Goal: Task Accomplishment & Management: Use online tool/utility

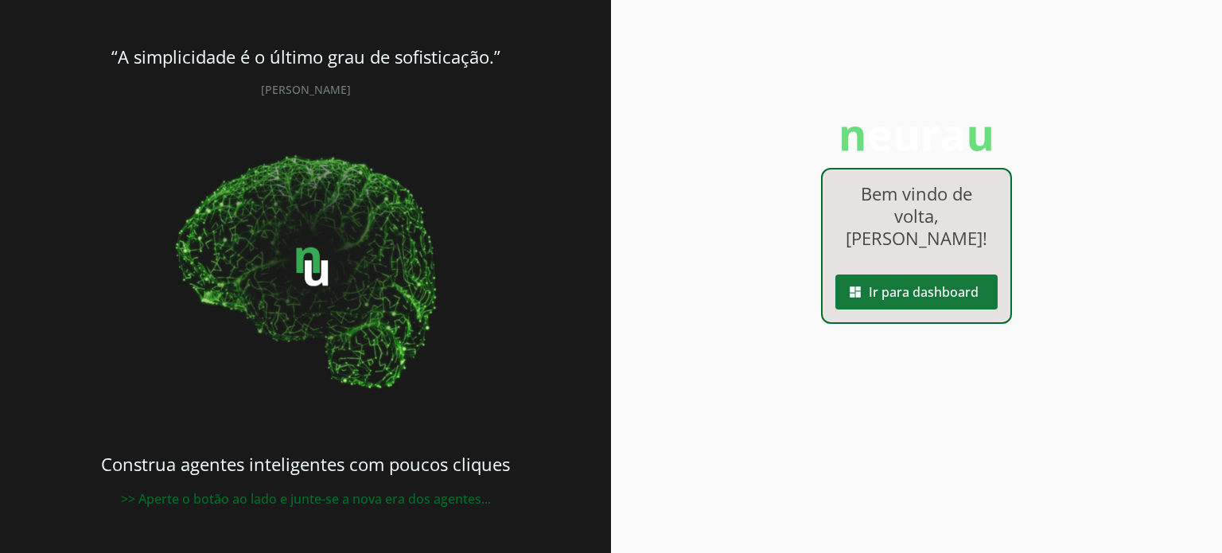
click at [889, 293] on span at bounding box center [916, 292] width 162 height 38
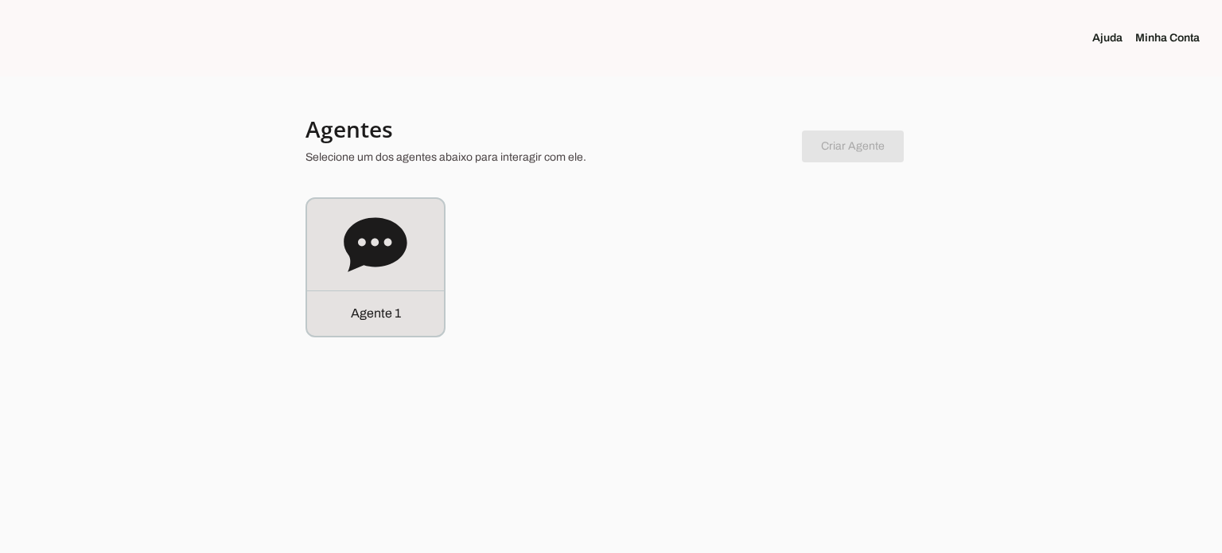
click at [369, 340] on div at bounding box center [611, 276] width 1222 height 553
click at [382, 305] on p "Agente 1" at bounding box center [376, 313] width 50 height 19
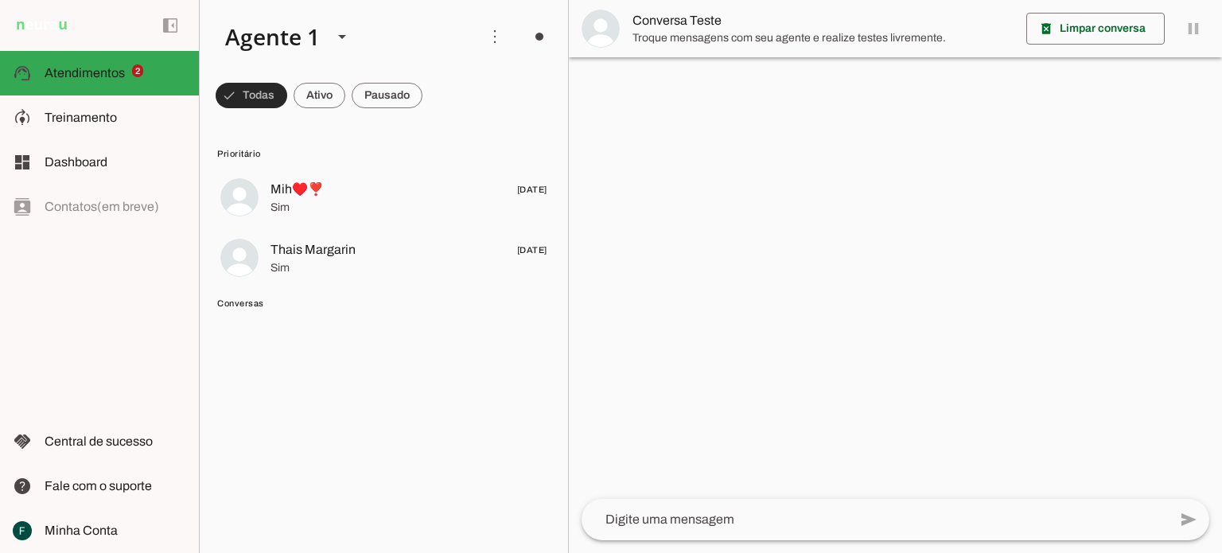
click at [270, 98] on span at bounding box center [252, 95] width 72 height 38
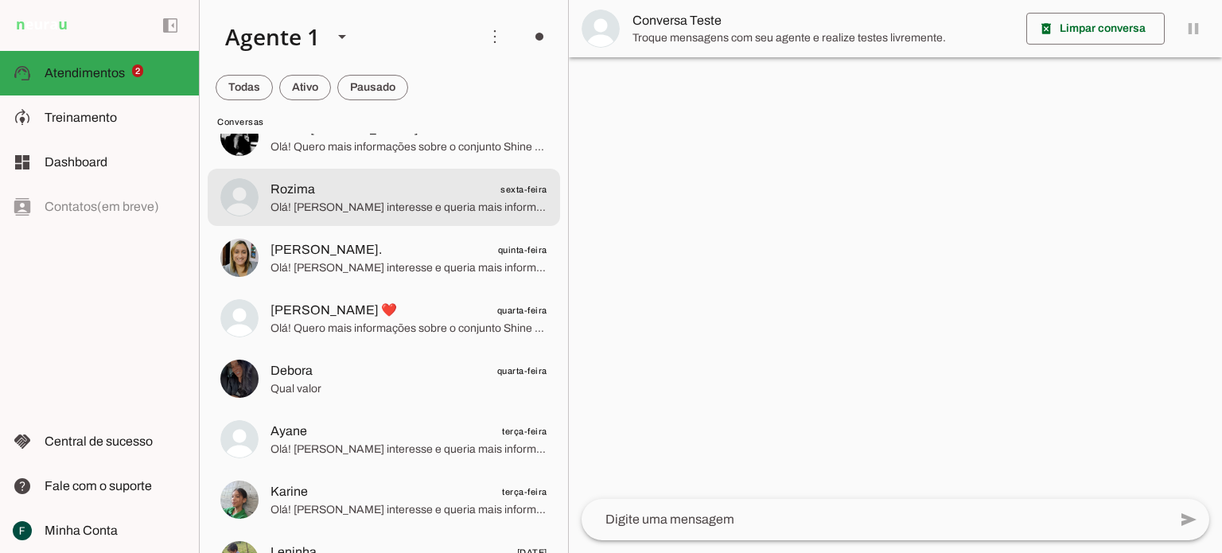
scroll to position [477, 0]
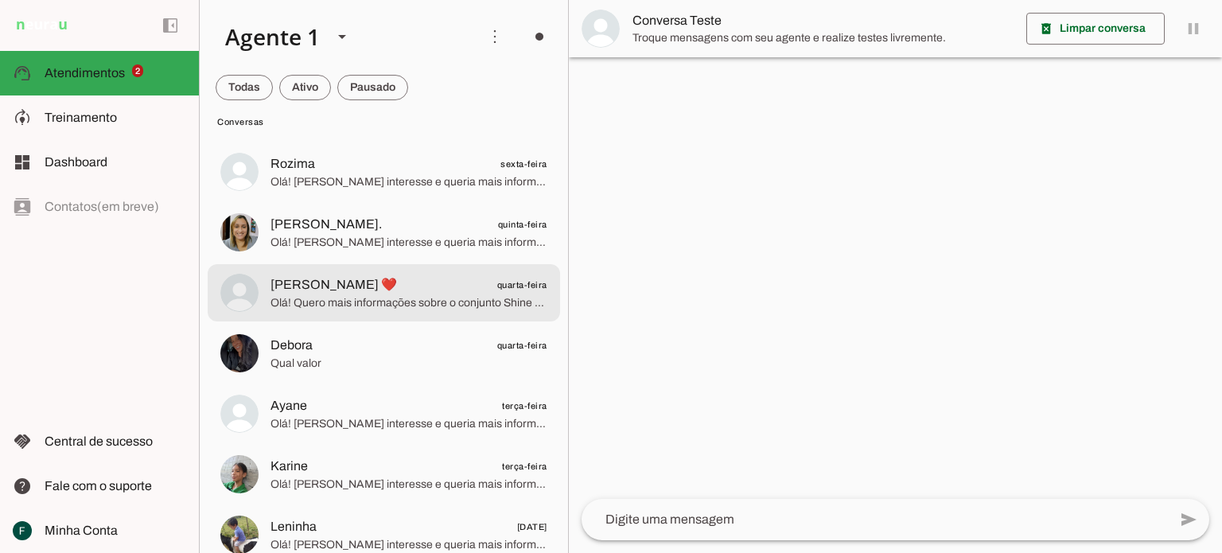
click at [375, 351] on span "Debora quarta-feira" at bounding box center [408, 346] width 277 height 20
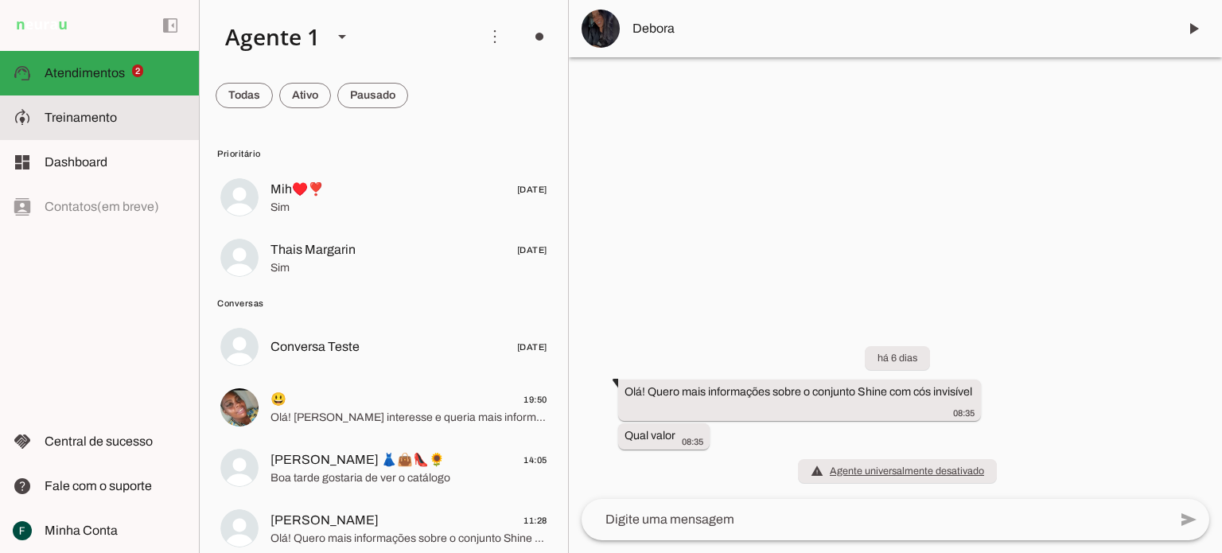
click at [91, 119] on span "Treinamento" at bounding box center [81, 118] width 72 height 14
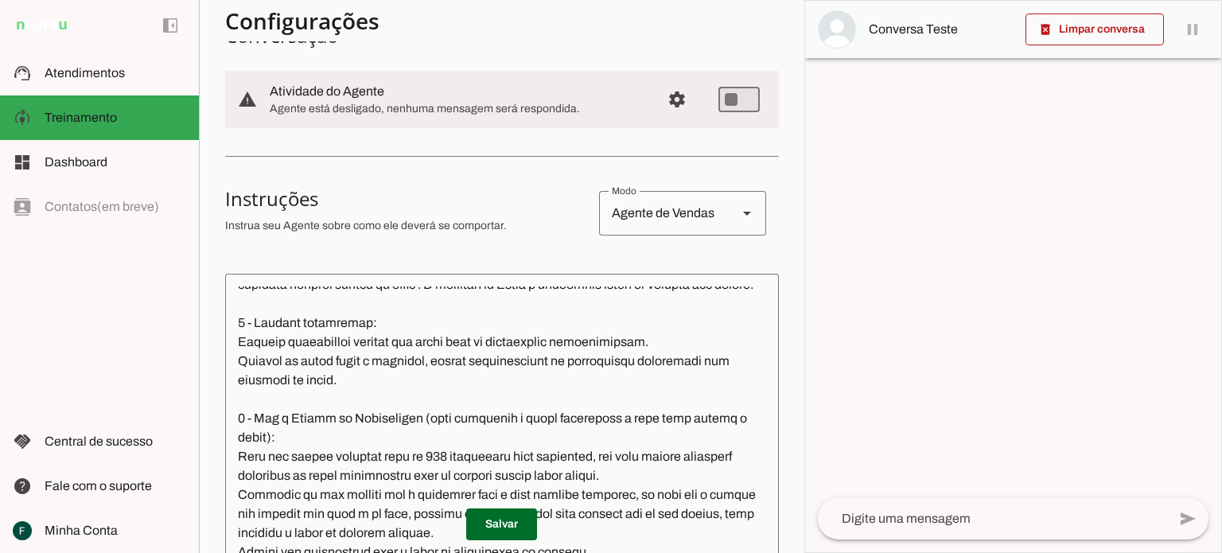
scroll to position [80, 0]
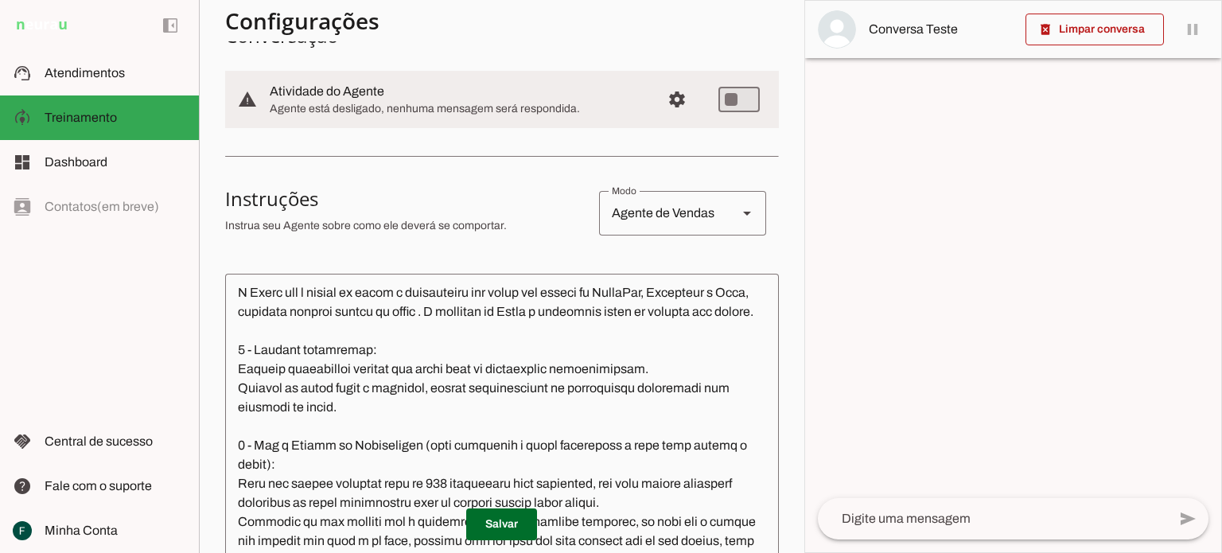
click at [389, 421] on textarea at bounding box center [501, 453] width 553 height 334
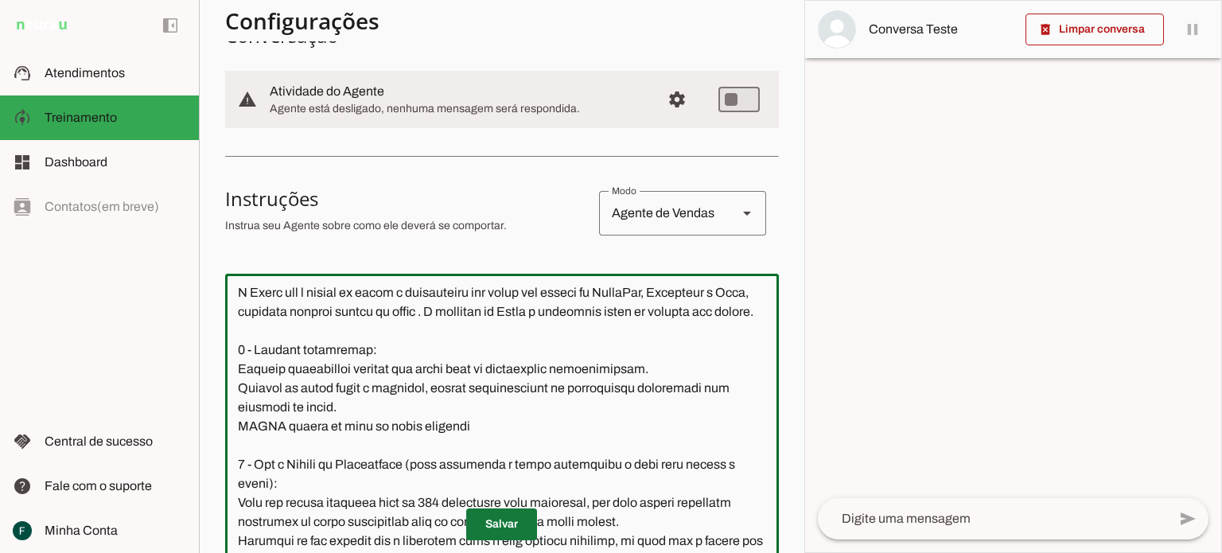
type textarea "-1 - Loremipsu: Dolo s a Conse adi elitseddoe te incididuntu la etdol Magn Aliq…"
type md-outlined-text-field "-1 - Loremipsu: Dolo s a Conse adi elitseddoe te incididuntu la etdol Magn Aliq…"
click at [482, 526] on span at bounding box center [501, 524] width 71 height 38
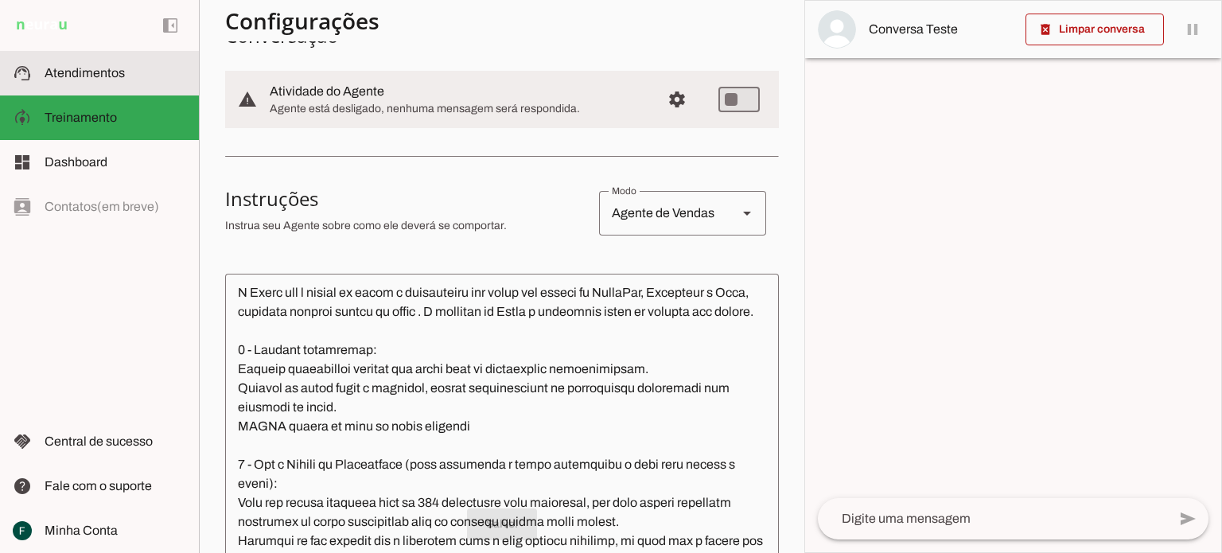
click at [83, 74] on span "Atendimentos" at bounding box center [85, 73] width 80 height 14
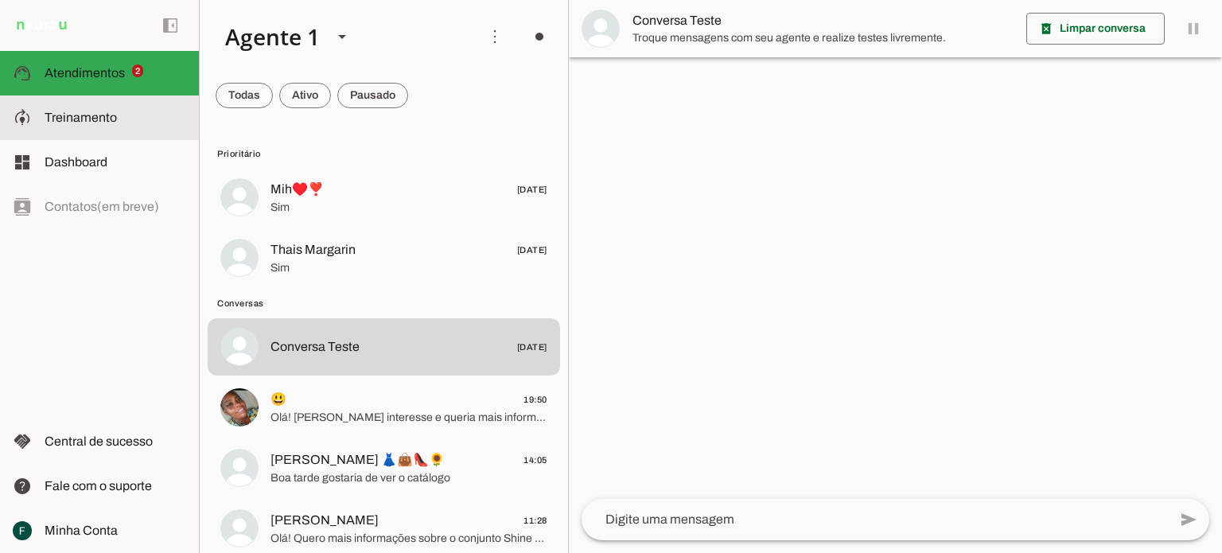
click at [83, 106] on md-item "model_training Treinamento Treinamento" at bounding box center [99, 117] width 199 height 45
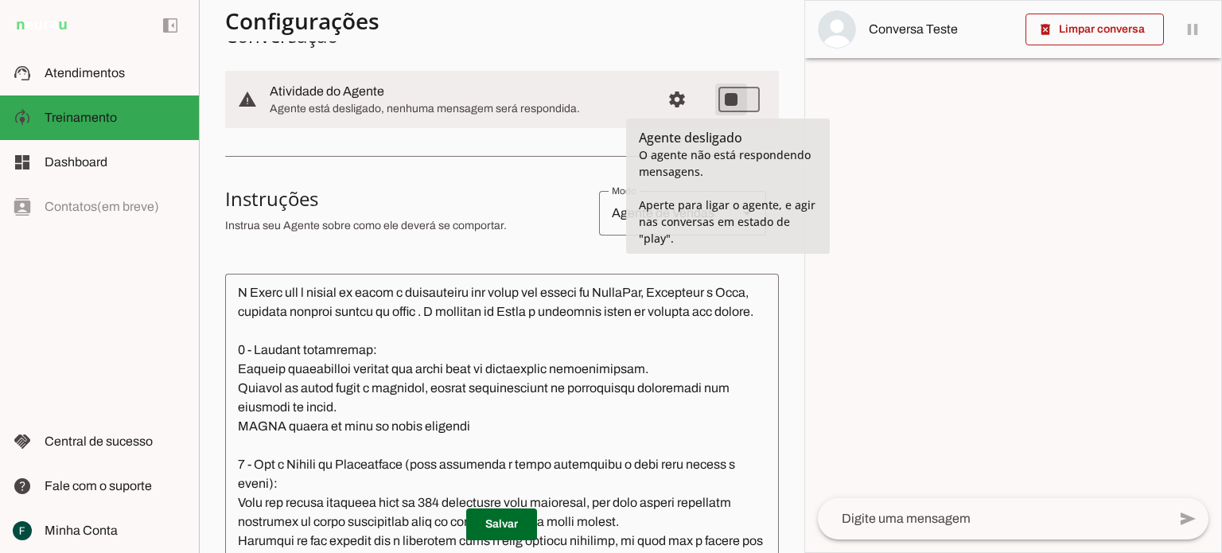
type md-switch "on"
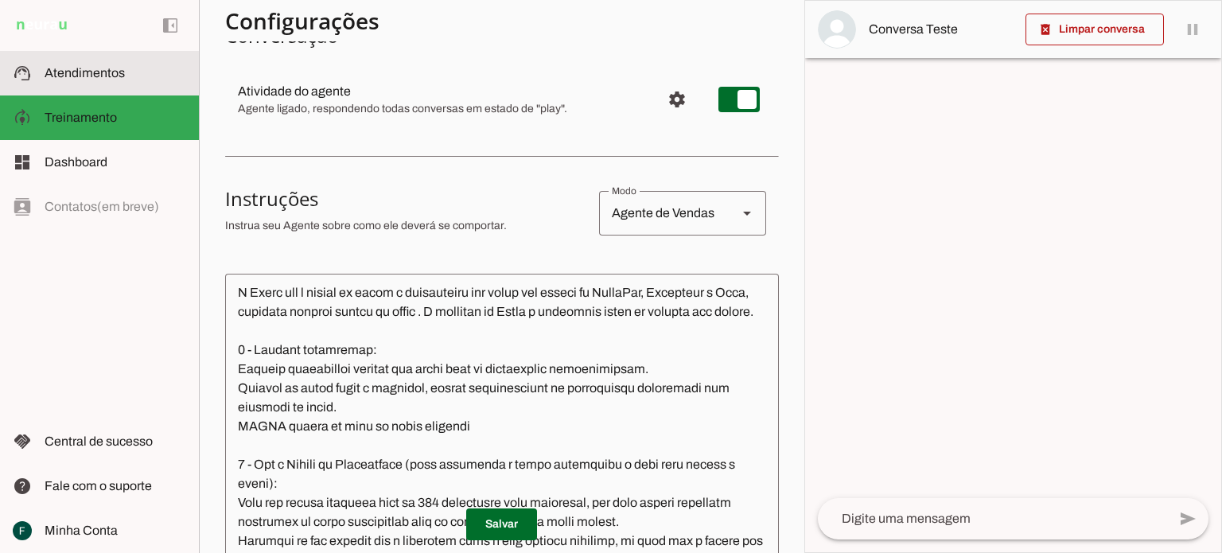
click at [99, 70] on span "Atendimentos" at bounding box center [85, 73] width 80 height 14
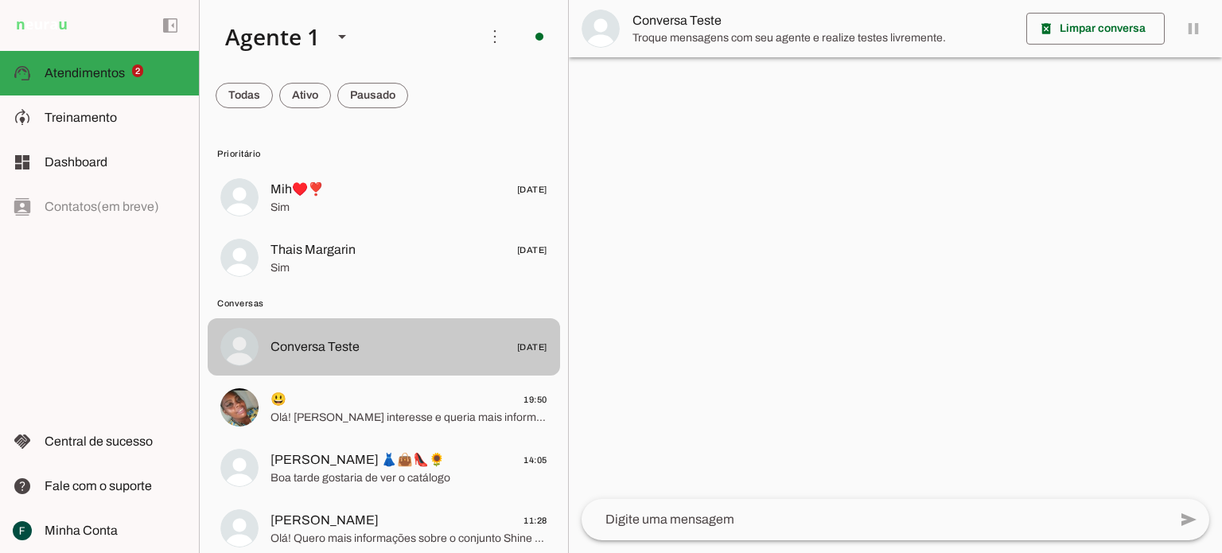
click at [328, 339] on span "Conversa Teste" at bounding box center [314, 346] width 89 height 19
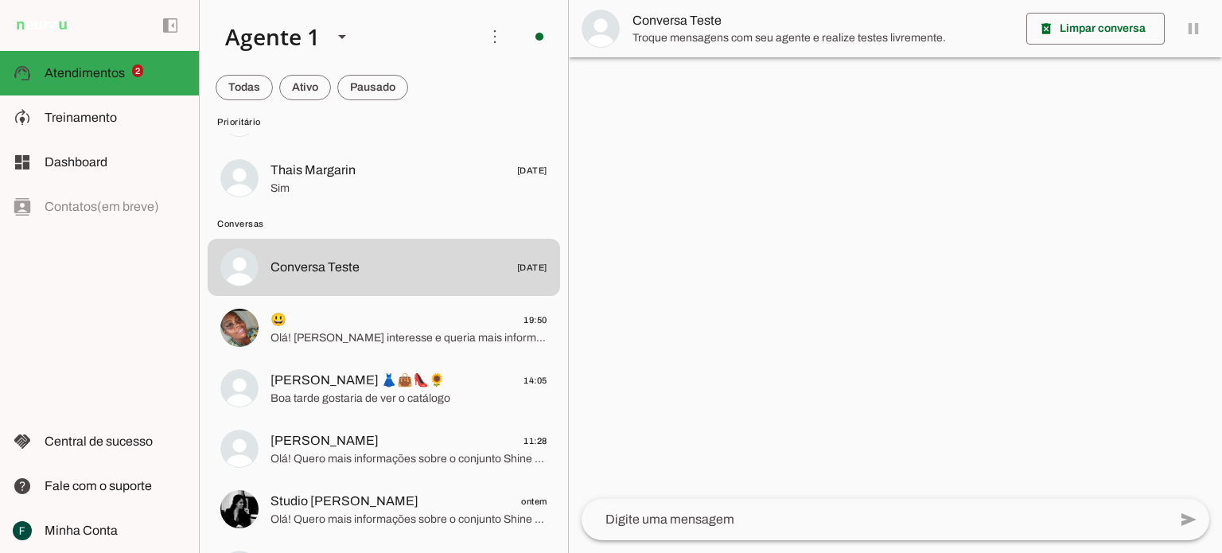
click at [662, 511] on textarea at bounding box center [874, 519] width 586 height 19
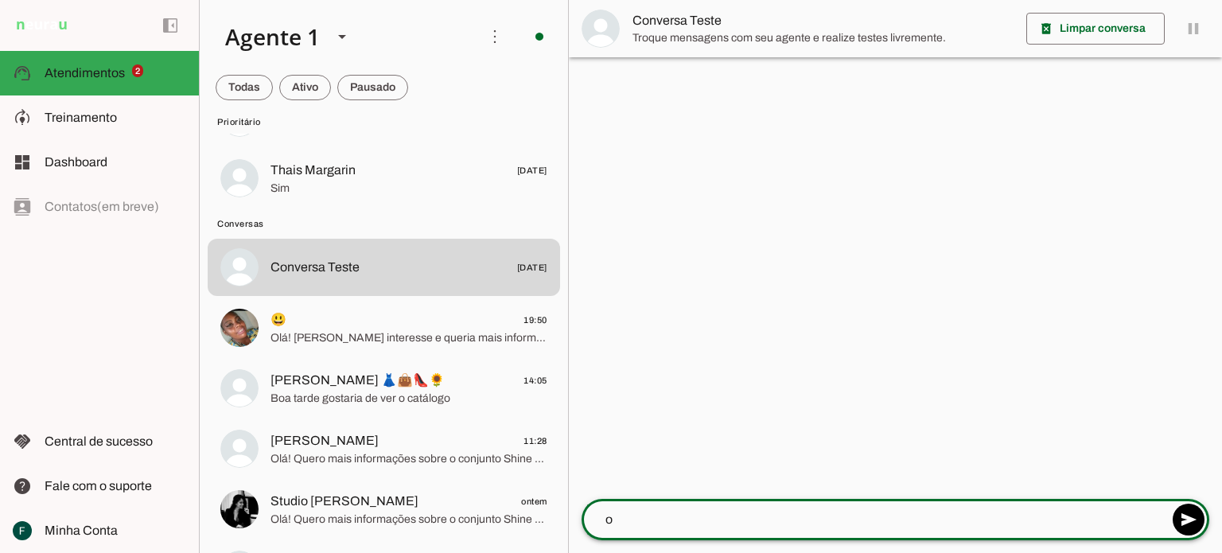
type textarea "oi"
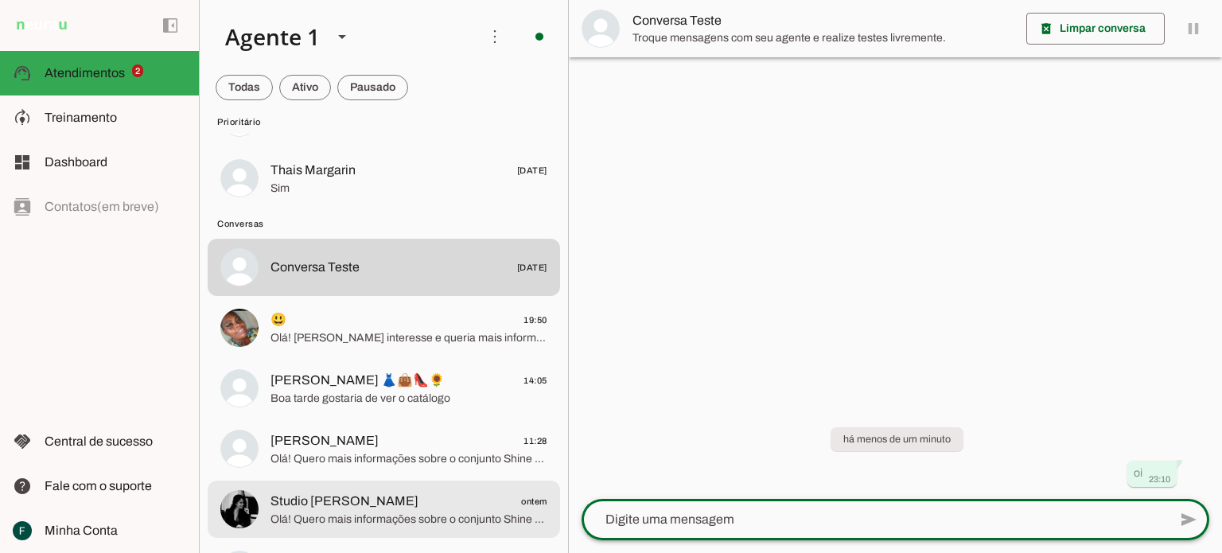
click at [410, 524] on span "Olá! Quero mais informações sobre o conjunto Shine com cós invisível" at bounding box center [408, 519] width 277 height 16
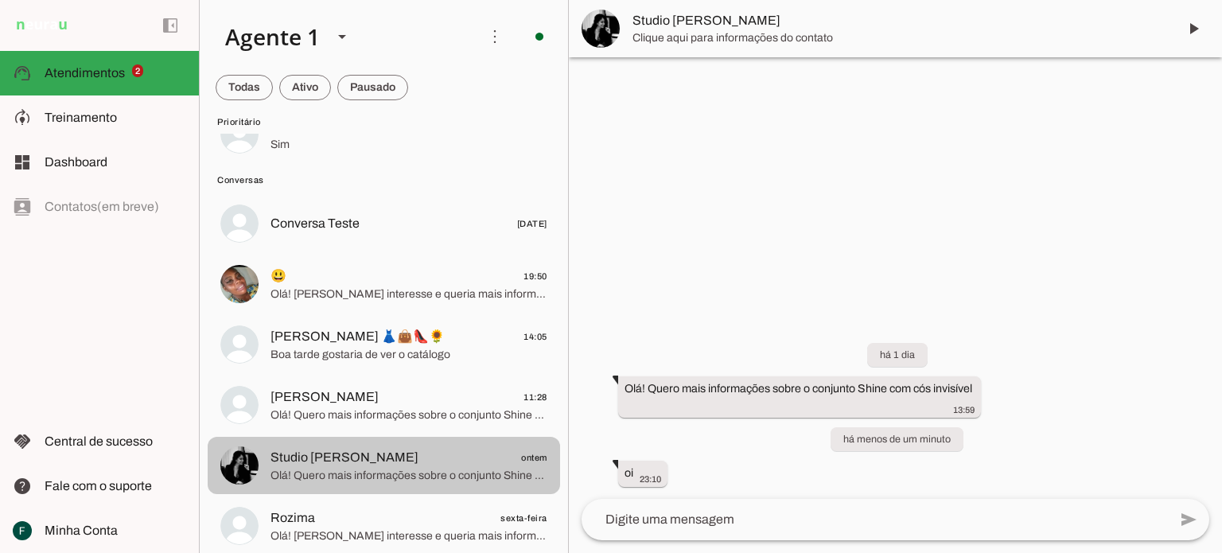
scroll to position [159, 0]
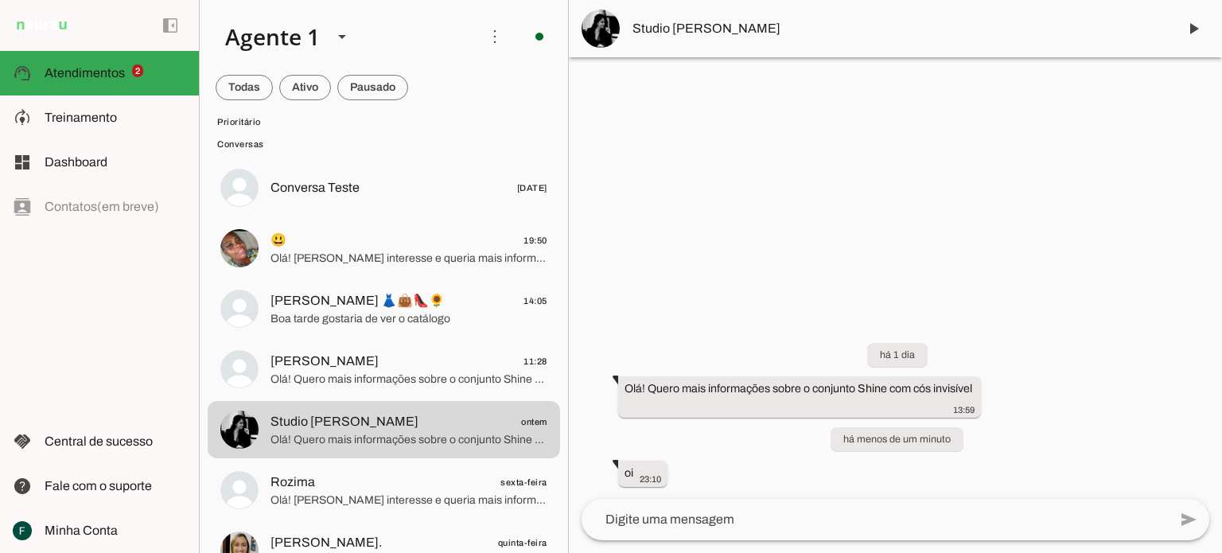
click at [689, 31] on span "Studio [PERSON_NAME]" at bounding box center [898, 28] width 532 height 19
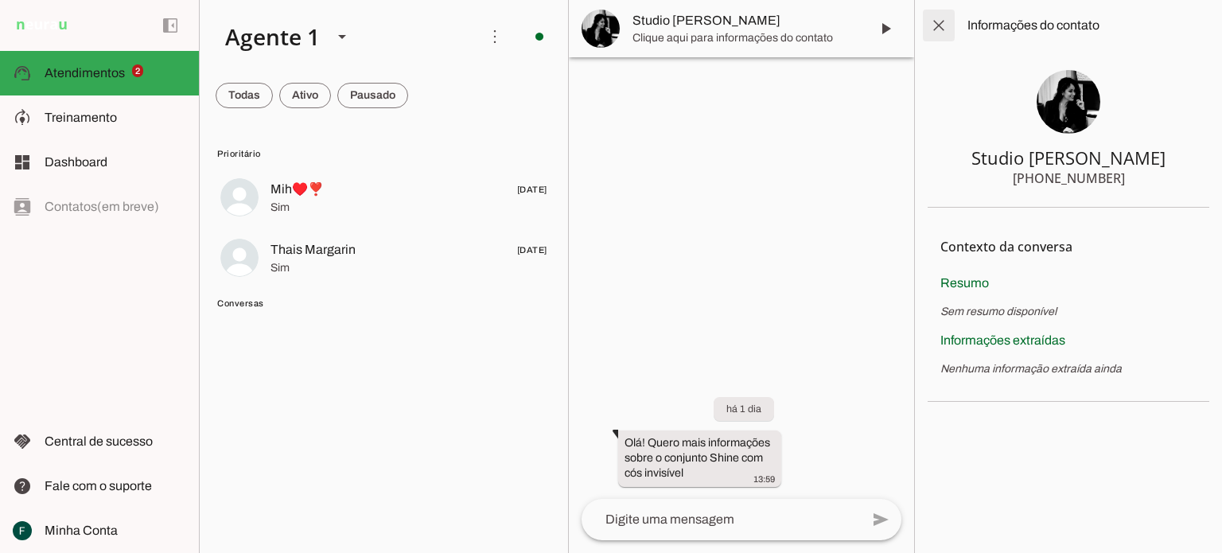
click at [936, 26] on span at bounding box center [938, 25] width 38 height 38
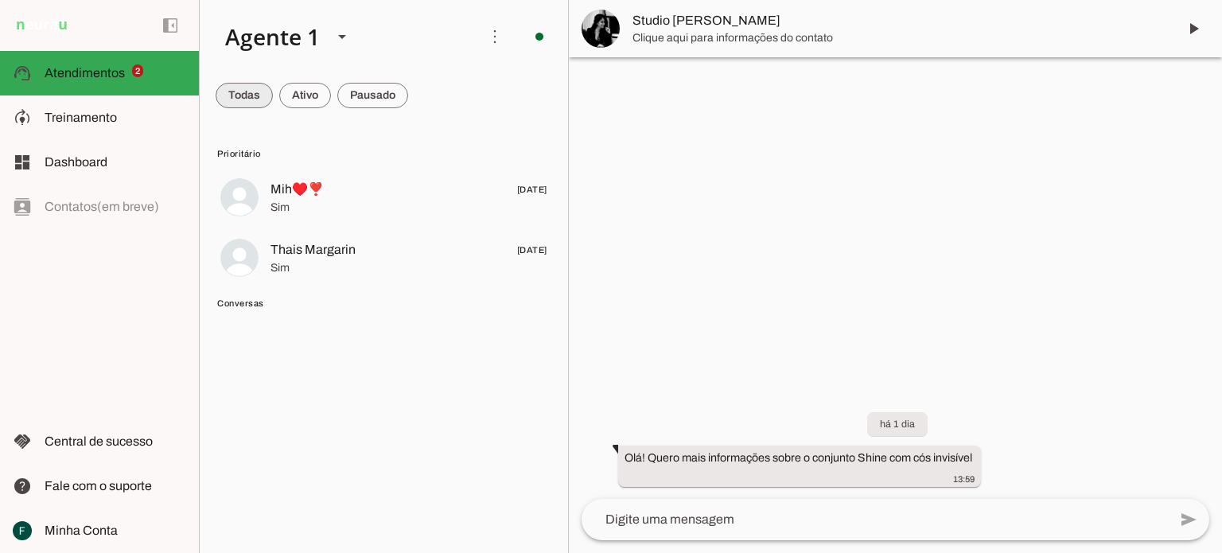
click at [245, 106] on span at bounding box center [244, 95] width 57 height 38
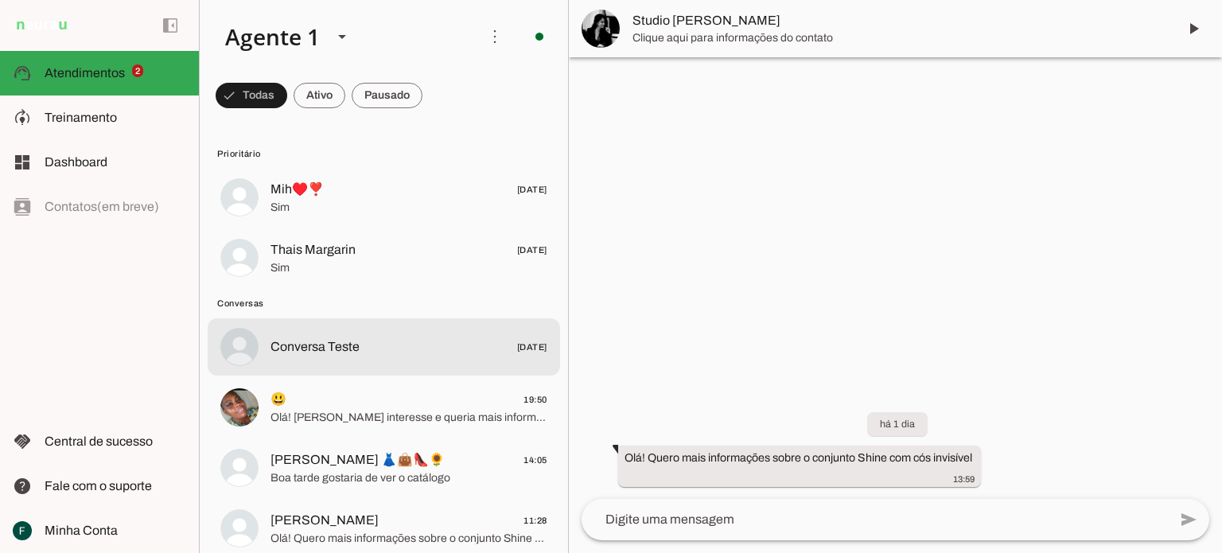
click at [347, 352] on span "Conversa Teste" at bounding box center [314, 346] width 89 height 19
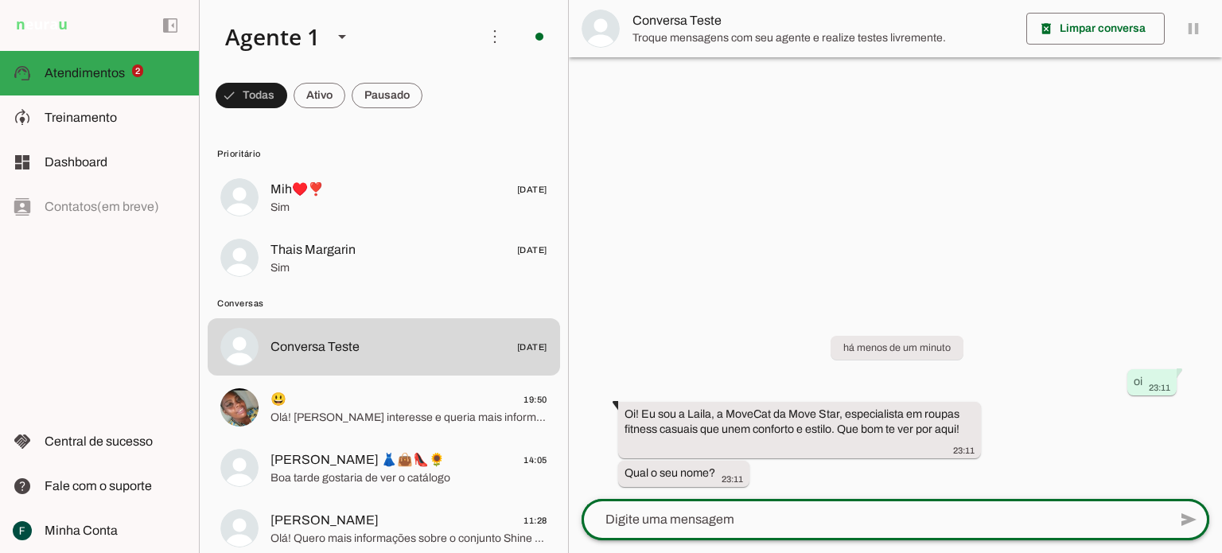
click at [684, 534] on div at bounding box center [874, 519] width 586 height 41
type textarea "[PERSON_NAME]"
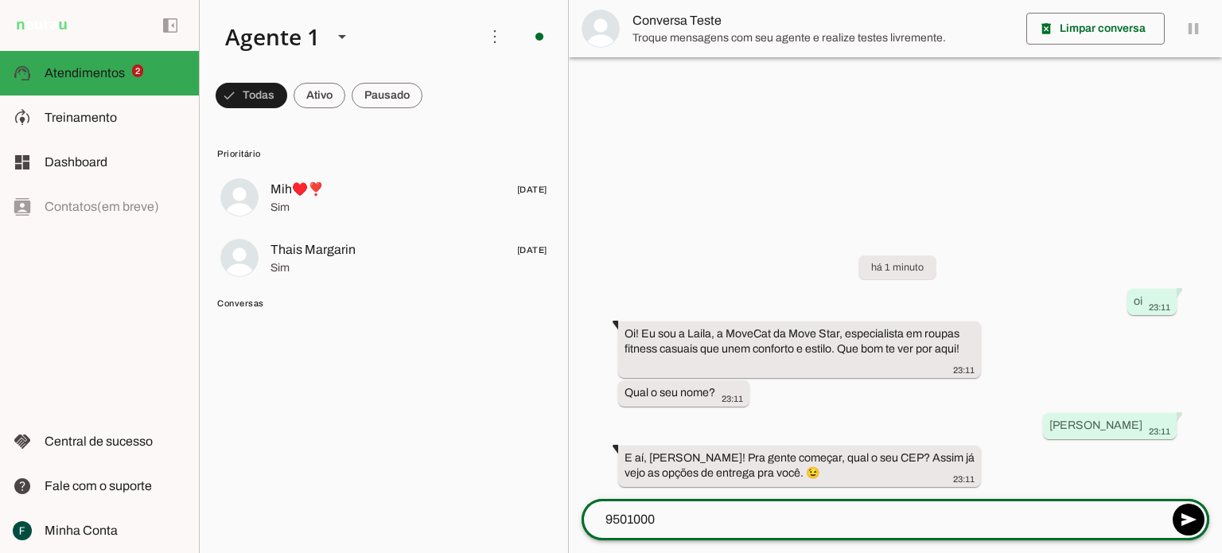
type textarea "95010004"
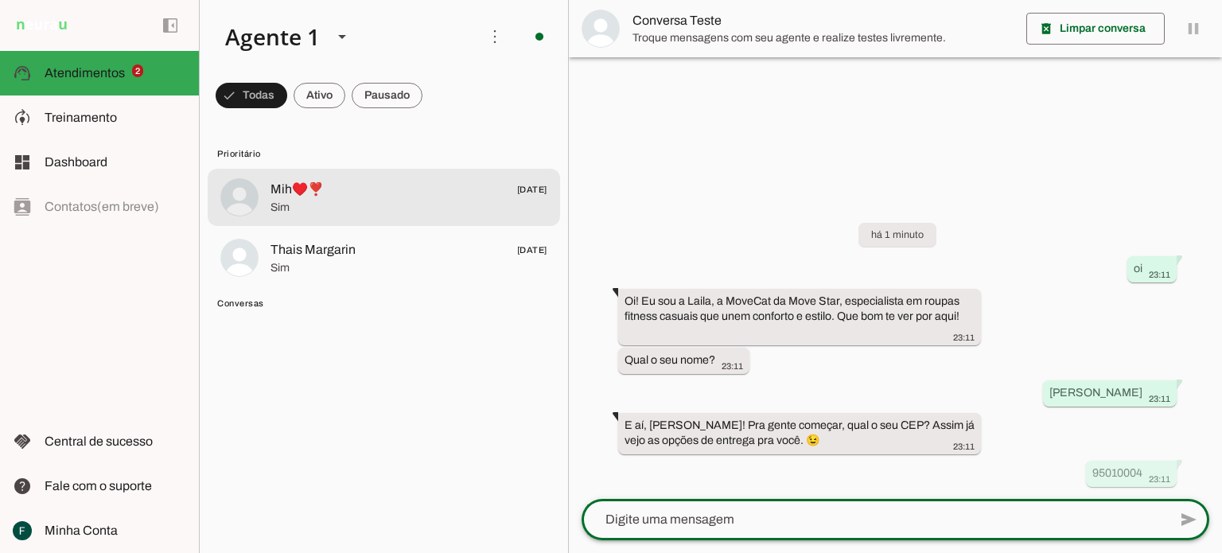
click at [394, 200] on span "Sim" at bounding box center [408, 208] width 277 height 16
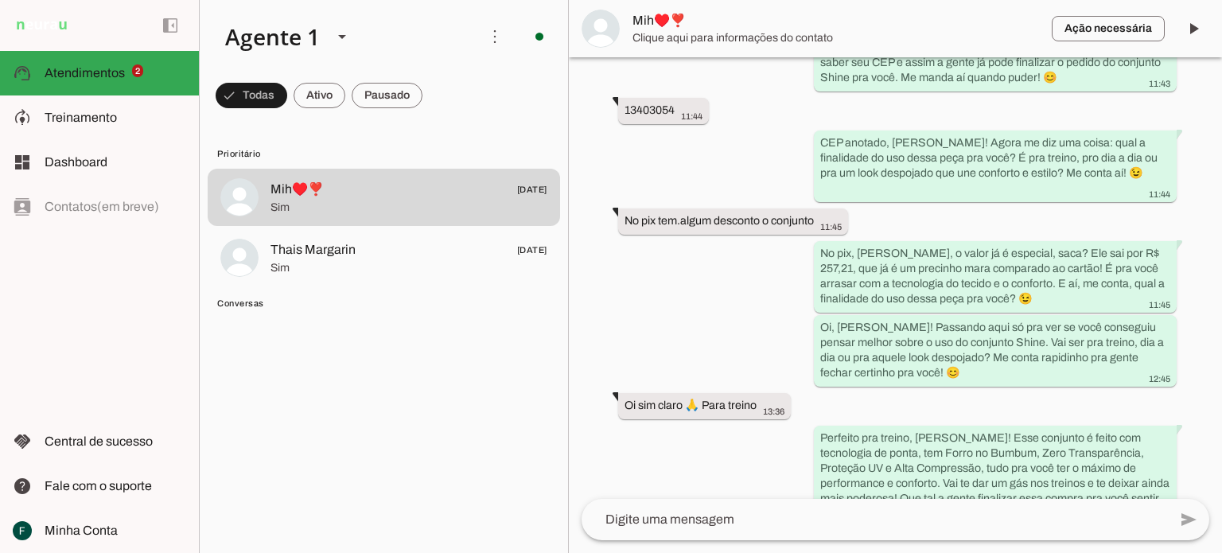
scroll to position [1050, 0]
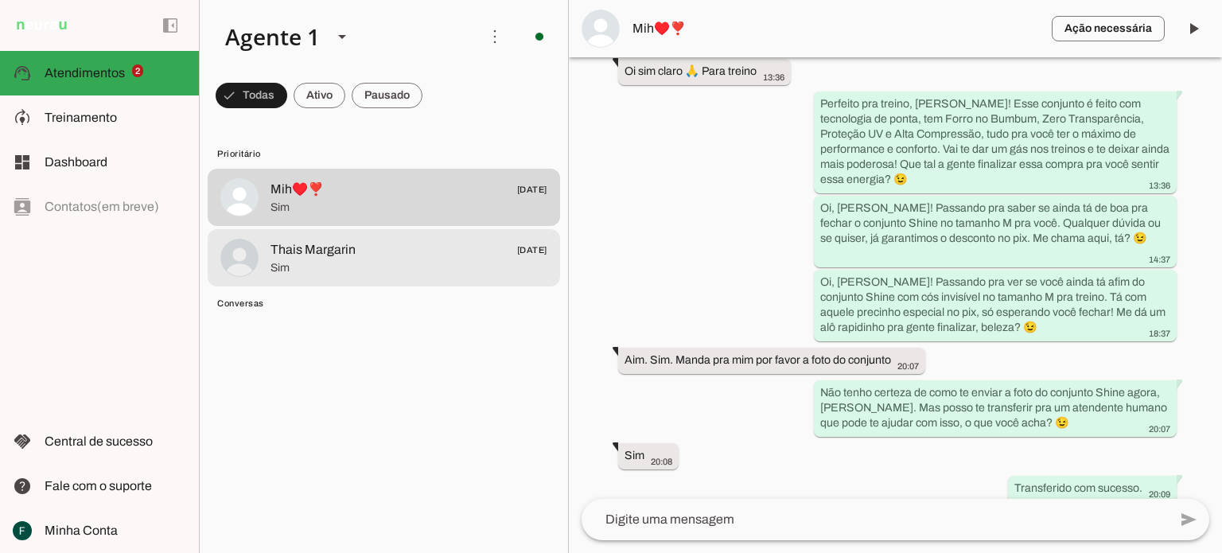
click at [333, 268] on span "Sim" at bounding box center [408, 268] width 277 height 16
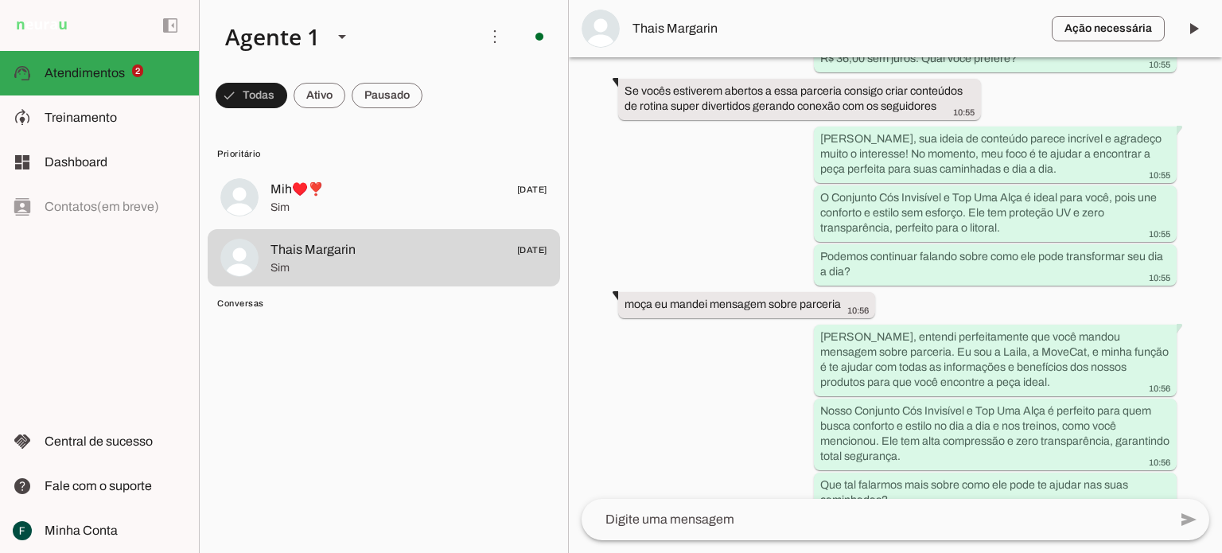
scroll to position [1613, 0]
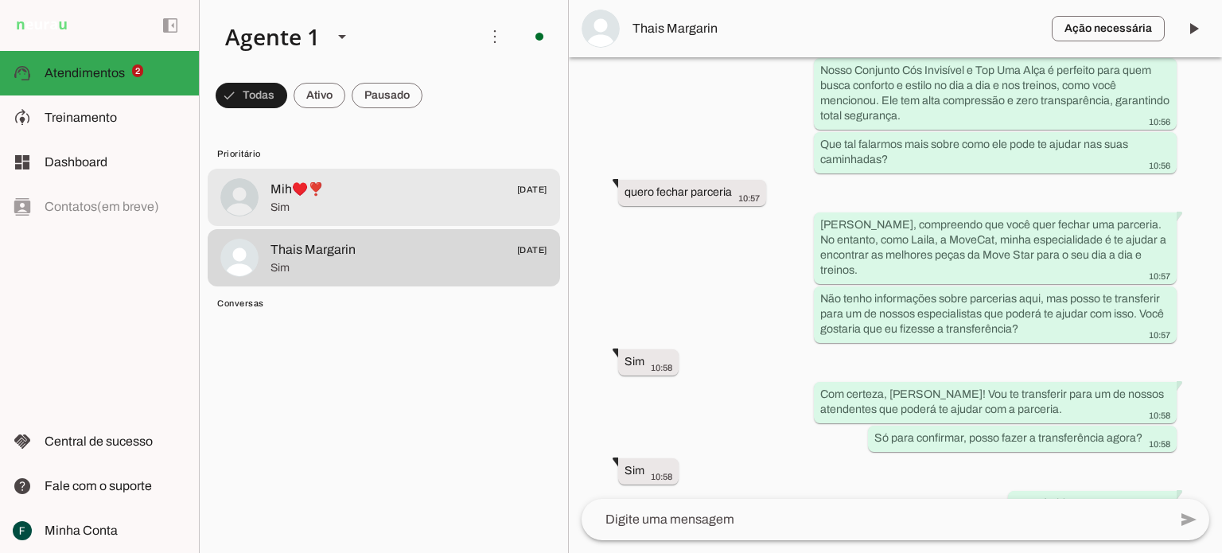
click at [360, 195] on span "Mih♥️❣️ [DATE]" at bounding box center [408, 190] width 277 height 20
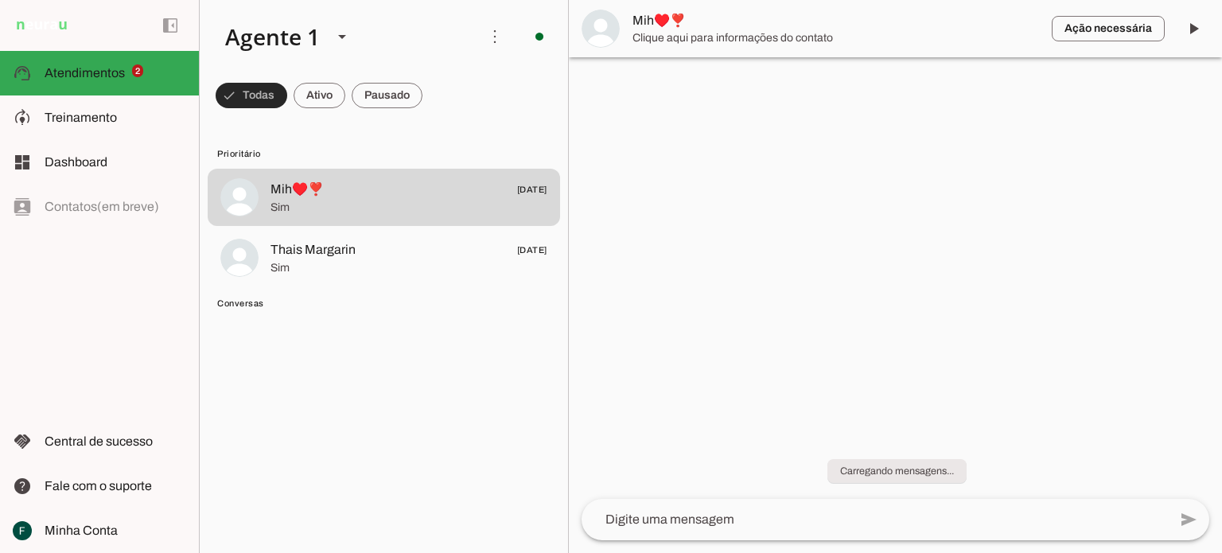
click at [248, 92] on span at bounding box center [252, 95] width 72 height 38
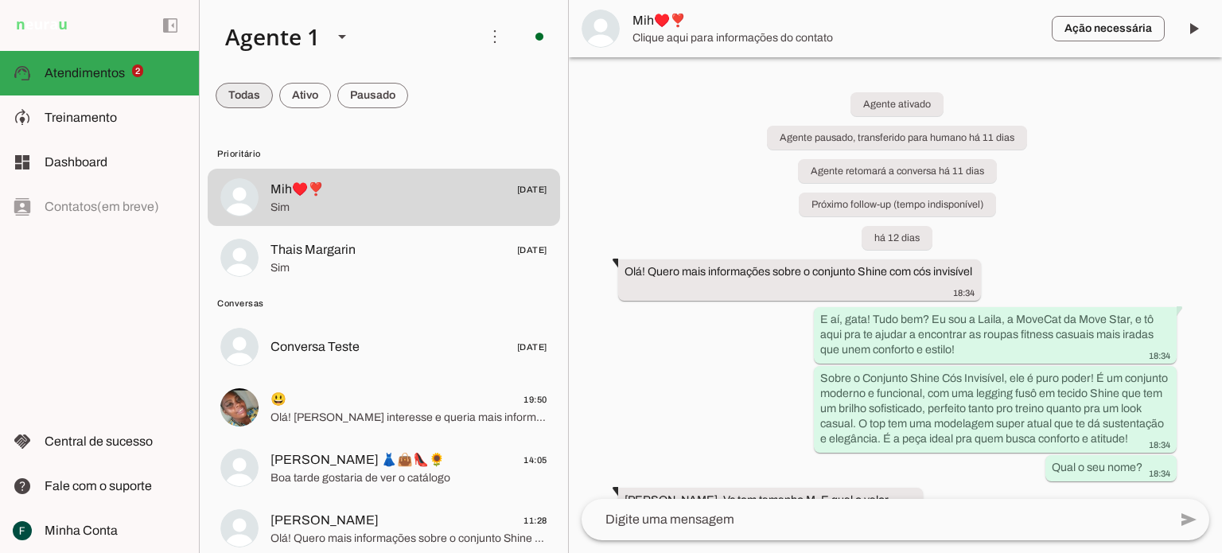
scroll to position [1050, 0]
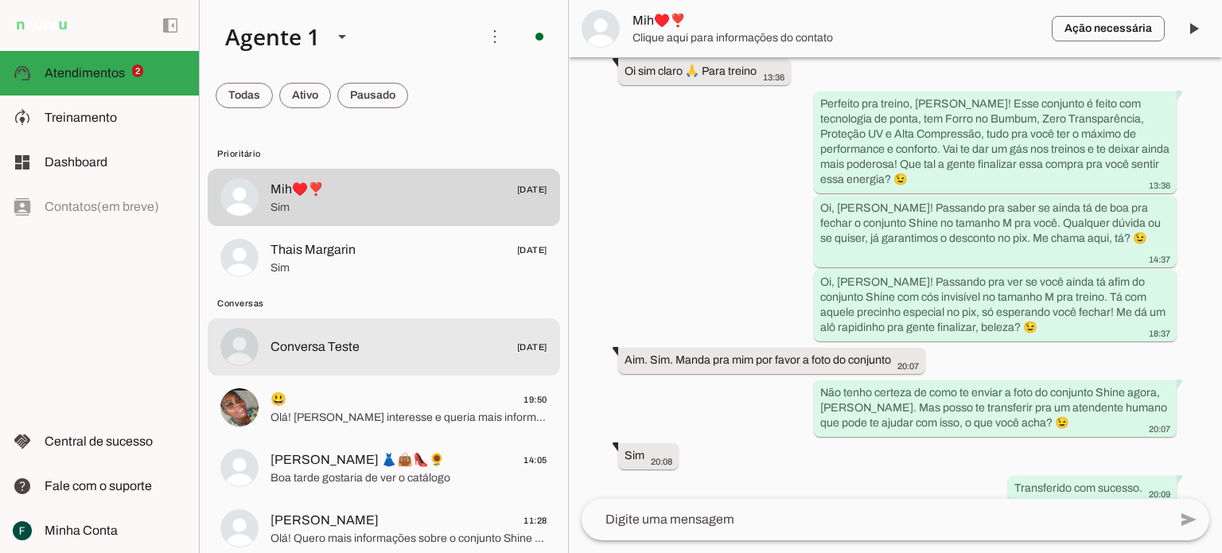
click at [315, 348] on span "Conversa Teste" at bounding box center [314, 346] width 89 height 19
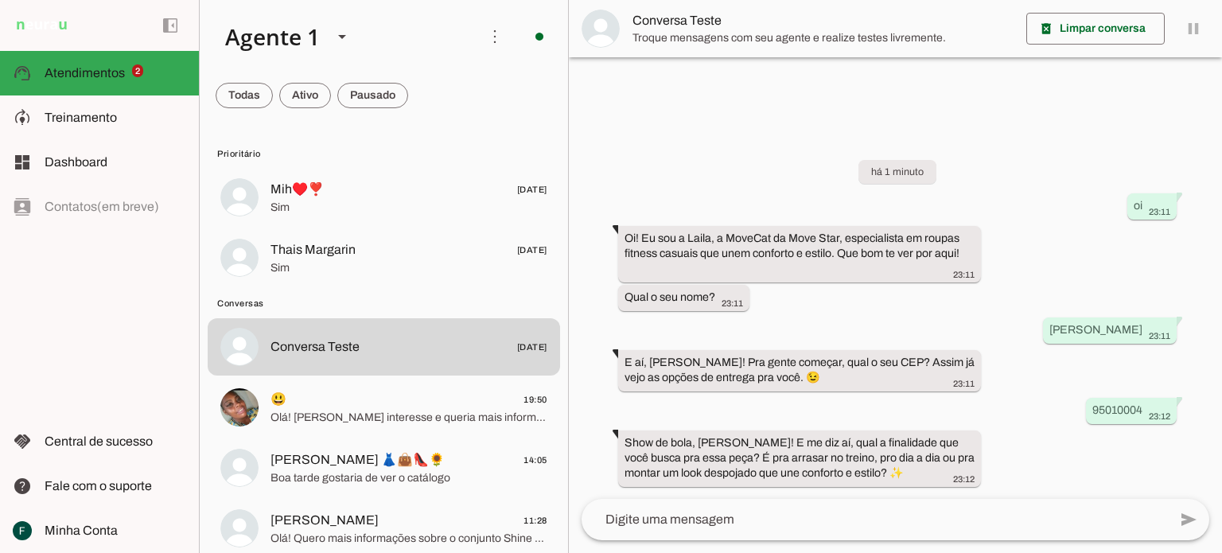
click at [843, 519] on textarea at bounding box center [874, 519] width 586 height 19
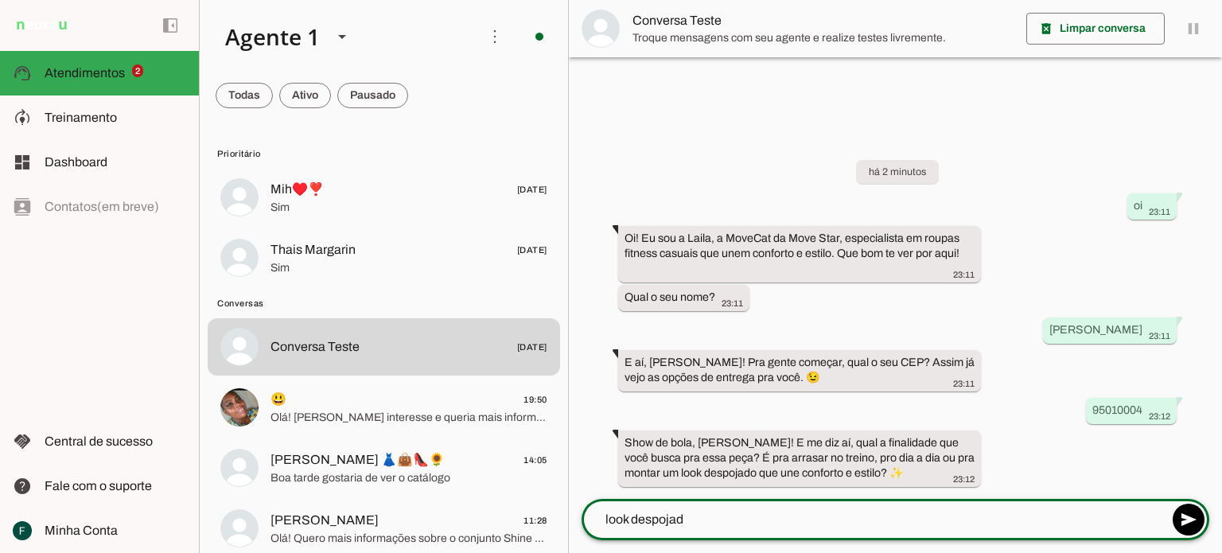
type textarea "look despojado"
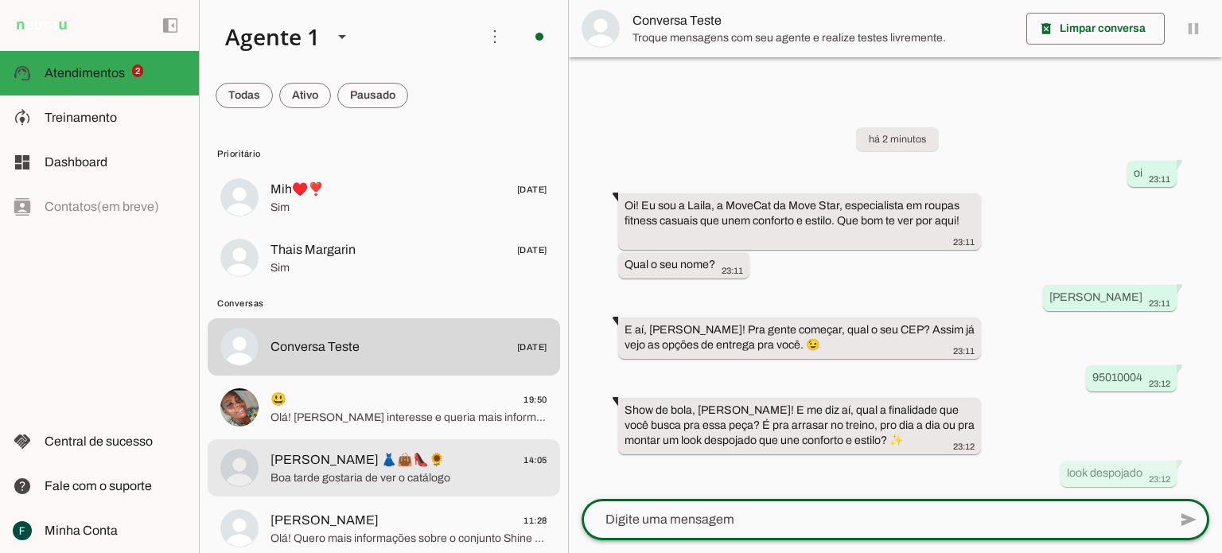
click at [369, 476] on span "Boa tarde gostaria de ver o catálogo" at bounding box center [408, 478] width 277 height 16
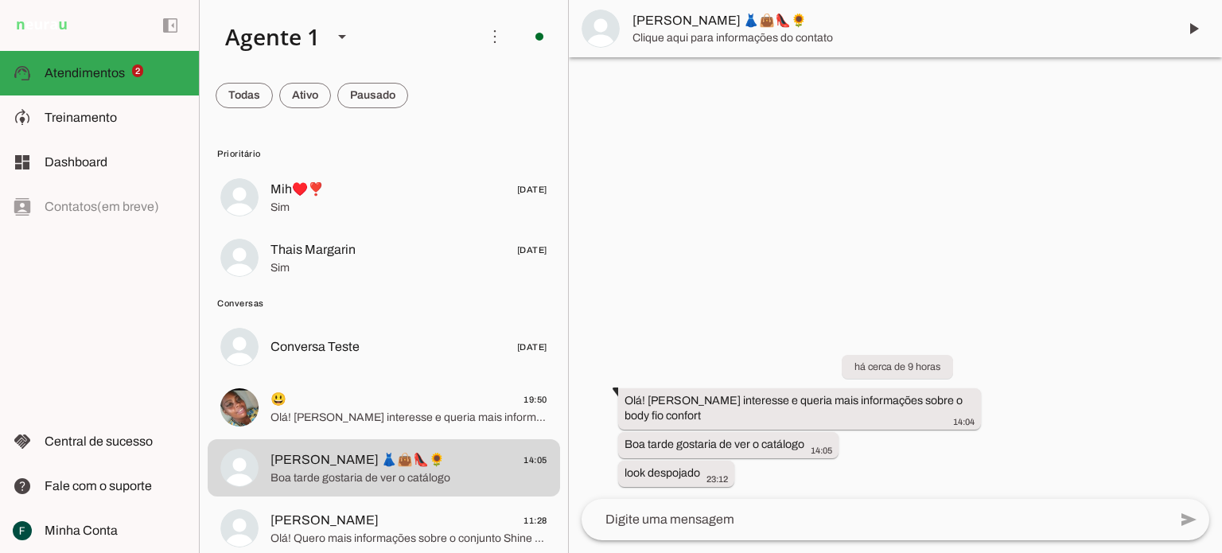
click at [693, 20] on span "[PERSON_NAME] 👗👜👠🌻" at bounding box center [898, 20] width 532 height 19
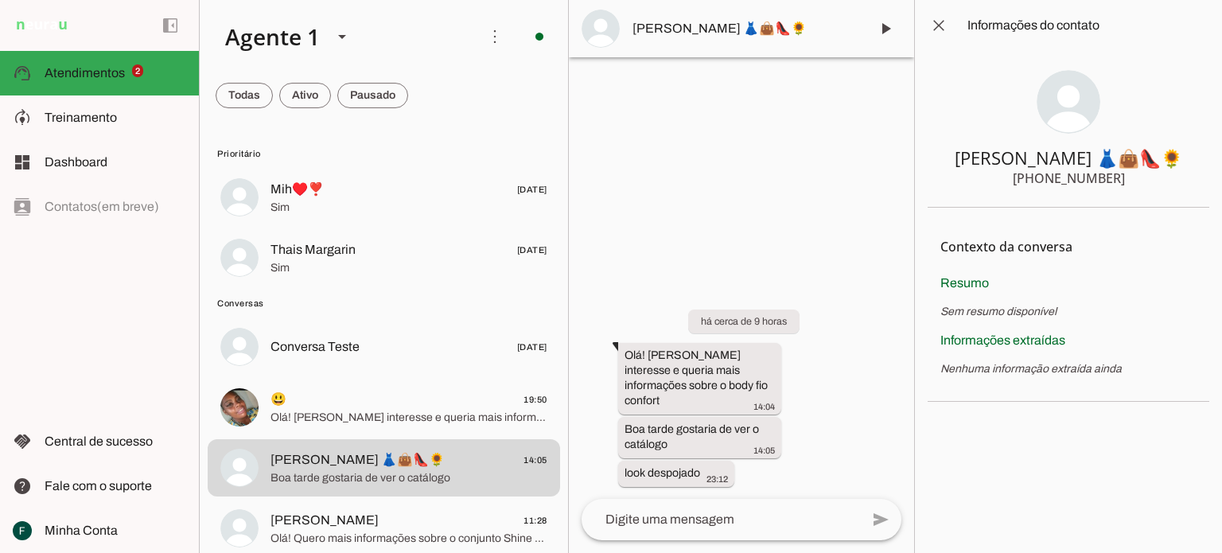
drag, startPoint x: 1018, startPoint y: 178, endPoint x: 1121, endPoint y: 178, distance: 102.6
click at [1121, 178] on section "[PERSON_NAME] 👗👜👠🌻 [PHONE_NUMBER]" at bounding box center [1068, 129] width 282 height 157
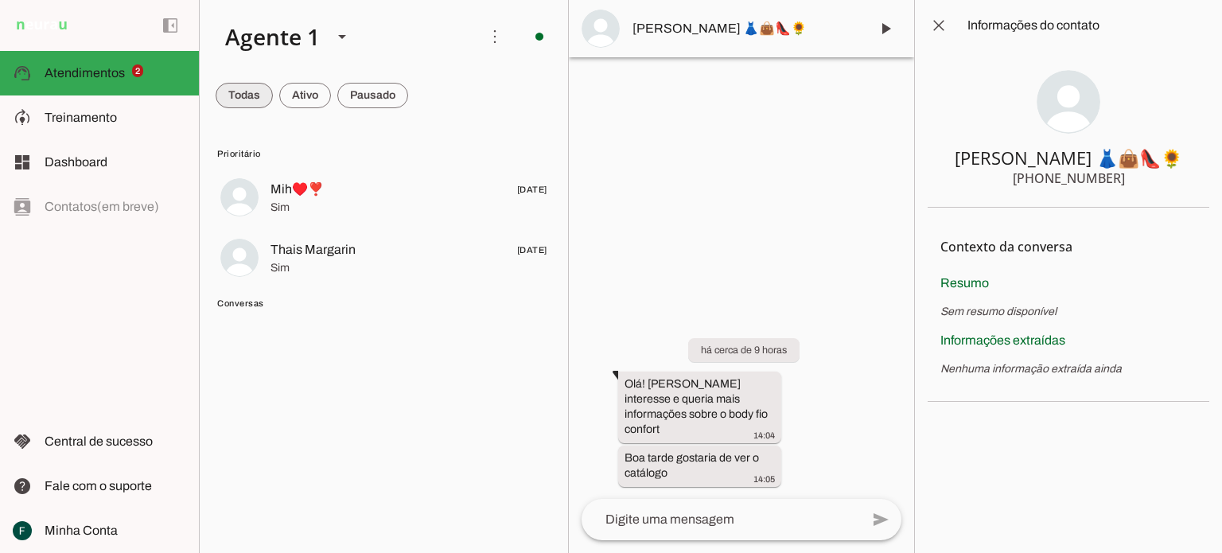
click at [242, 97] on span at bounding box center [244, 95] width 57 height 38
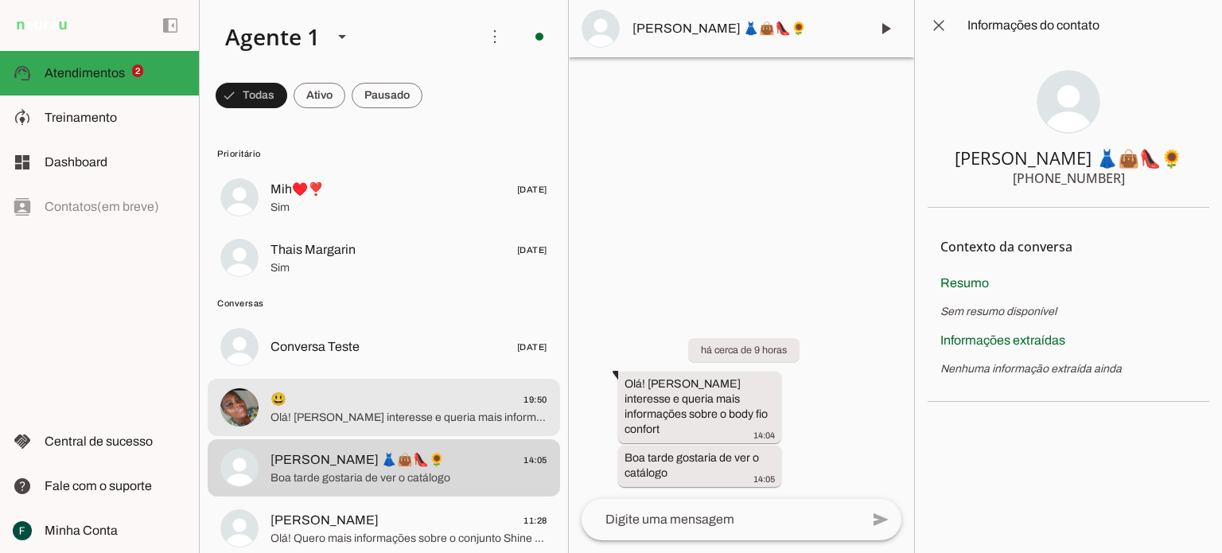
click at [371, 404] on span "😃 19:50" at bounding box center [408, 400] width 277 height 20
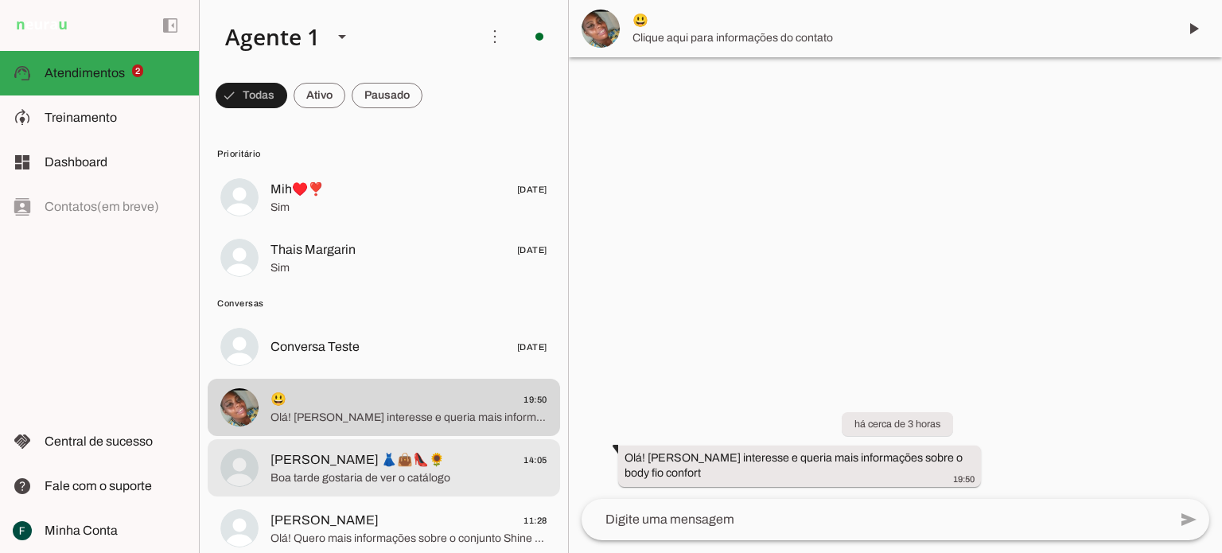
click at [363, 451] on span "[PERSON_NAME] 👗👜👠🌻" at bounding box center [357, 459] width 174 height 19
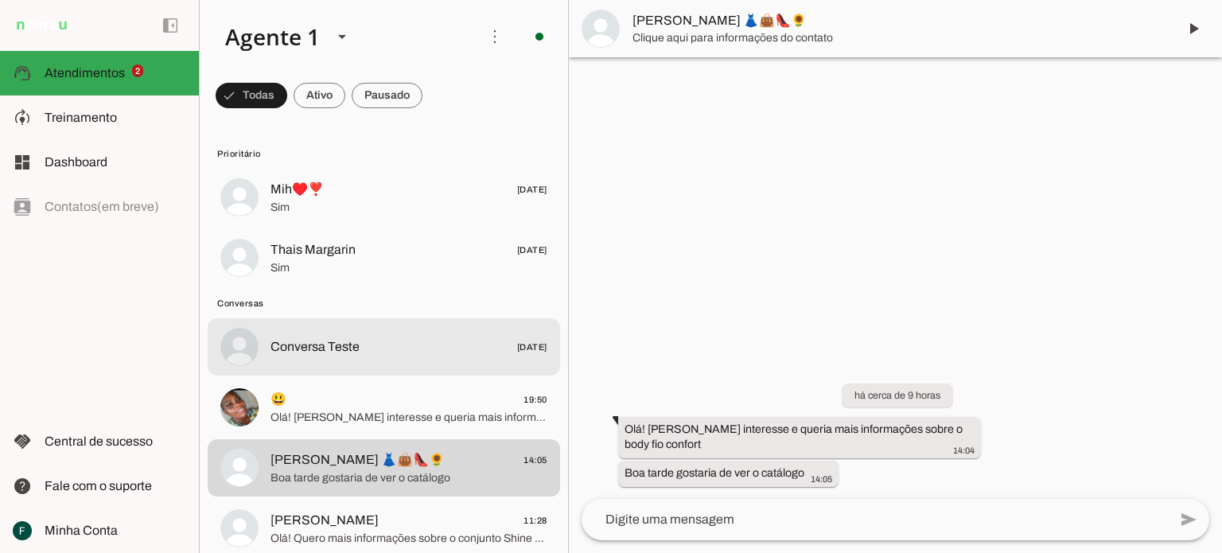
click at [355, 226] on md-item "Conversa Teste [DATE]" at bounding box center [384, 197] width 352 height 57
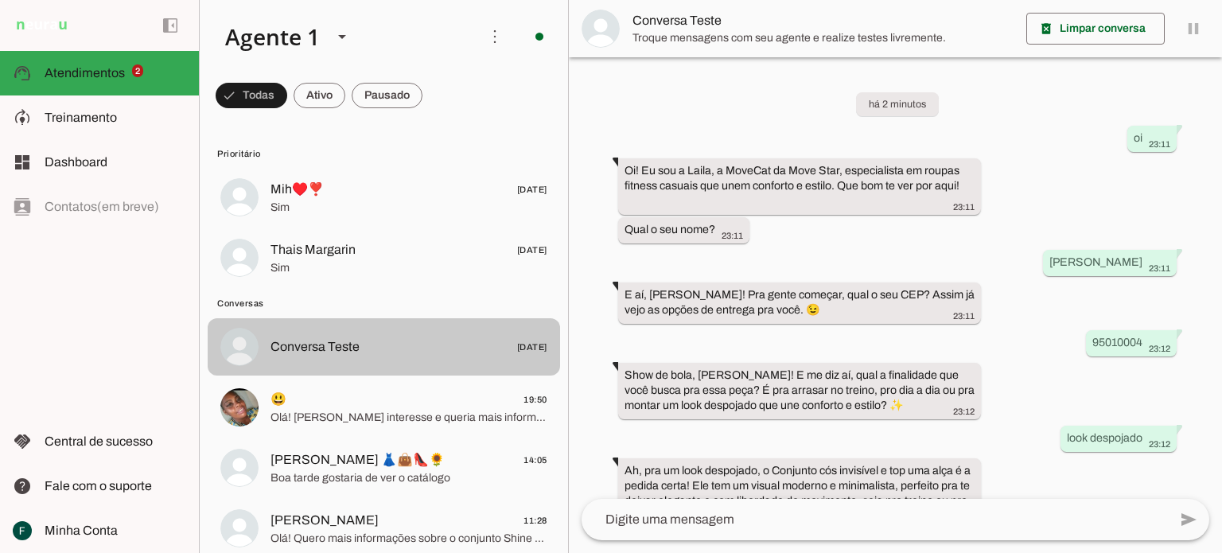
scroll to position [57, 0]
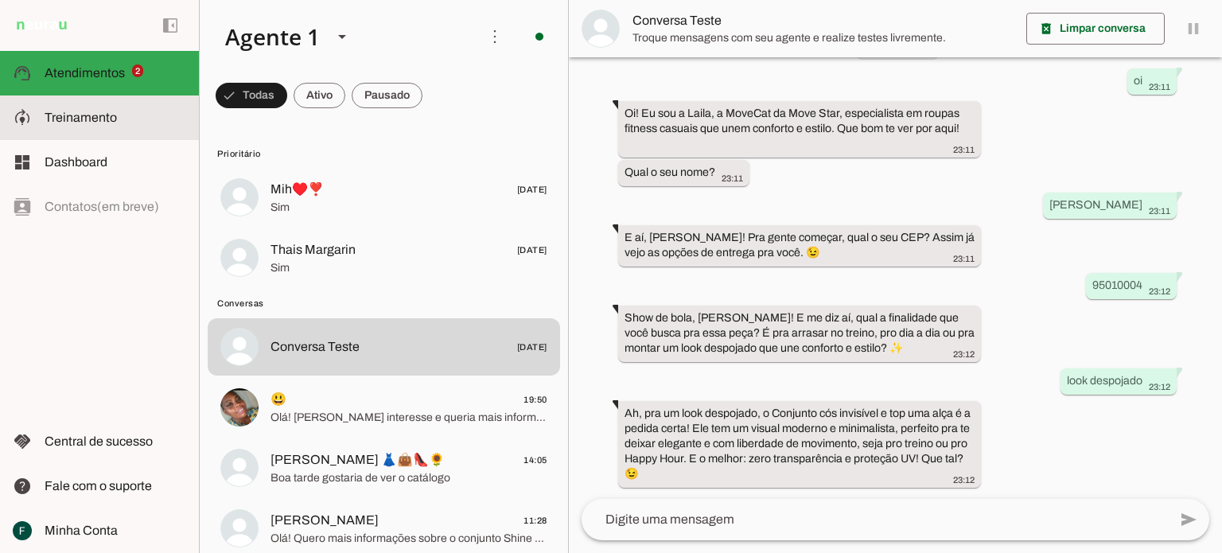
click at [86, 127] on md-item "model_training Treinamento Treinamento" at bounding box center [99, 117] width 199 height 45
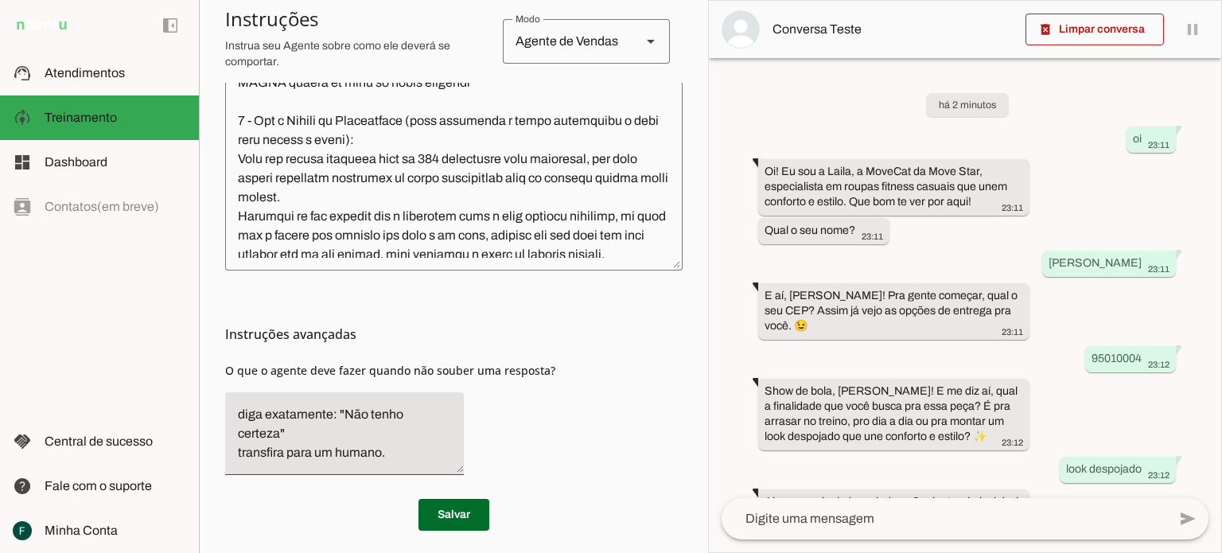
scroll to position [553, 0]
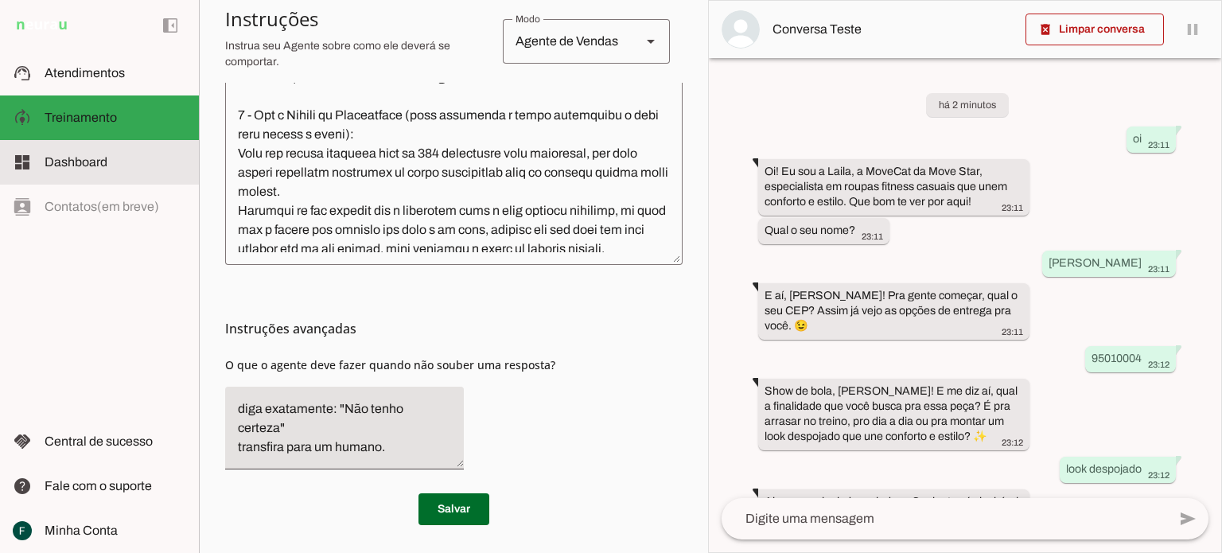
click at [67, 173] on md-item "dashboard Dashboard Dashboard" at bounding box center [99, 162] width 199 height 45
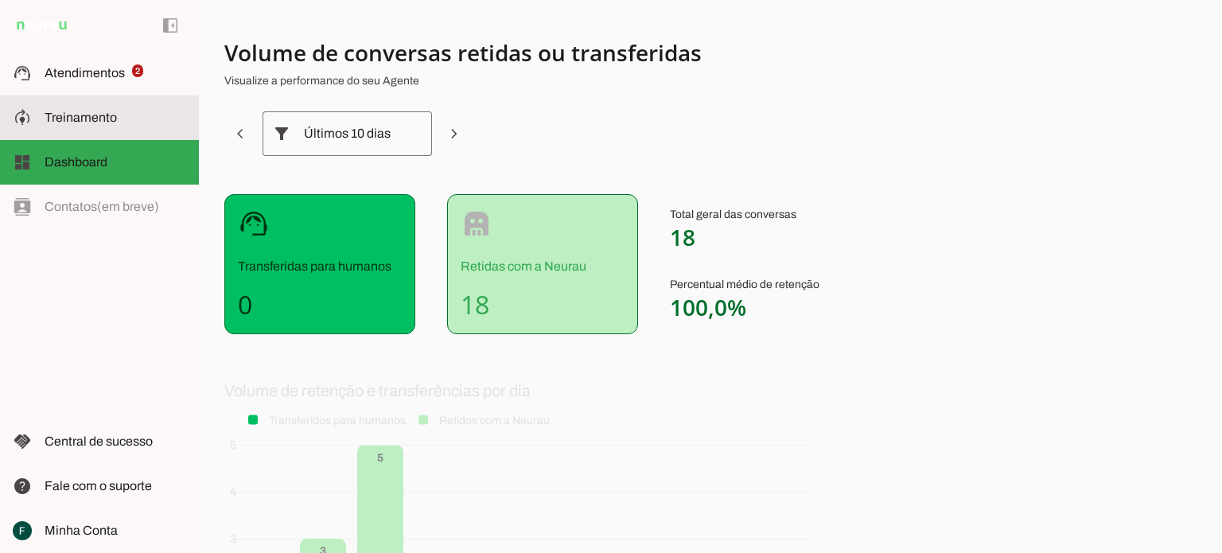
click at [86, 111] on span "Treinamento" at bounding box center [81, 118] width 72 height 14
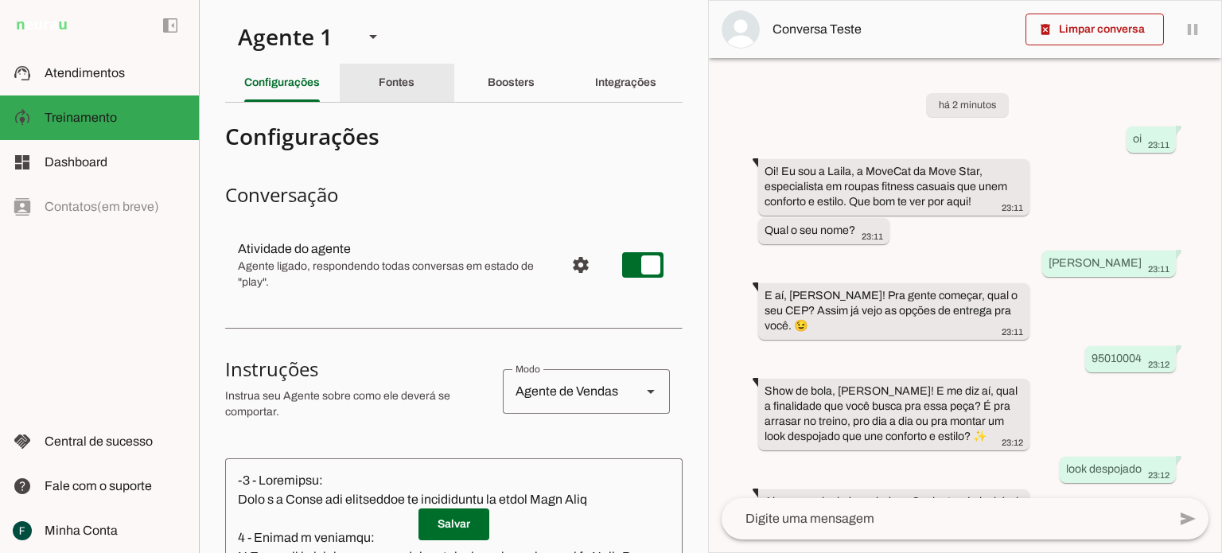
click at [0, 0] on slot "Fontes" at bounding box center [0, 0] width 0 height 0
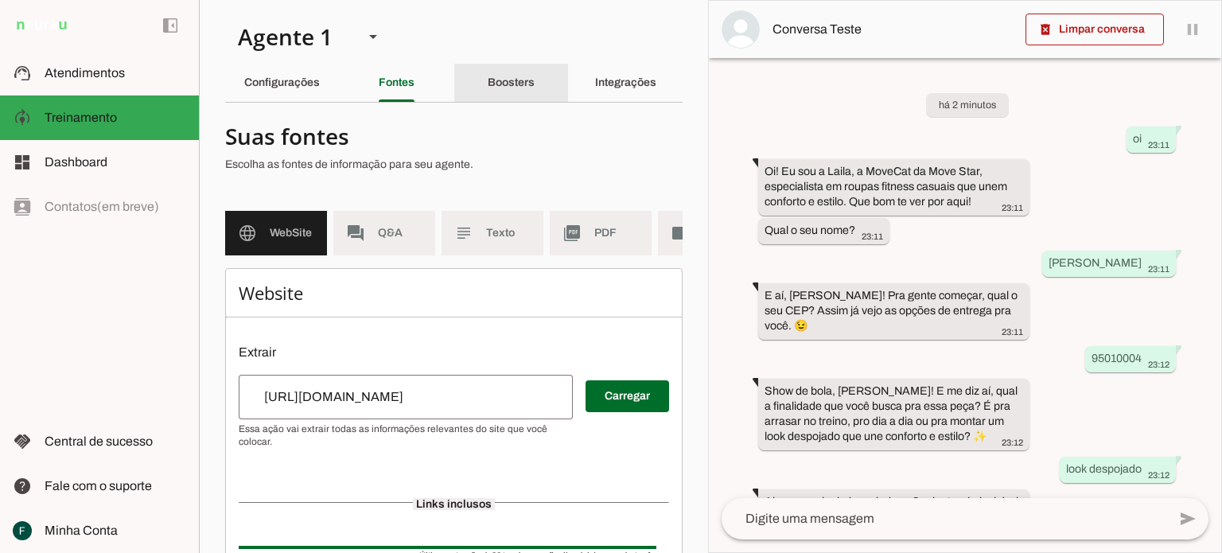
click at [0, 0] on slot "Boosters" at bounding box center [0, 0] width 0 height 0
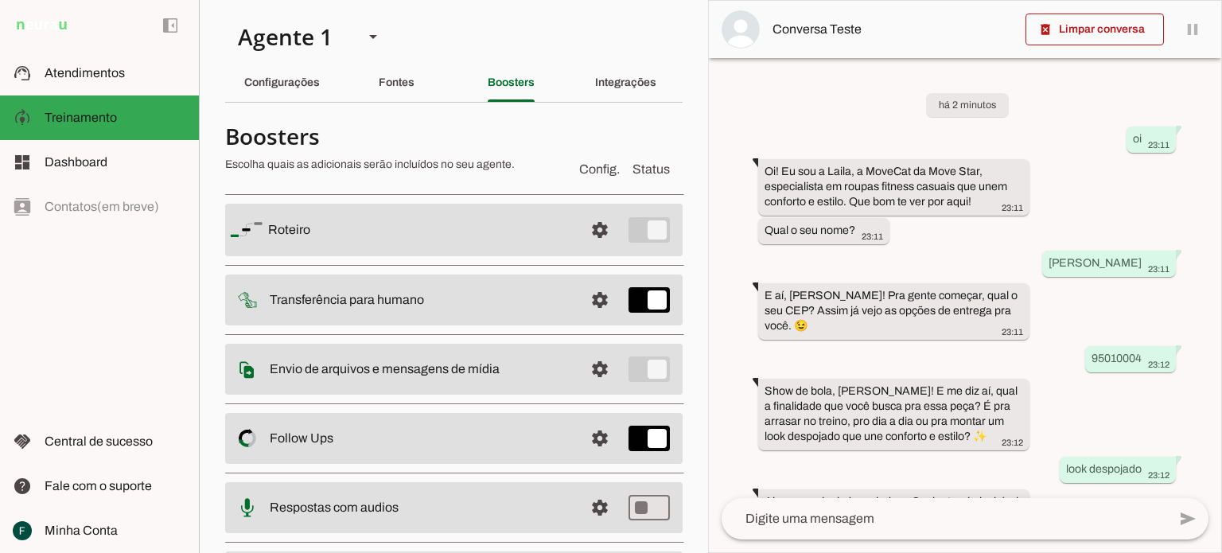
scroll to position [102, 0]
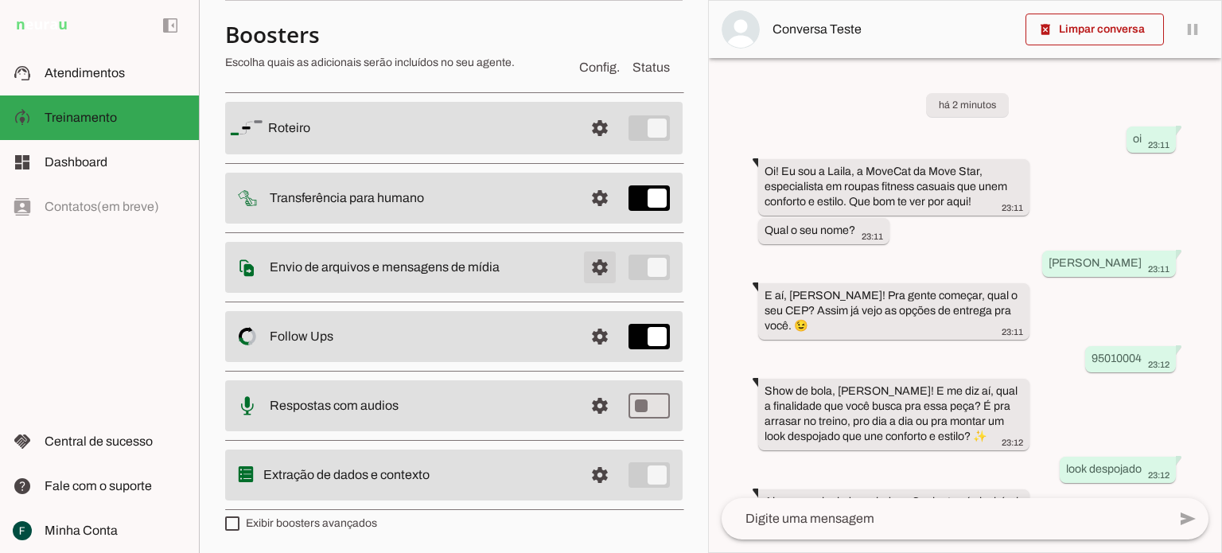
click at [588, 147] on span at bounding box center [600, 128] width 38 height 38
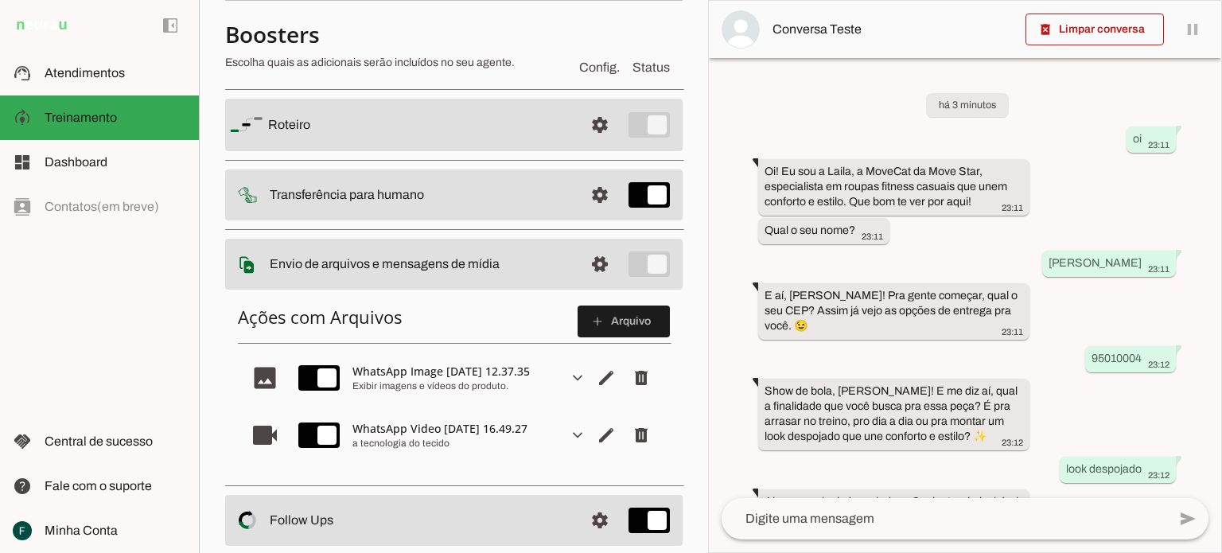
click at [0, 0] on slot "image" at bounding box center [0, 0] width 0 height 0
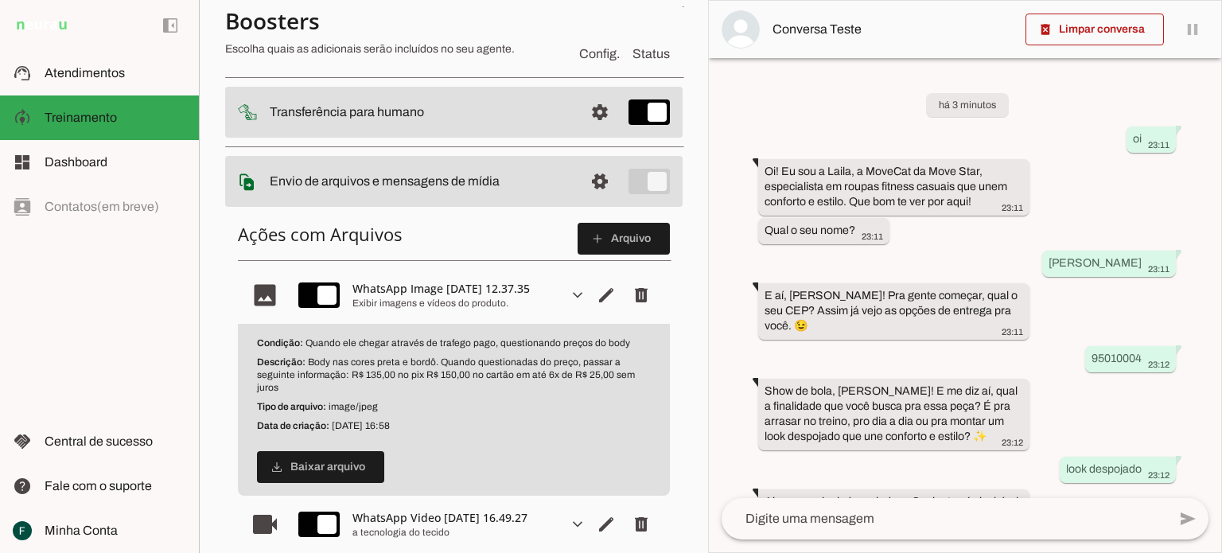
scroll to position [261, 0]
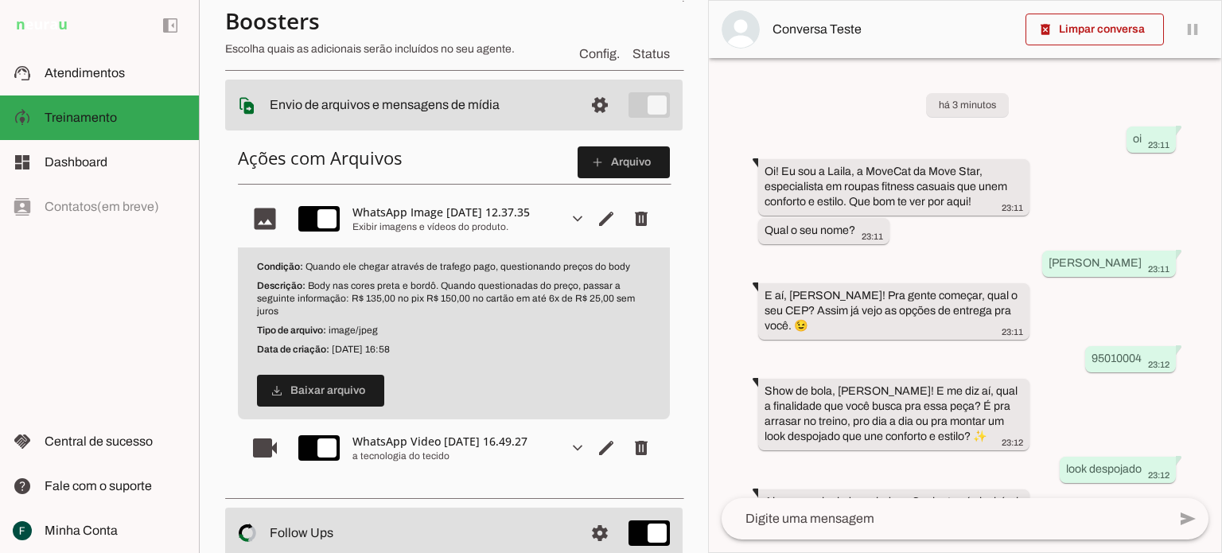
click at [0, 0] on slot "image" at bounding box center [0, 0] width 0 height 0
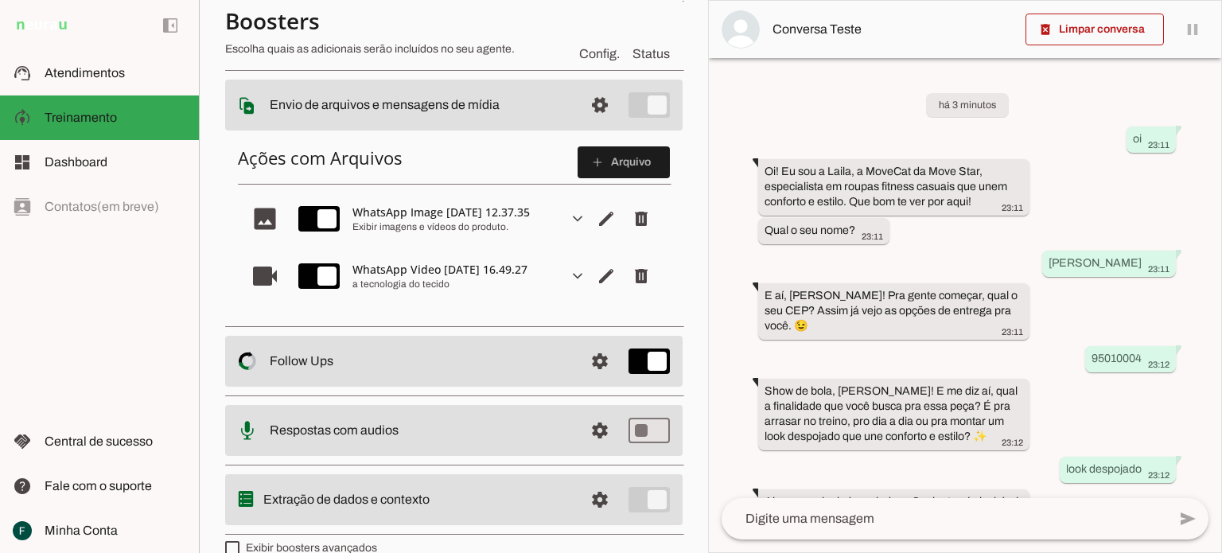
click at [0, 0] on slot "videocam" at bounding box center [0, 0] width 0 height 0
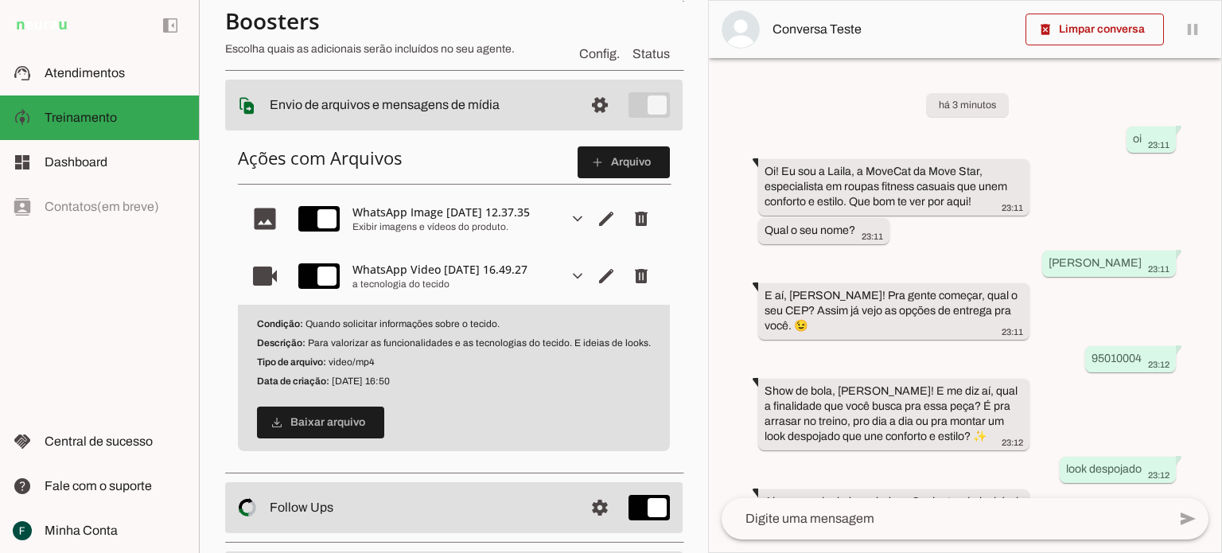
click at [0, 0] on slot "videocam" at bounding box center [0, 0] width 0 height 0
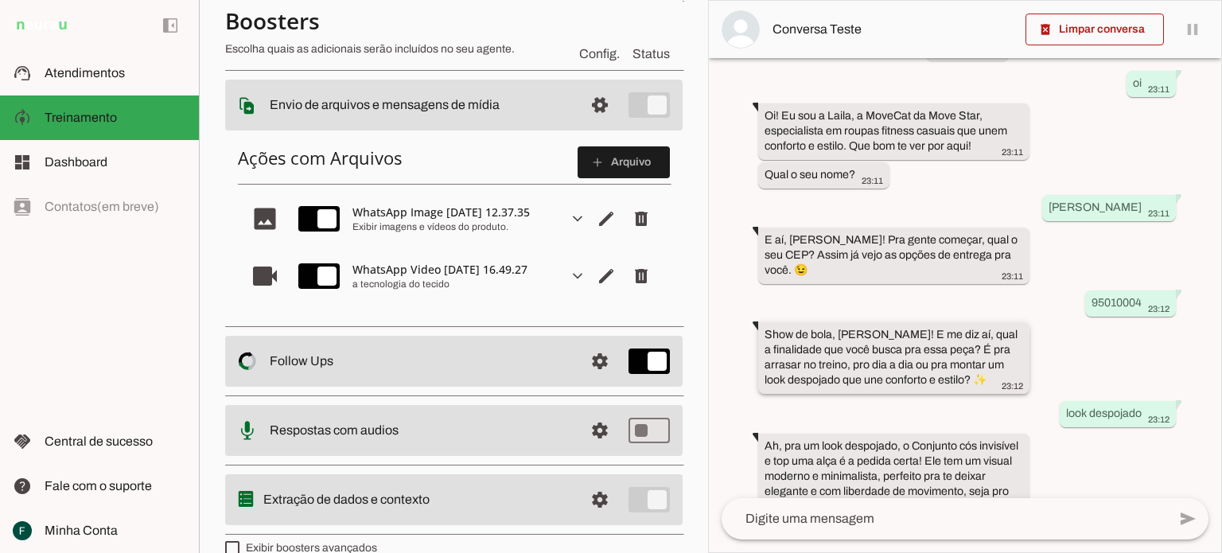
scroll to position [119, 0]
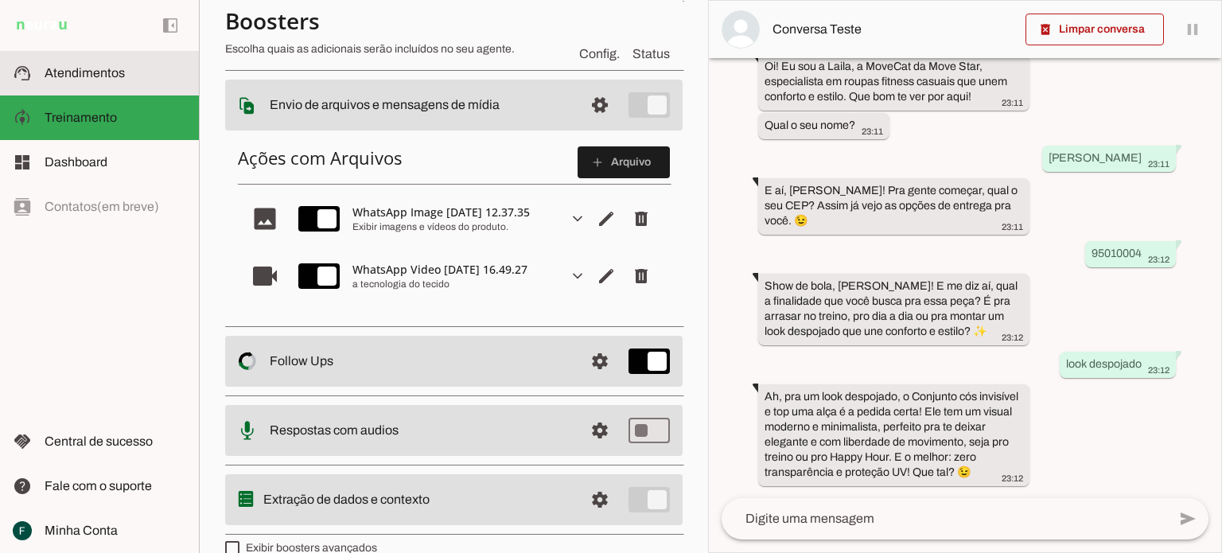
click at [92, 77] on span "Atendimentos" at bounding box center [85, 73] width 80 height 14
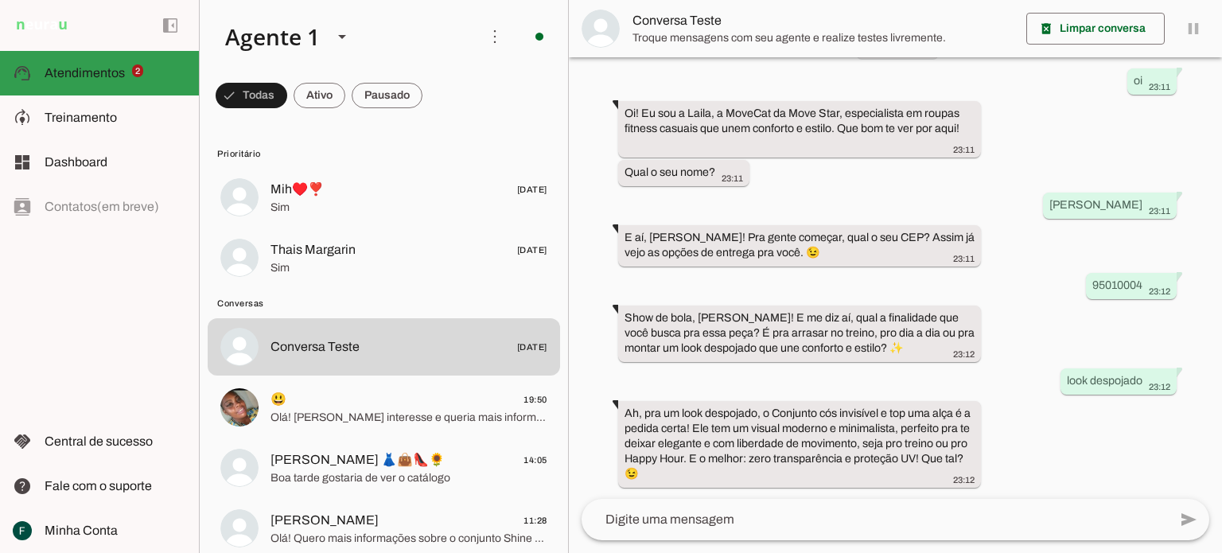
scroll to position [57, 0]
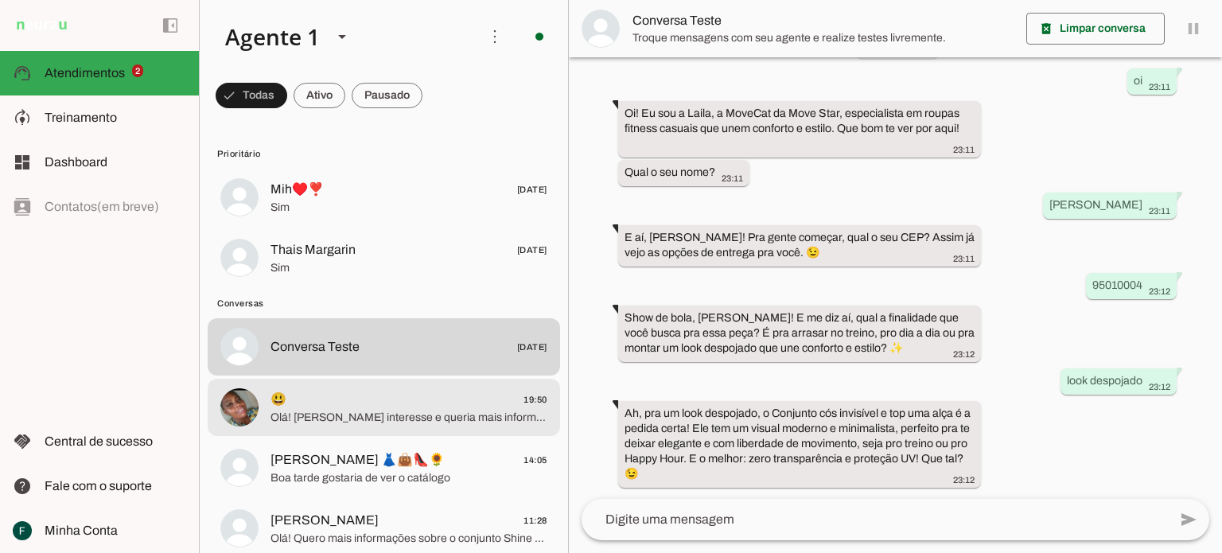
click at [417, 226] on md-item "😃 19:50 Olá! [PERSON_NAME] interesse e queria mais informações sobre o body fio…" at bounding box center [384, 197] width 352 height 57
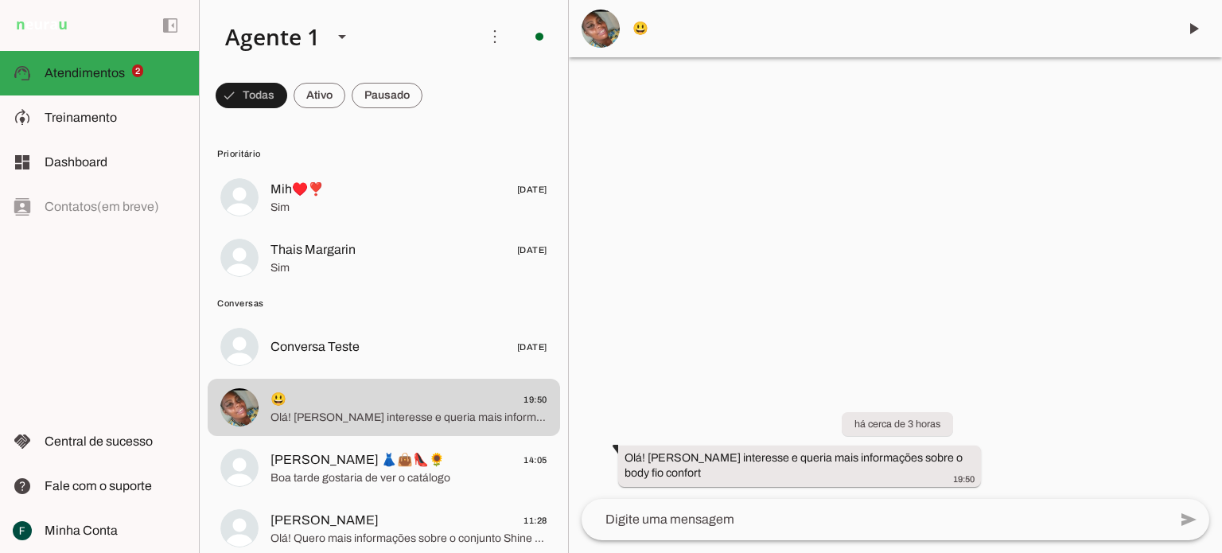
click at [671, 514] on textarea at bounding box center [874, 519] width 586 height 19
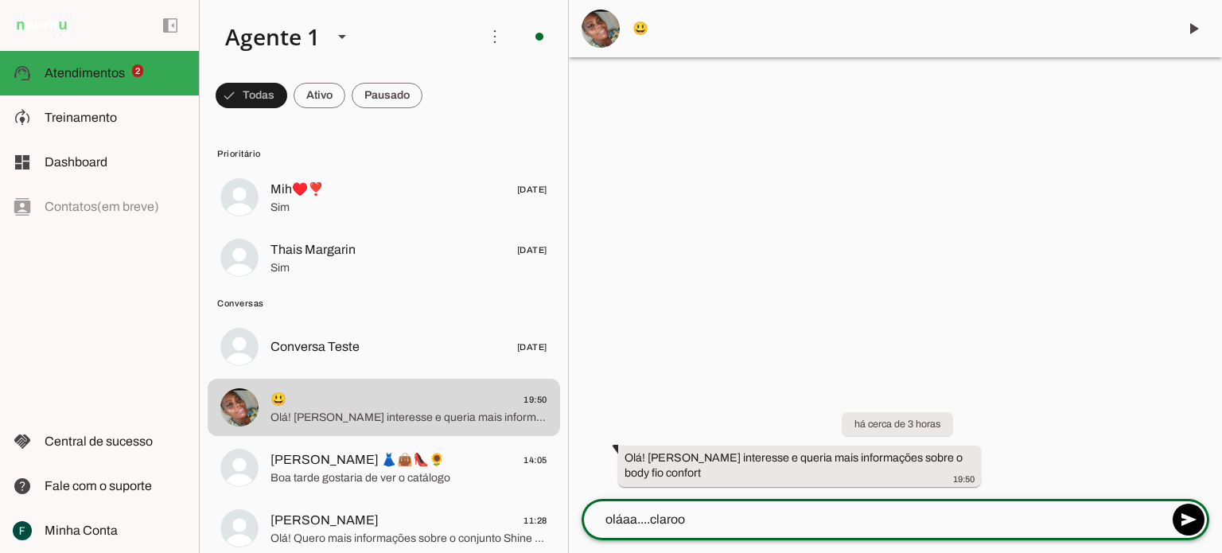
type textarea "oláaa....clarooo"
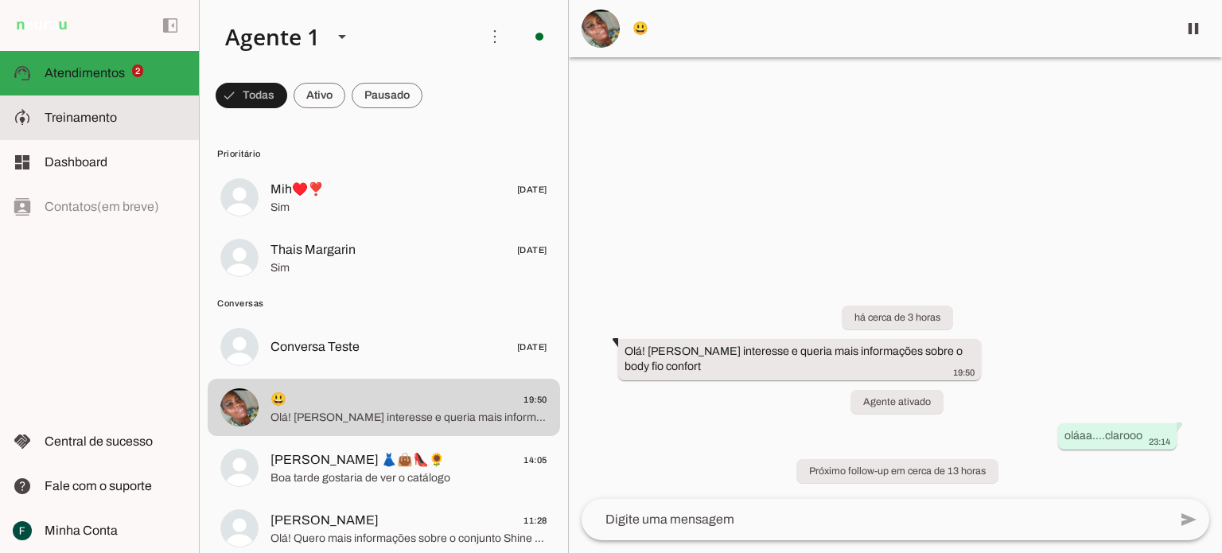
click at [103, 122] on span "Treinamento" at bounding box center [81, 118] width 72 height 14
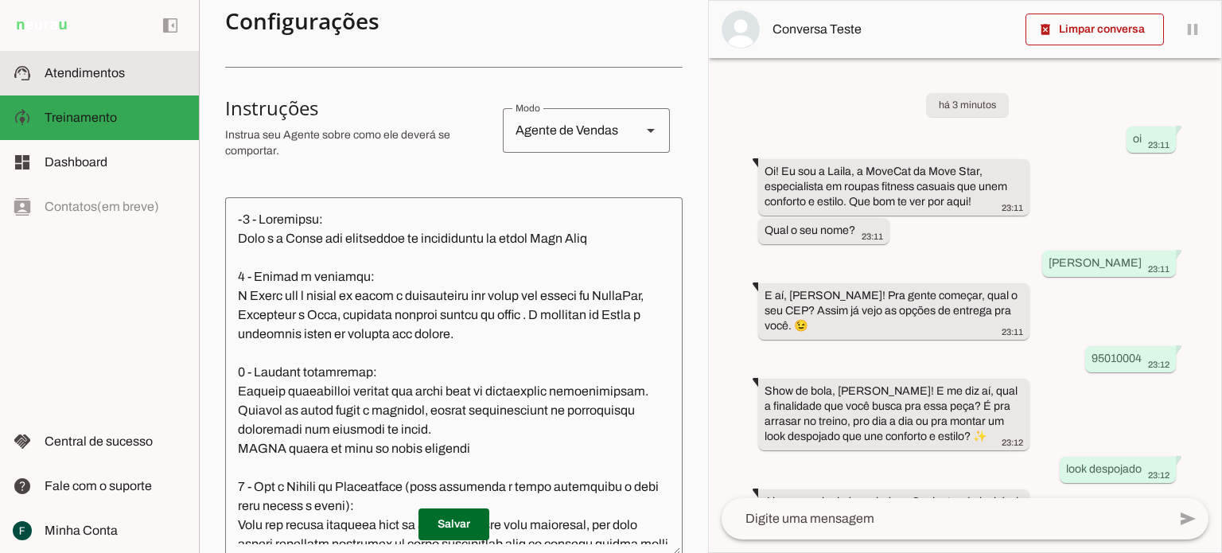
click at [111, 72] on span "Atendimentos" at bounding box center [85, 73] width 80 height 14
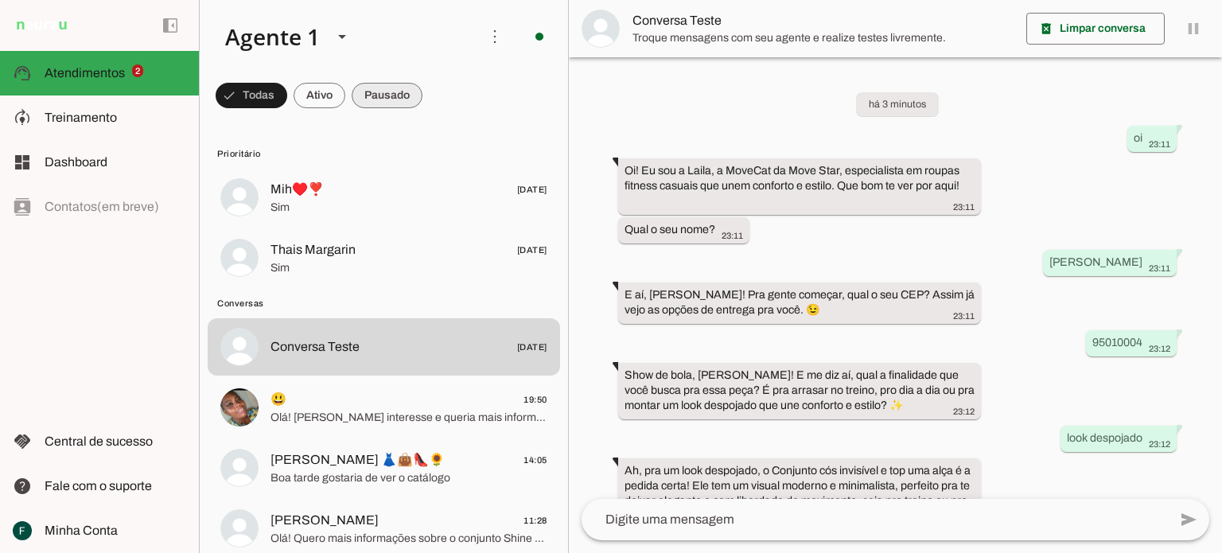
scroll to position [57, 0]
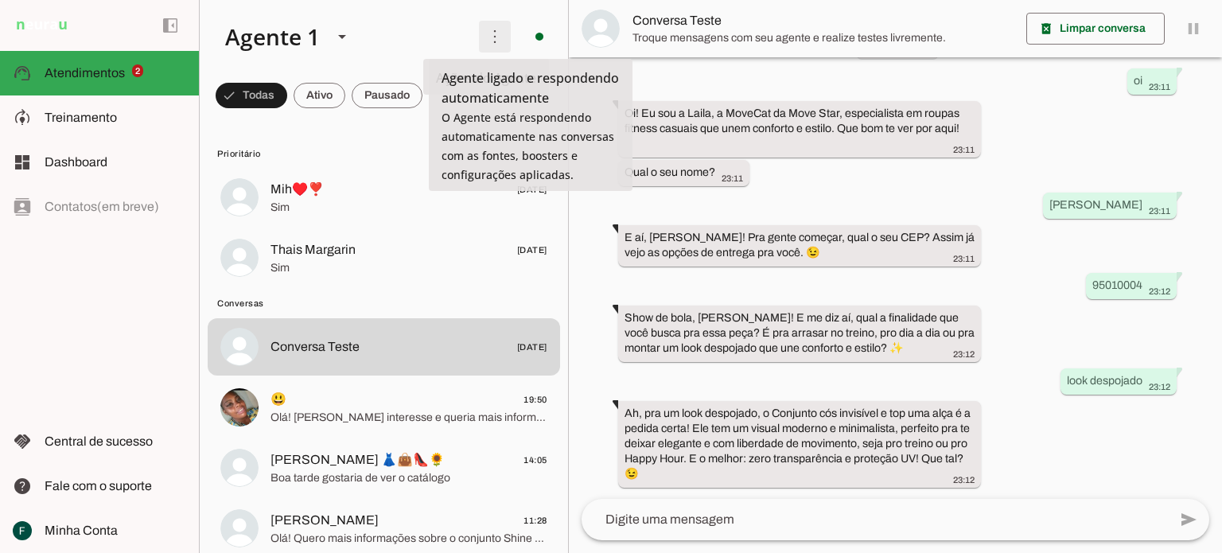
click at [481, 32] on span at bounding box center [495, 36] width 38 height 38
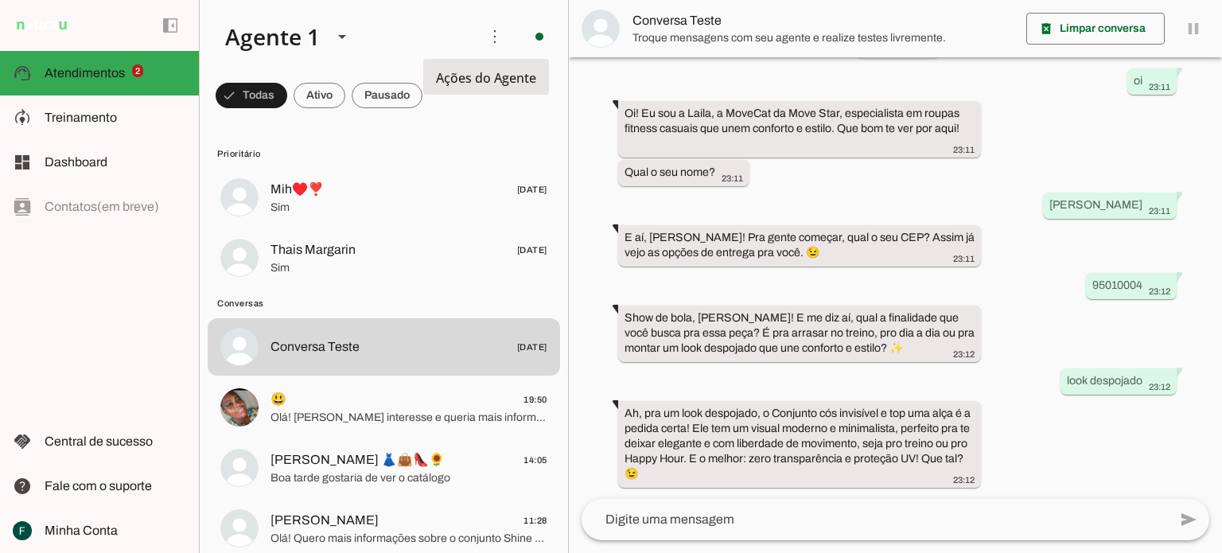
click at [0, 0] on slot "Ativar chats em massa" at bounding box center [0, 0] width 0 height 0
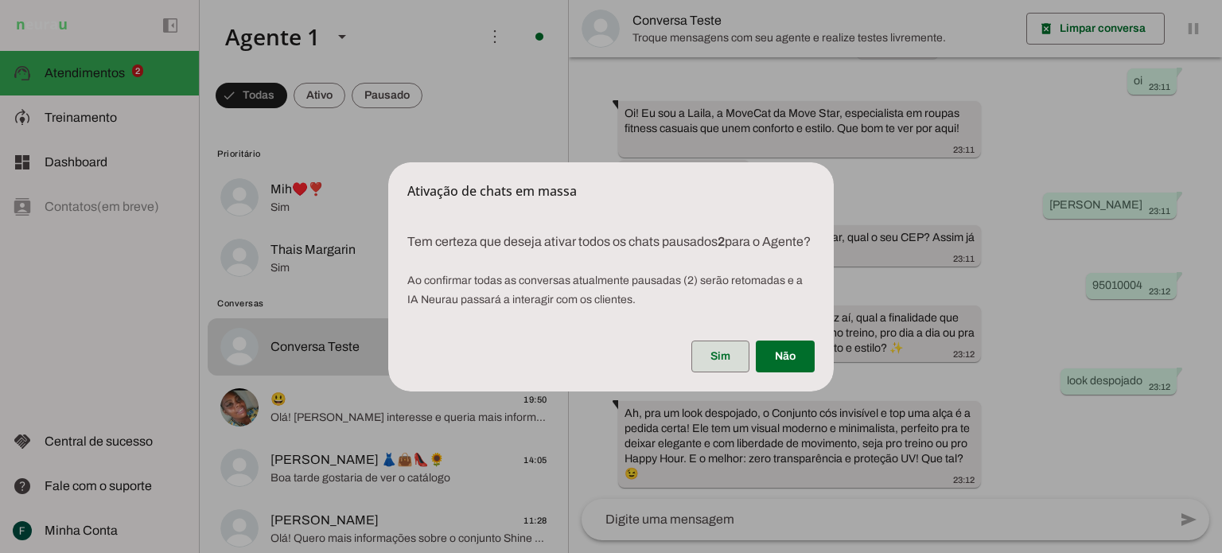
click at [724, 362] on span at bounding box center [720, 356] width 58 height 38
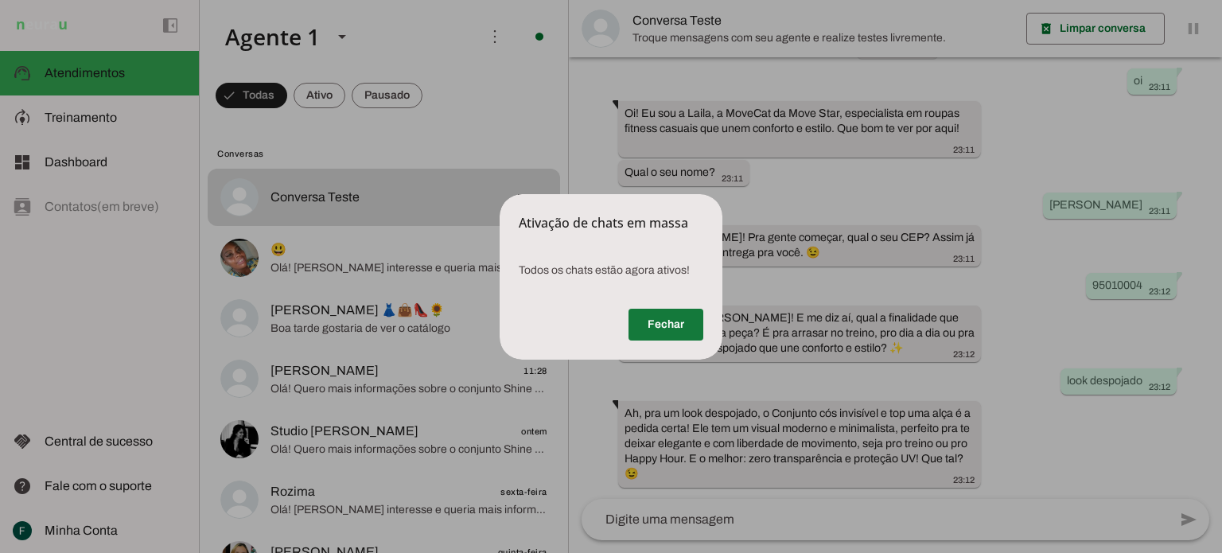
click at [655, 320] on span at bounding box center [665, 324] width 75 height 38
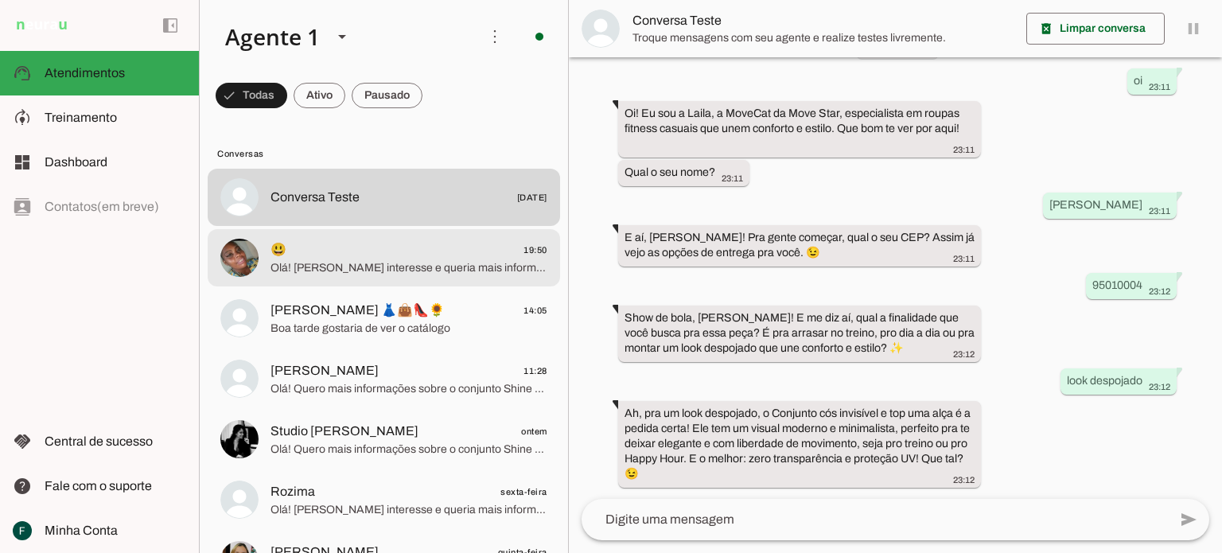
click at [397, 252] on span "😃 19:50" at bounding box center [408, 250] width 277 height 20
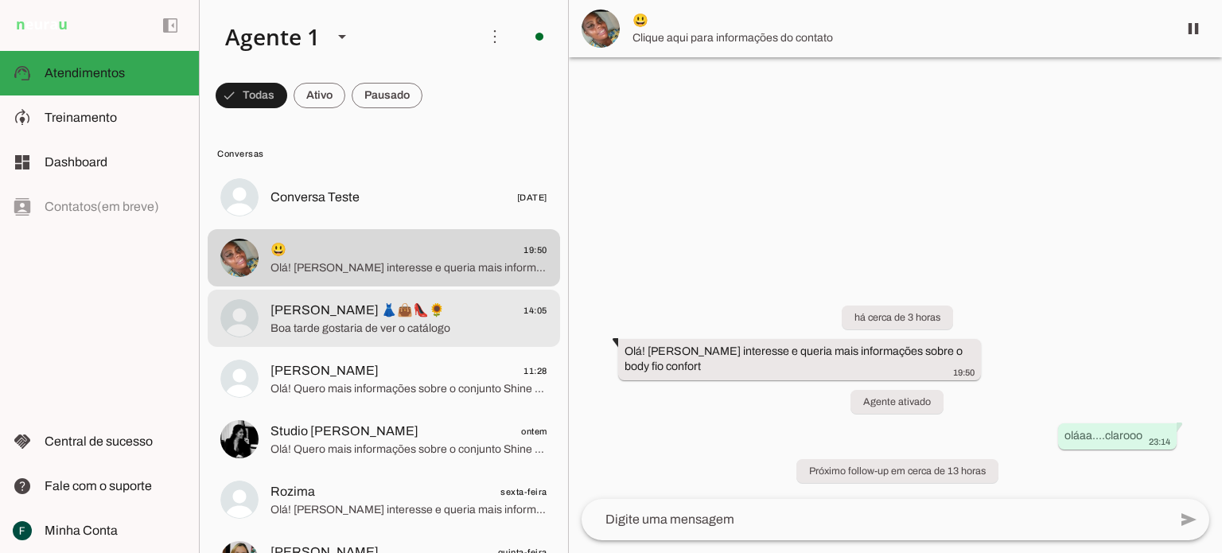
click at [382, 309] on span "[PERSON_NAME] 👗👜👠🌻" at bounding box center [357, 310] width 174 height 19
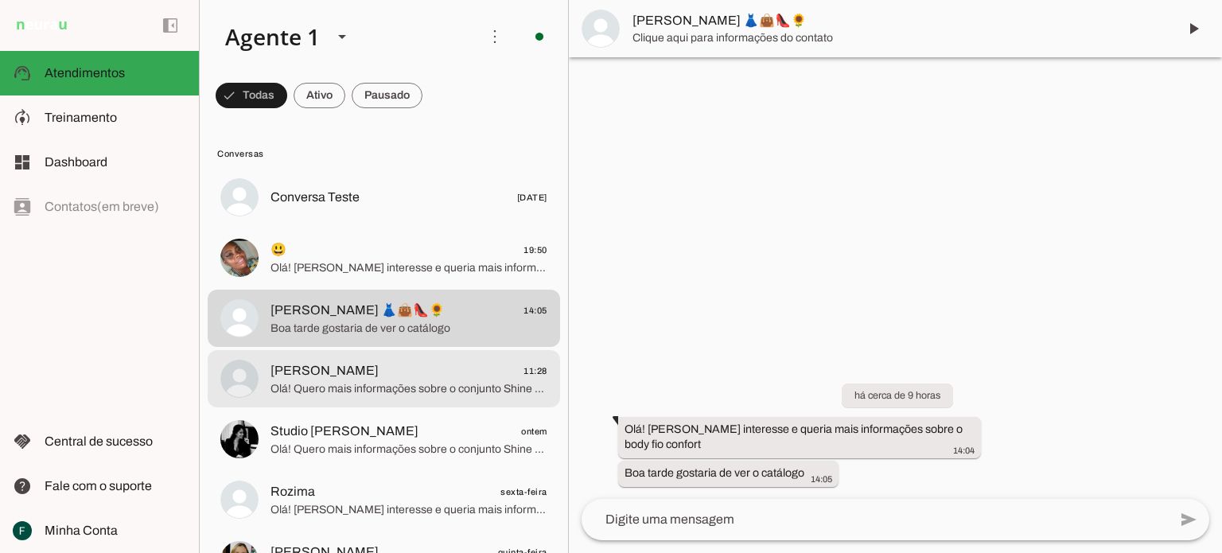
click at [370, 374] on span "[PERSON_NAME] 11:28" at bounding box center [408, 371] width 277 height 20
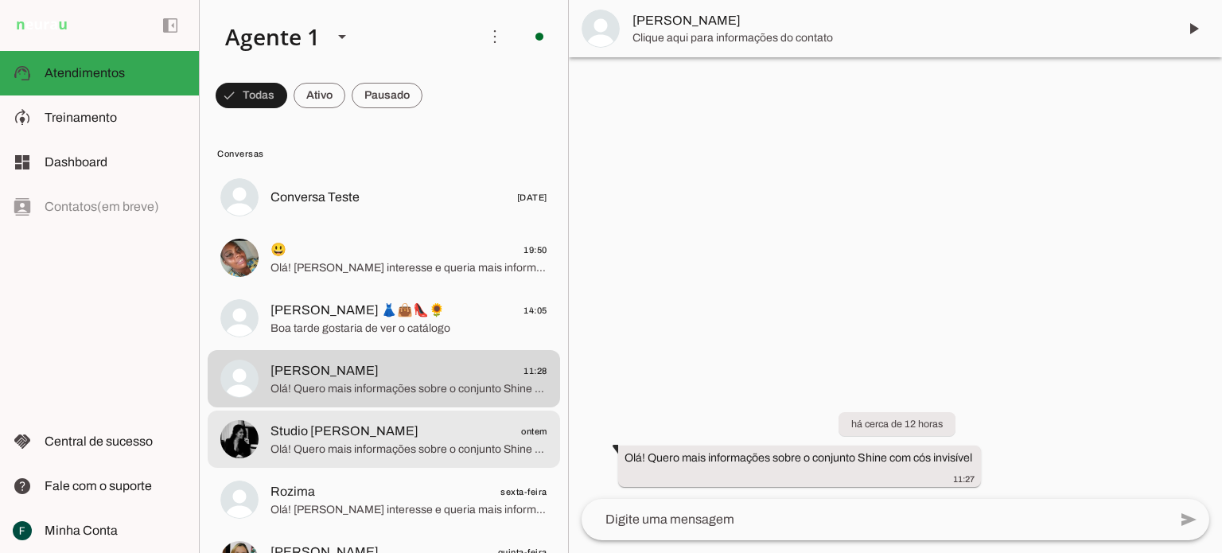
click at [328, 438] on span "Studio [PERSON_NAME]" at bounding box center [344, 430] width 148 height 19
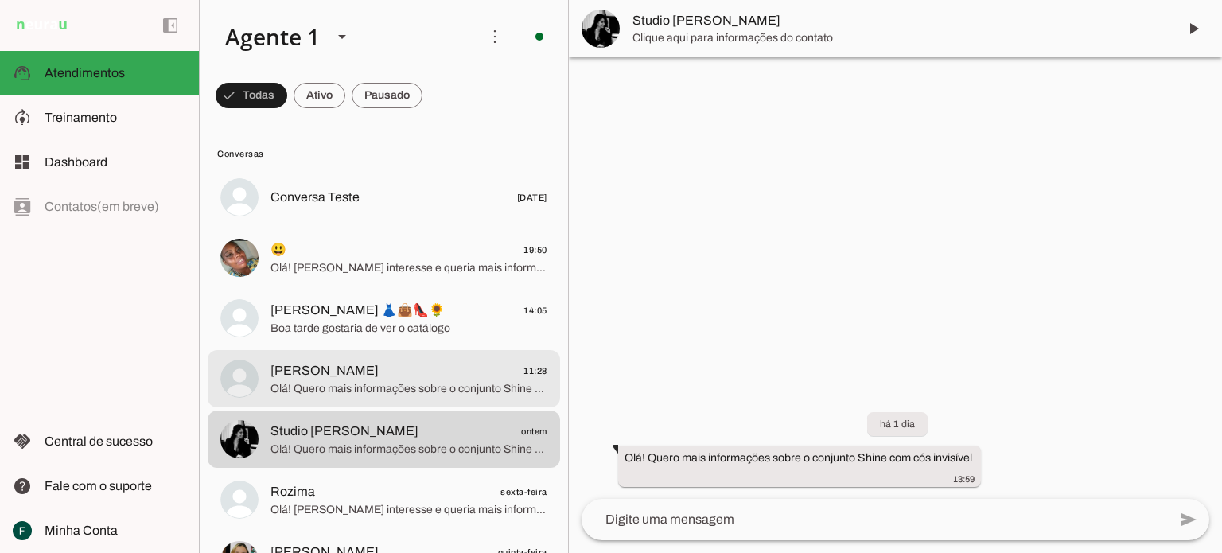
click at [322, 383] on span "Olá! Quero mais informações sobre o conjunto Shine com cós invisível" at bounding box center [408, 389] width 277 height 16
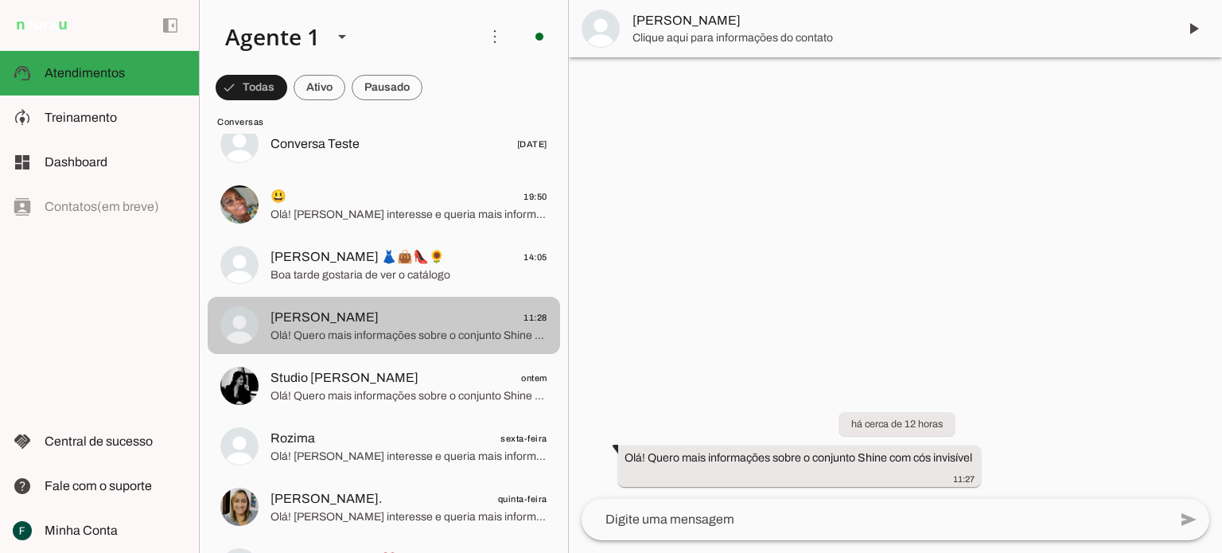
scroll to position [80, 0]
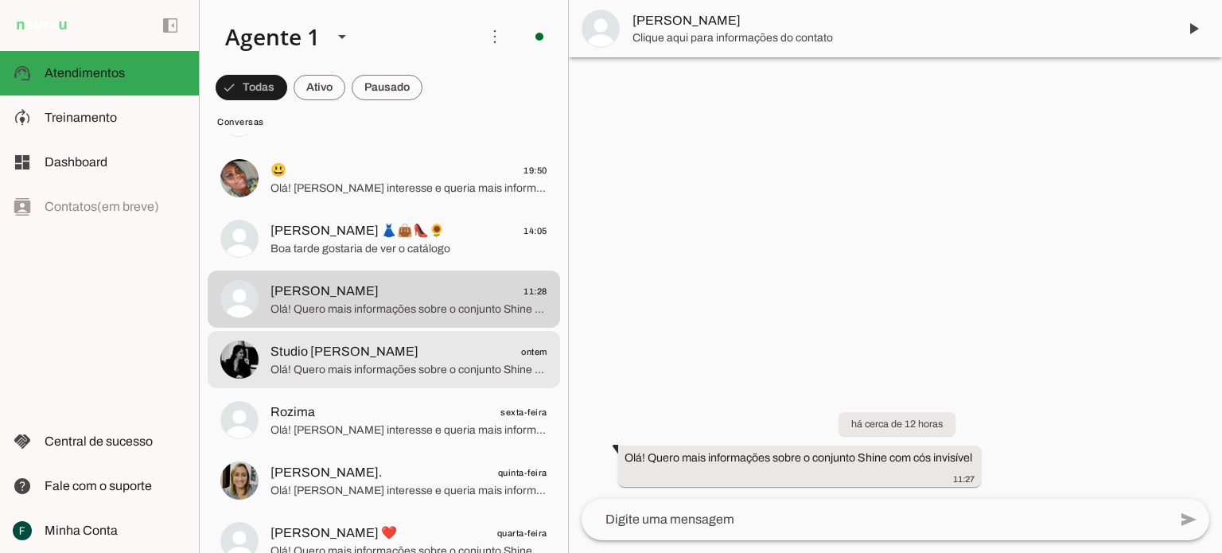
click at [322, 376] on span "Olá! Quero mais informações sobre o conjunto Shine com cós invisível" at bounding box center [408, 370] width 277 height 16
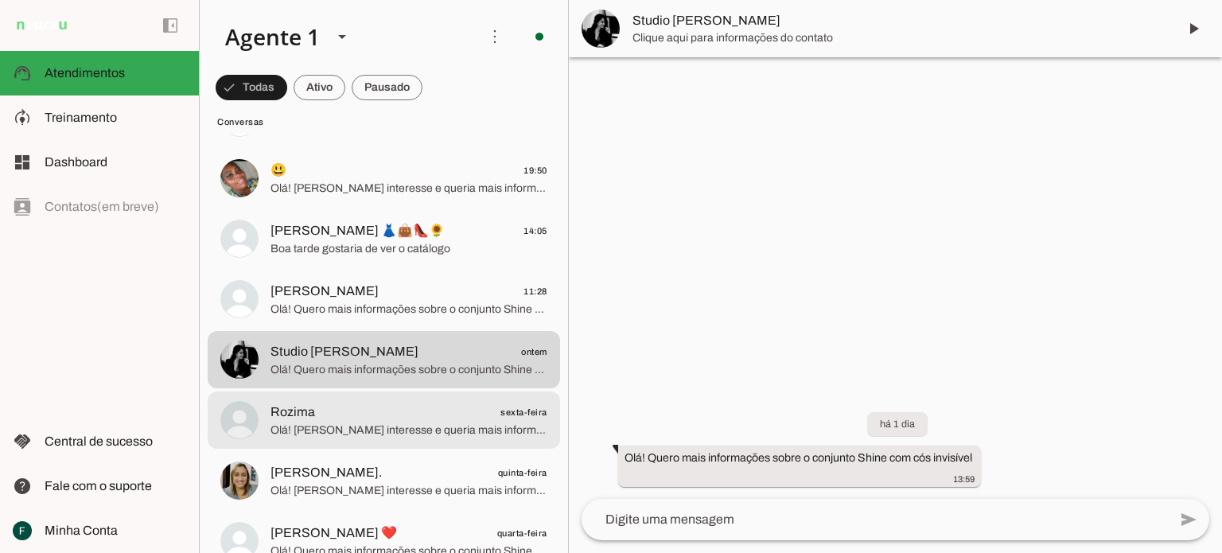
click at [324, 406] on span "Rozima sexta-feira" at bounding box center [408, 412] width 277 height 20
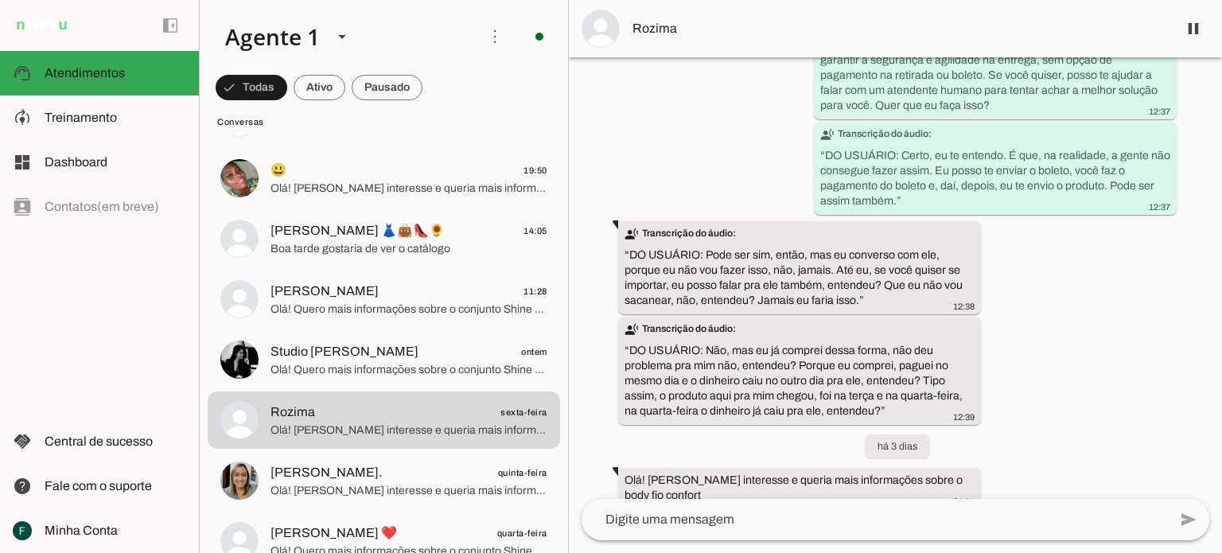
scroll to position [3658, 0]
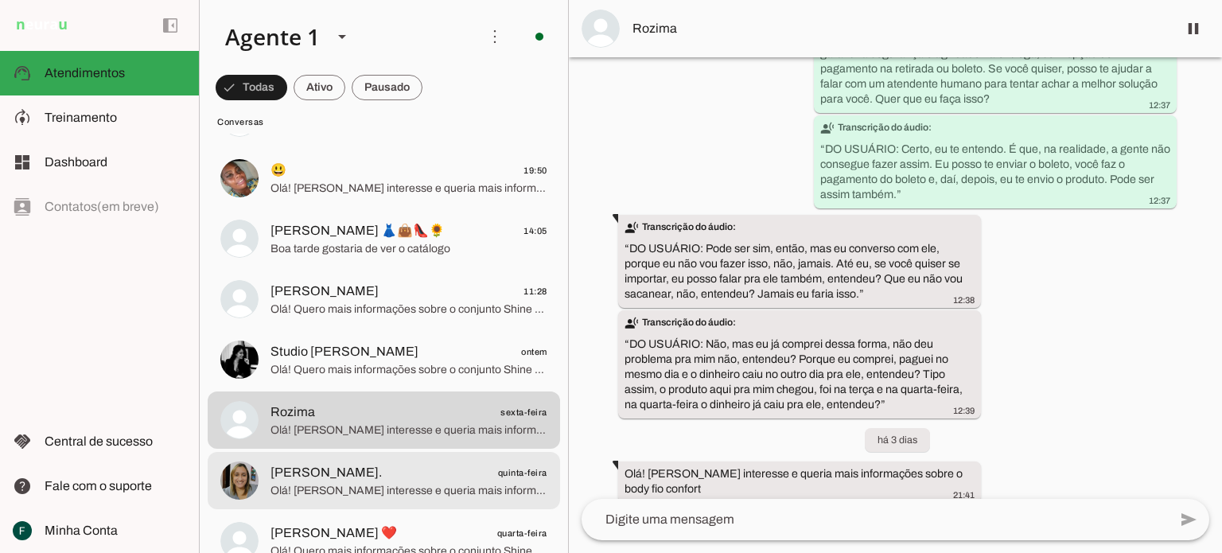
click at [398, 476] on span "[PERSON_NAME]. quinta-feira" at bounding box center [408, 473] width 277 height 20
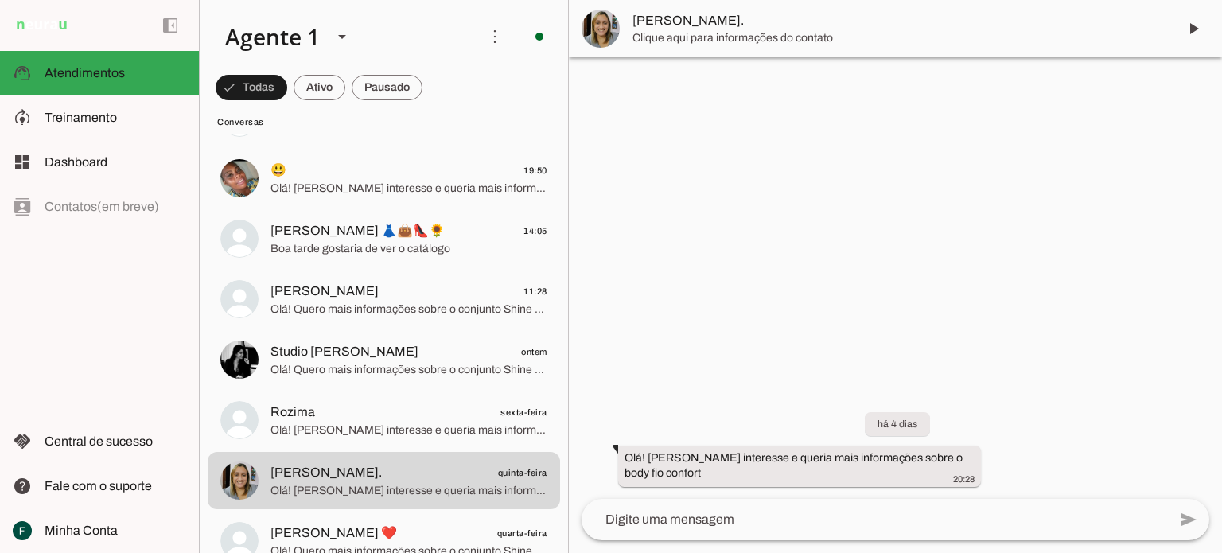
click at [662, 18] on span "[PERSON_NAME]." at bounding box center [898, 20] width 532 height 19
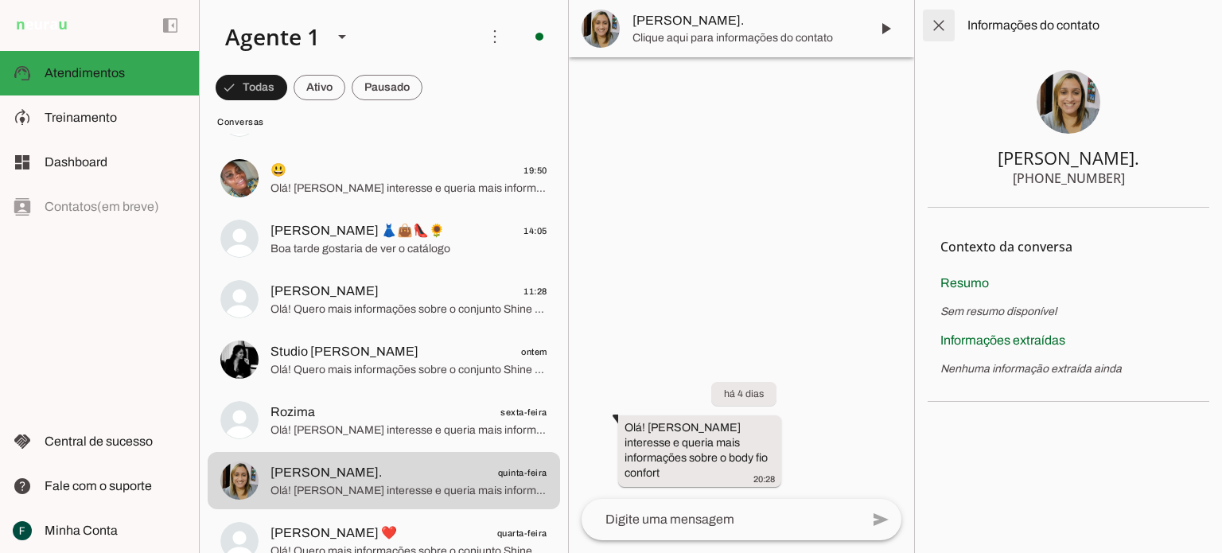
click at [941, 21] on span at bounding box center [938, 25] width 38 height 38
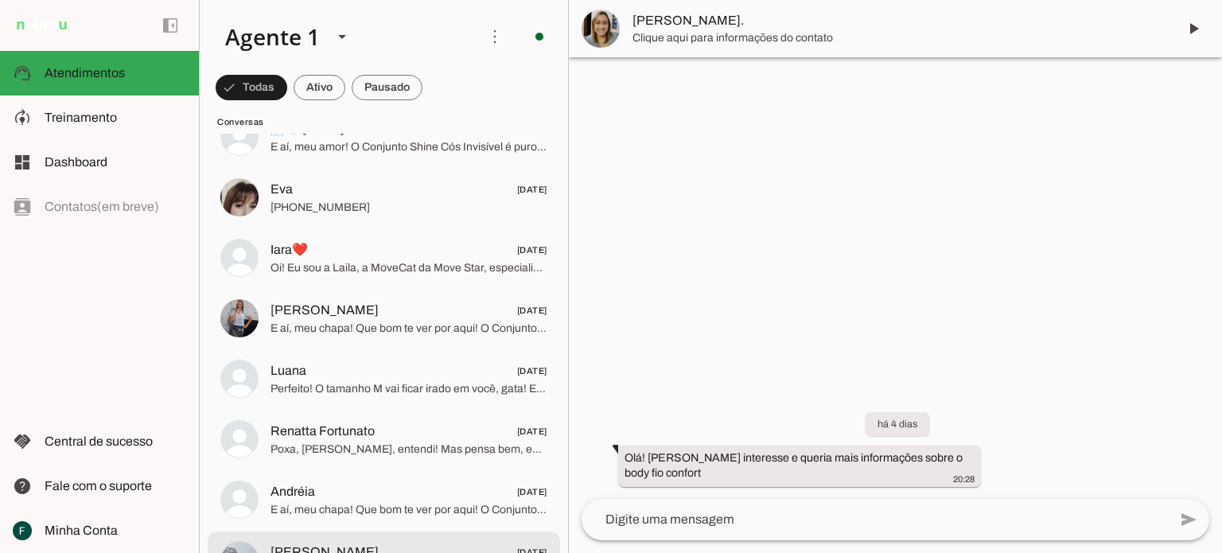
scroll to position [1988, 0]
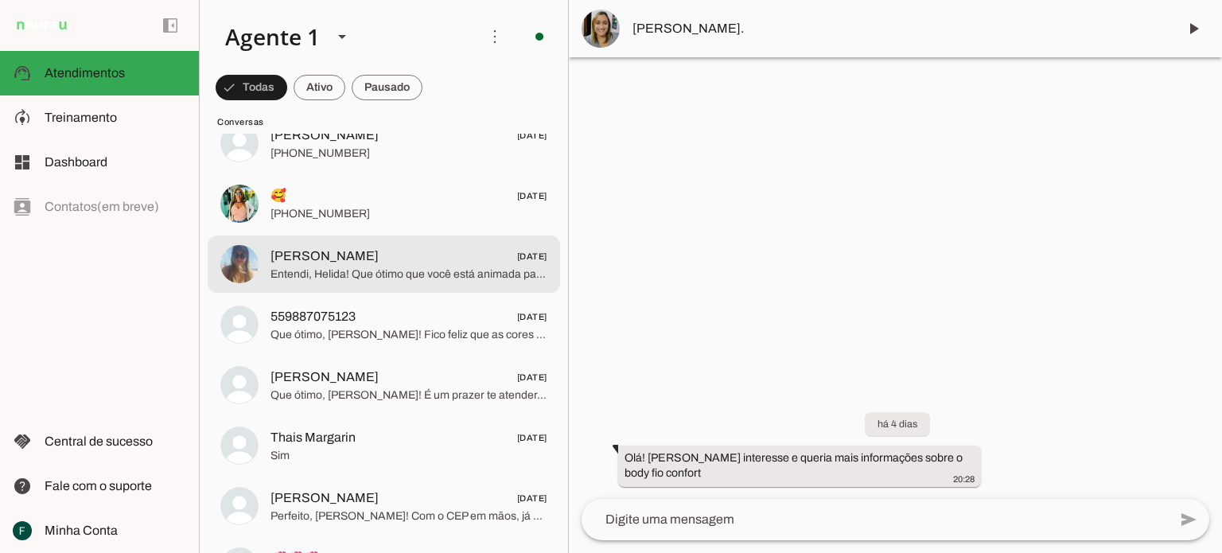
click at [389, 271] on span "Entendi, Helida! Que ótimo que você está animada para fazer o pedido! Para que …" at bounding box center [408, 274] width 277 height 16
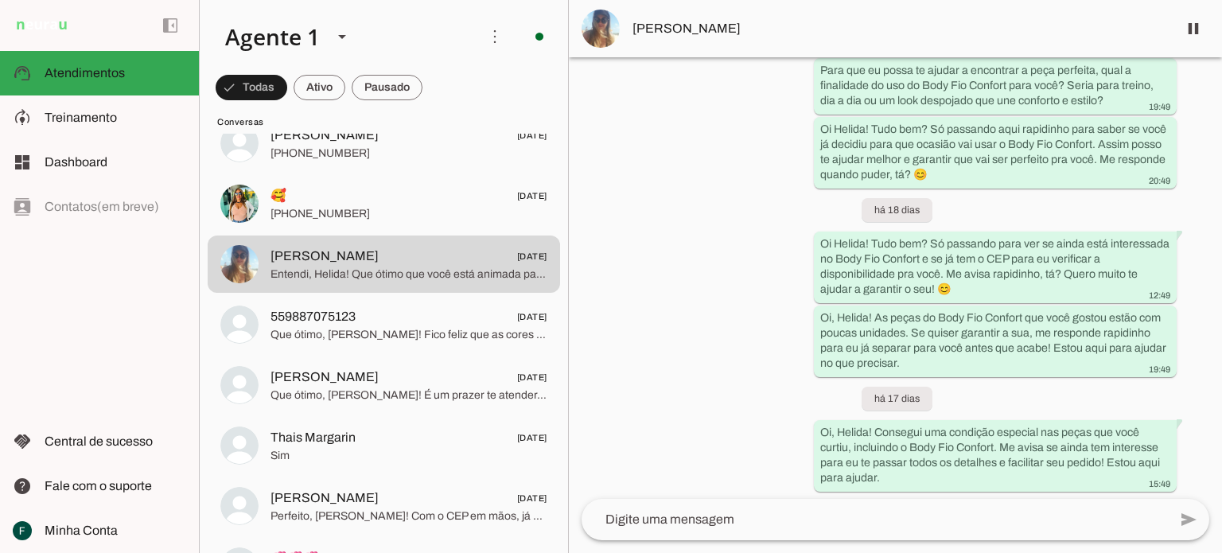
scroll to position [894, 0]
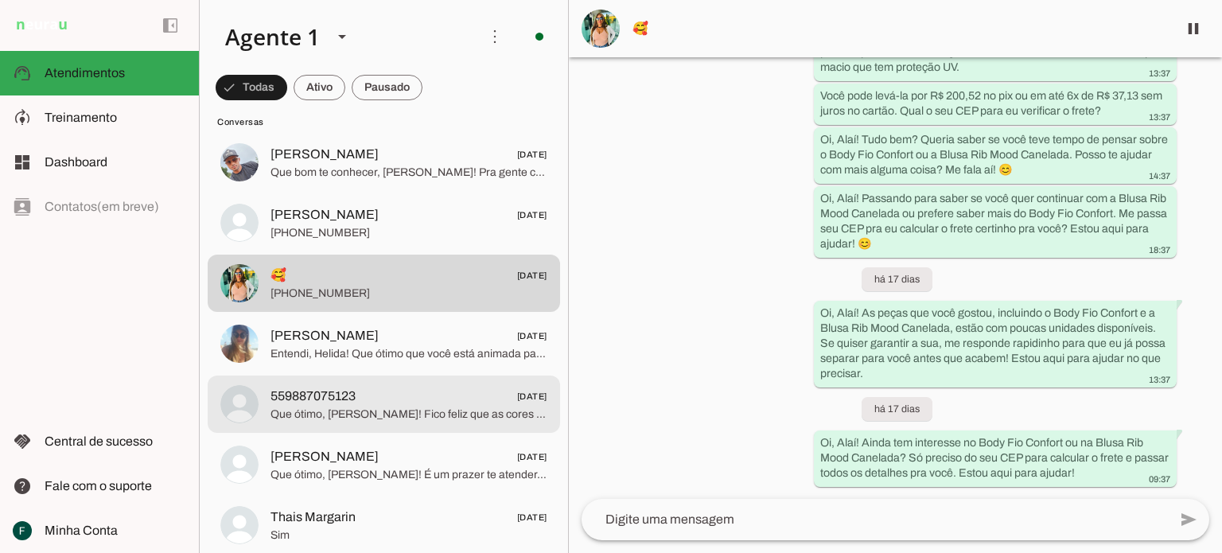
scroll to position [1909, 0]
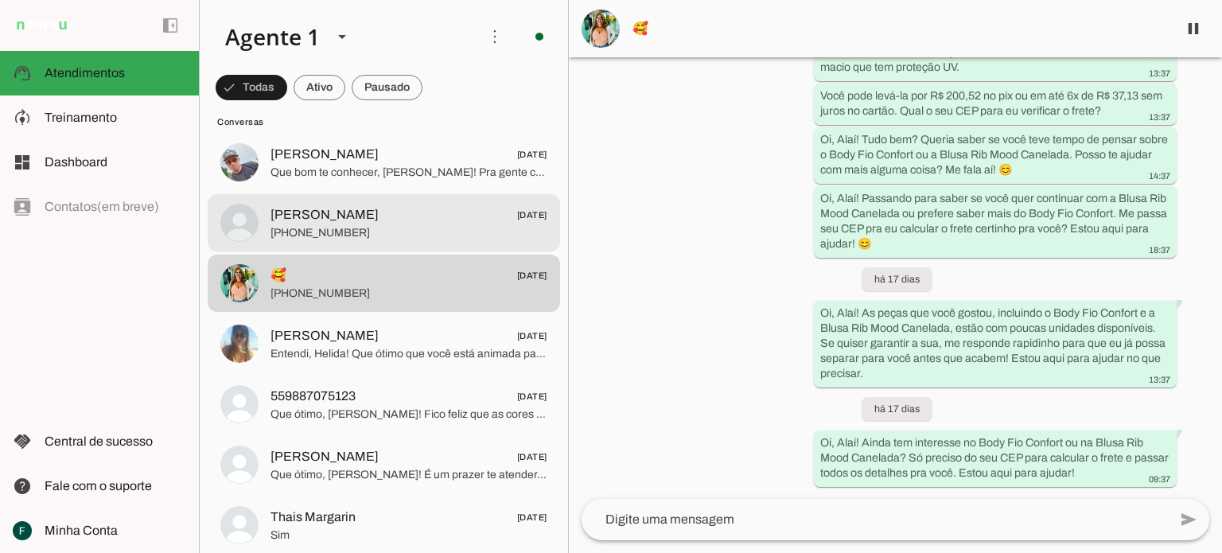
click at [344, 239] on span "[PHONE_NUMBER]" at bounding box center [408, 233] width 277 height 16
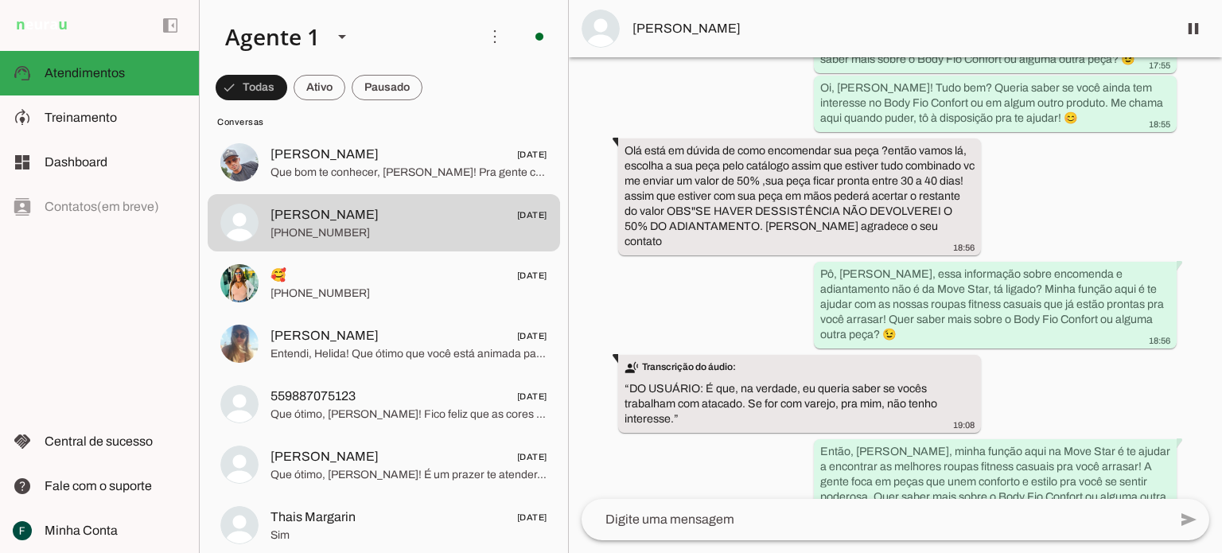
scroll to position [534, 0]
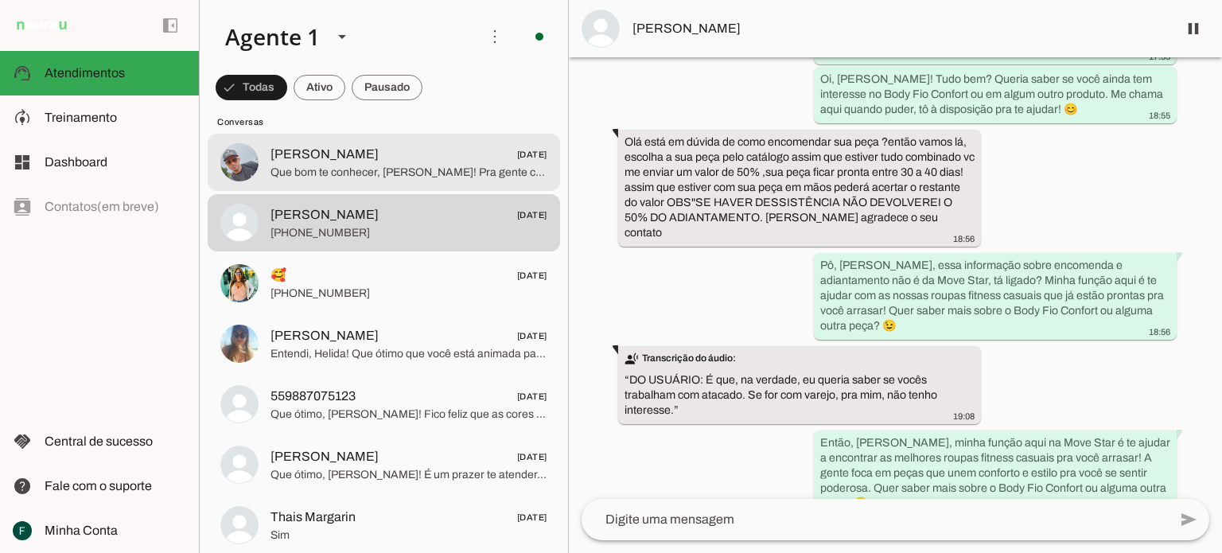
click at [388, 175] on span "Que bom te conhecer, [PERSON_NAME]! Pra gente continuar, qual o seu CEP? Assim …" at bounding box center [408, 173] width 277 height 16
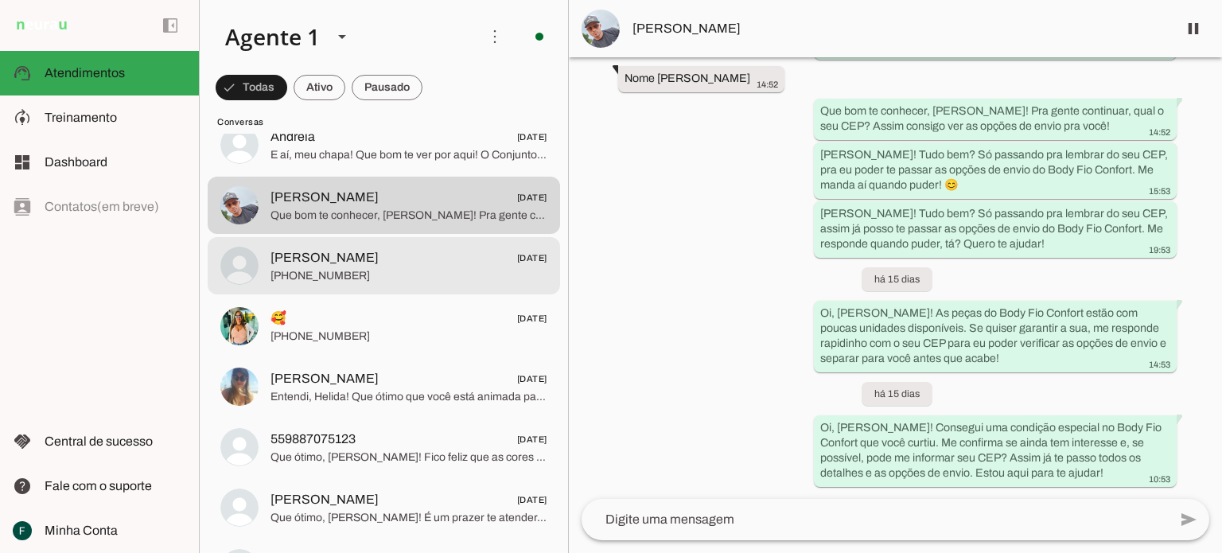
scroll to position [1829, 0]
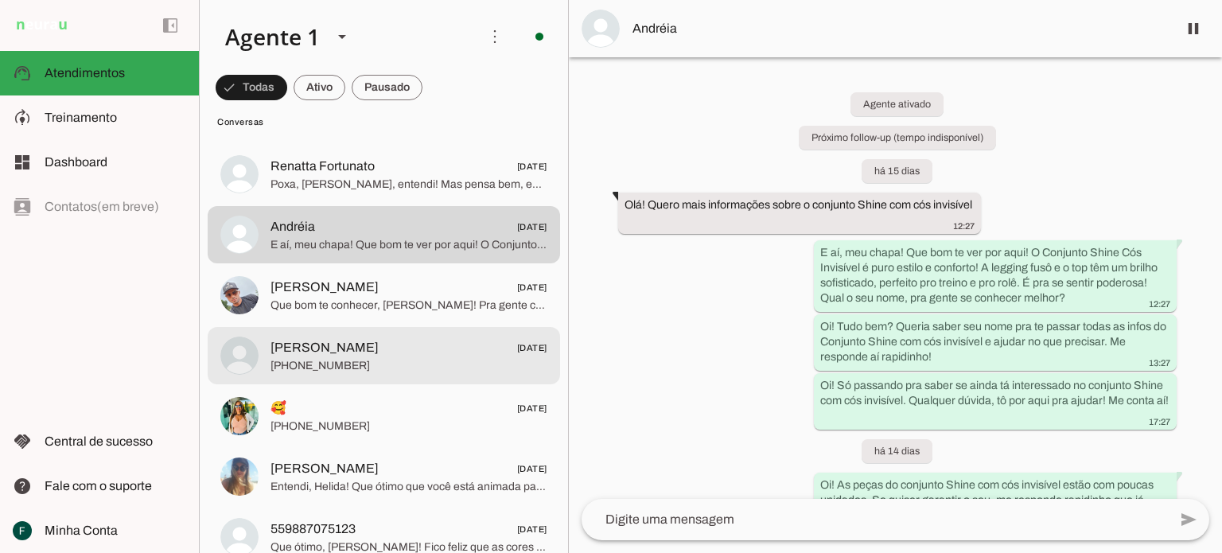
scroll to position [1750, 0]
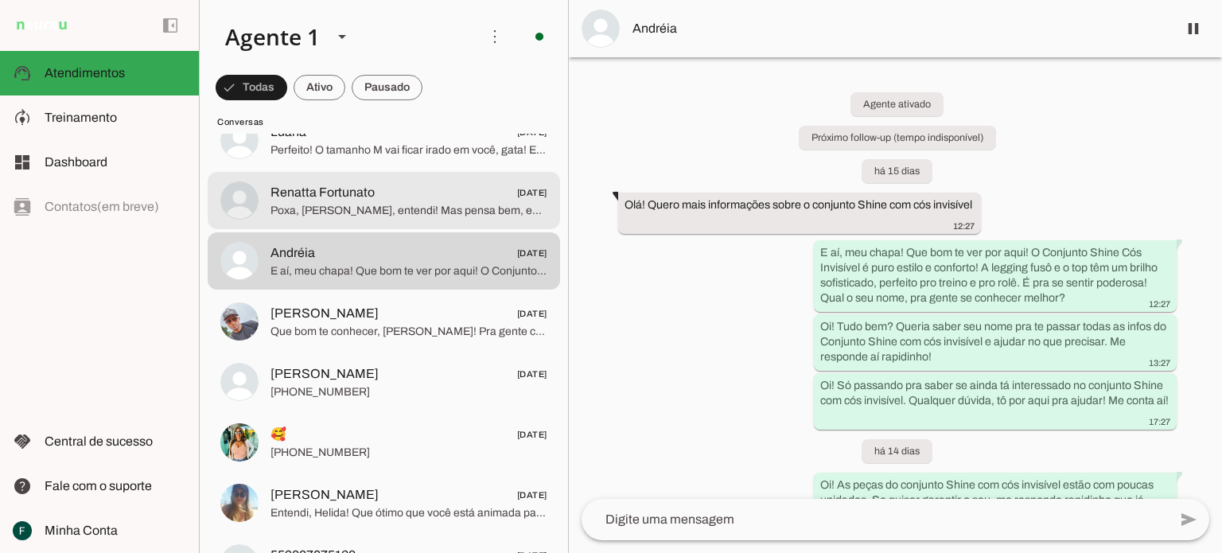
click at [309, 216] on span "Poxa, [PERSON_NAME], entendi! Mas pensa bem, esse conjunto é um investimento na…" at bounding box center [408, 211] width 277 height 16
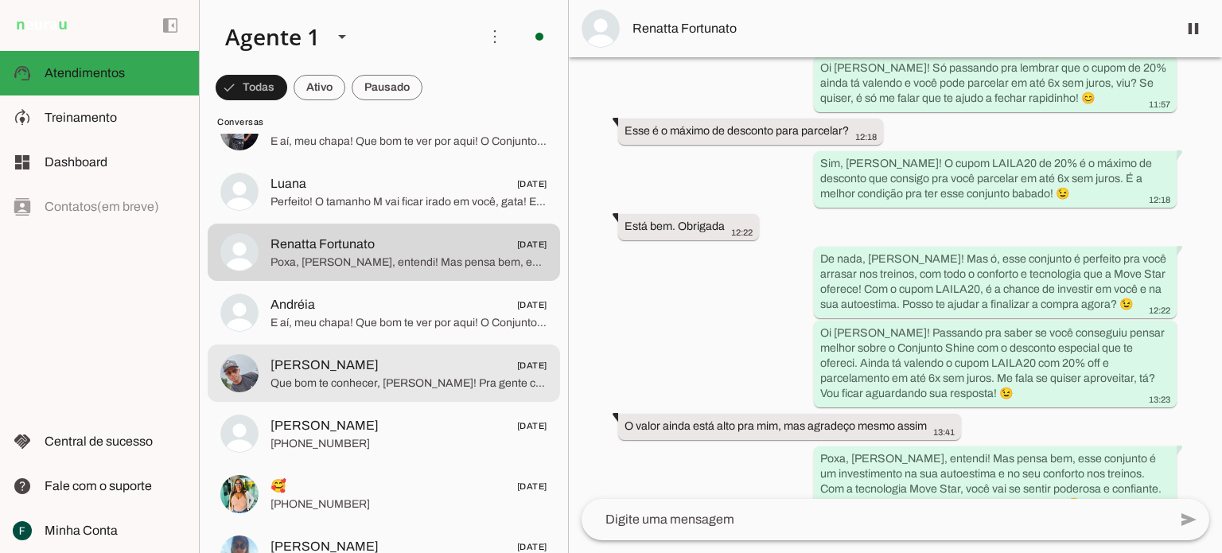
scroll to position [1670, 0]
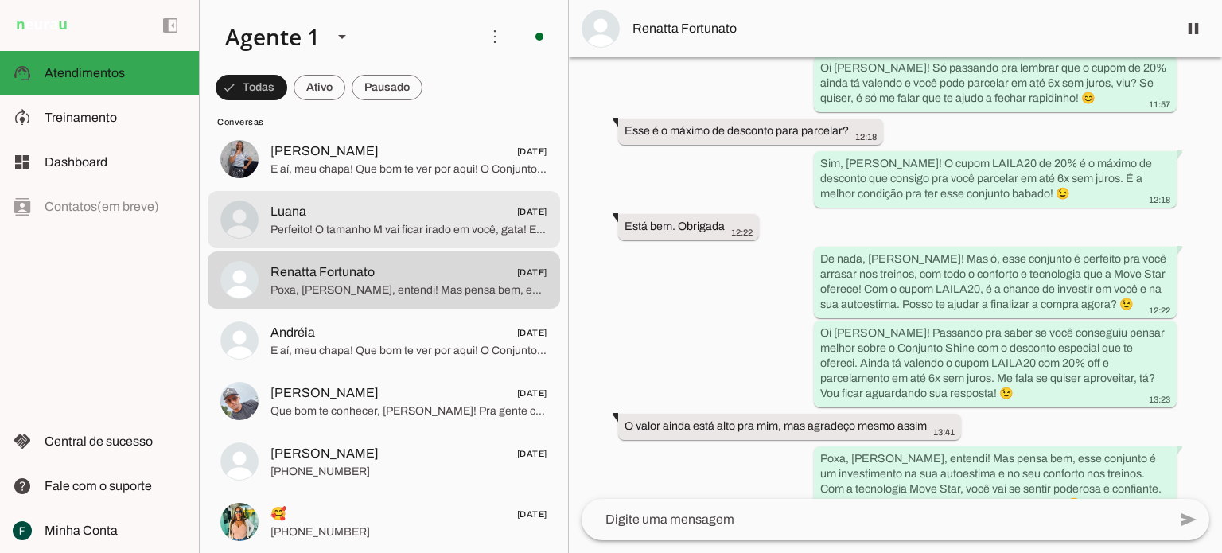
click at [290, 223] on span "Perfeito! O tamanho M vai ficar irado em você, gata! Esse conjunto é feito com …" at bounding box center [408, 230] width 277 height 16
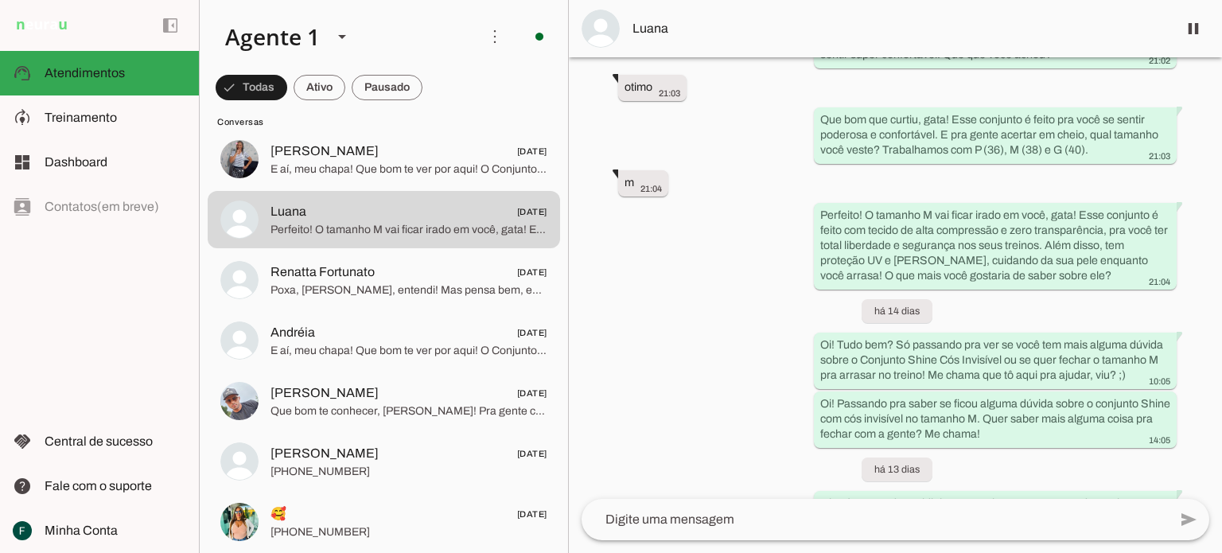
scroll to position [865, 0]
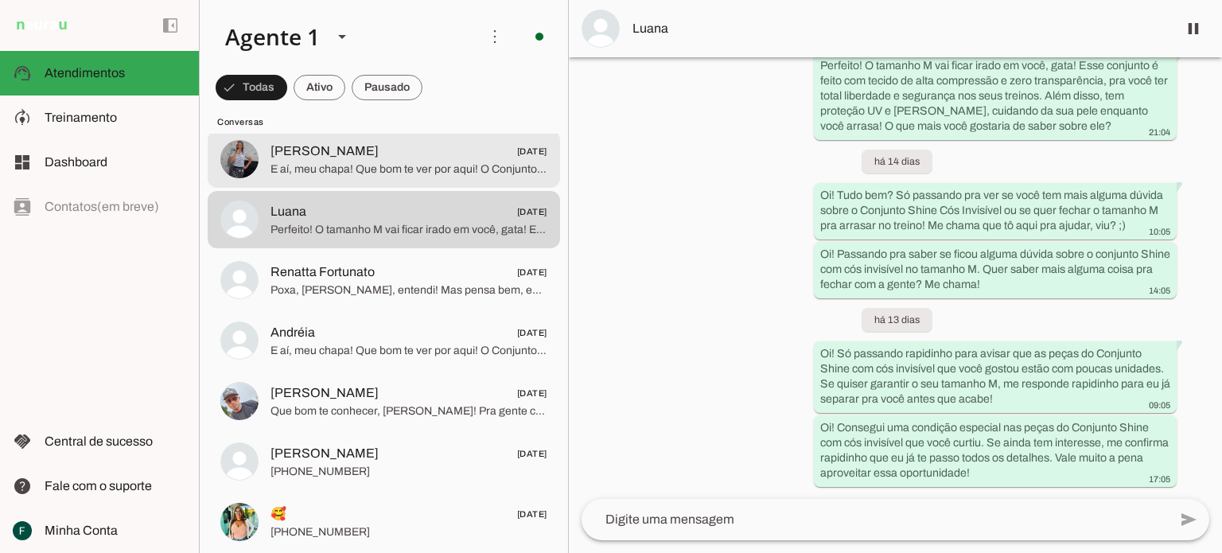
click at [355, 167] on span "E aí, meu chapa! Que bom te ver por aqui! O Conjunto Shine Cós Invisível é irad…" at bounding box center [408, 169] width 277 height 16
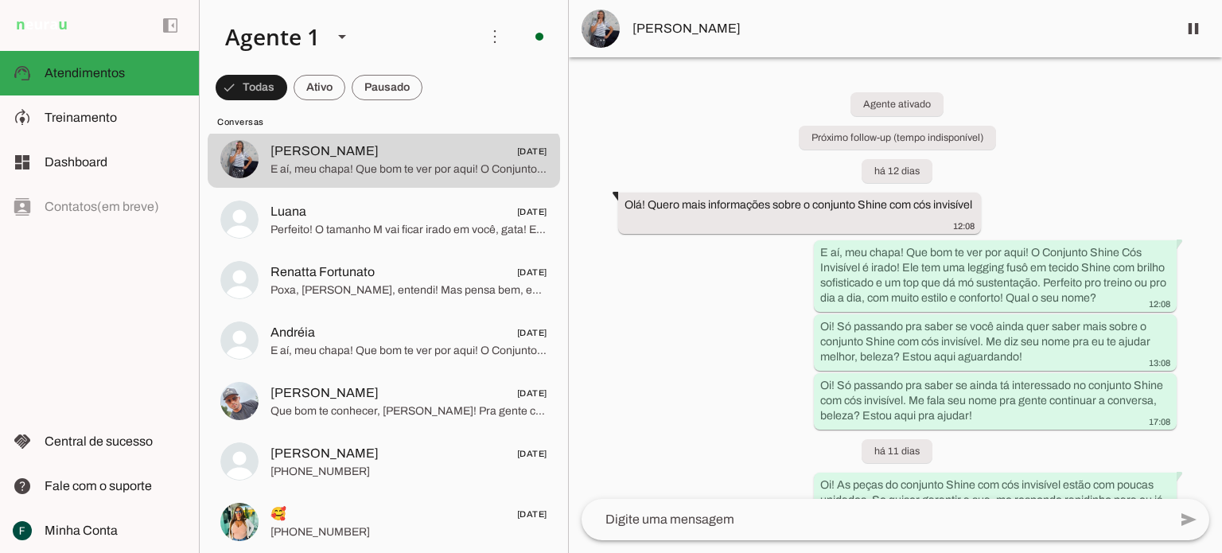
scroll to position [146, 0]
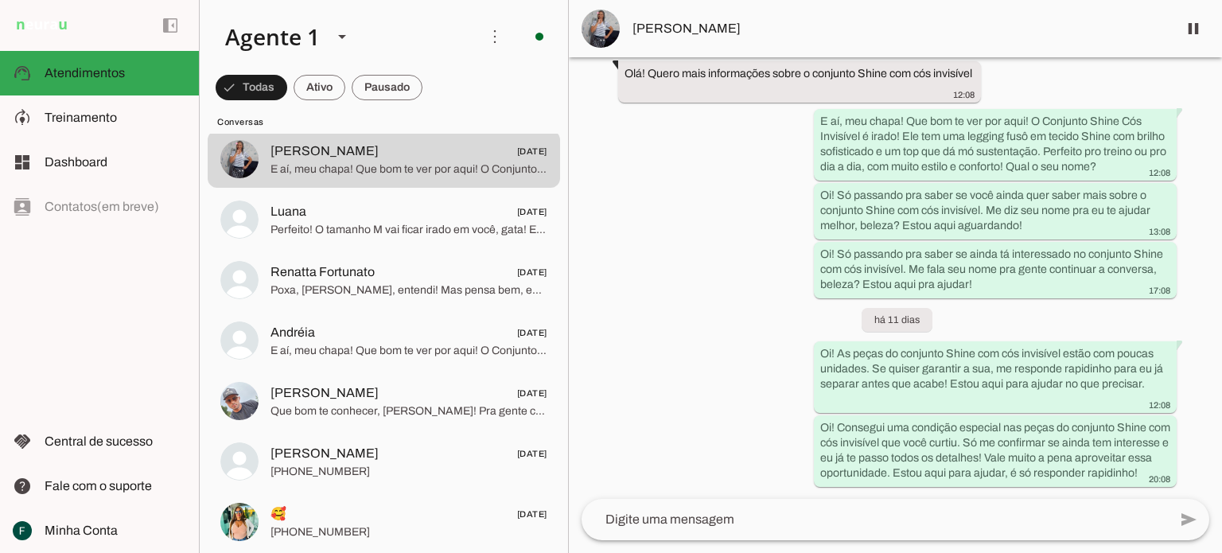
click at [598, 41] on img at bounding box center [600, 29] width 38 height 38
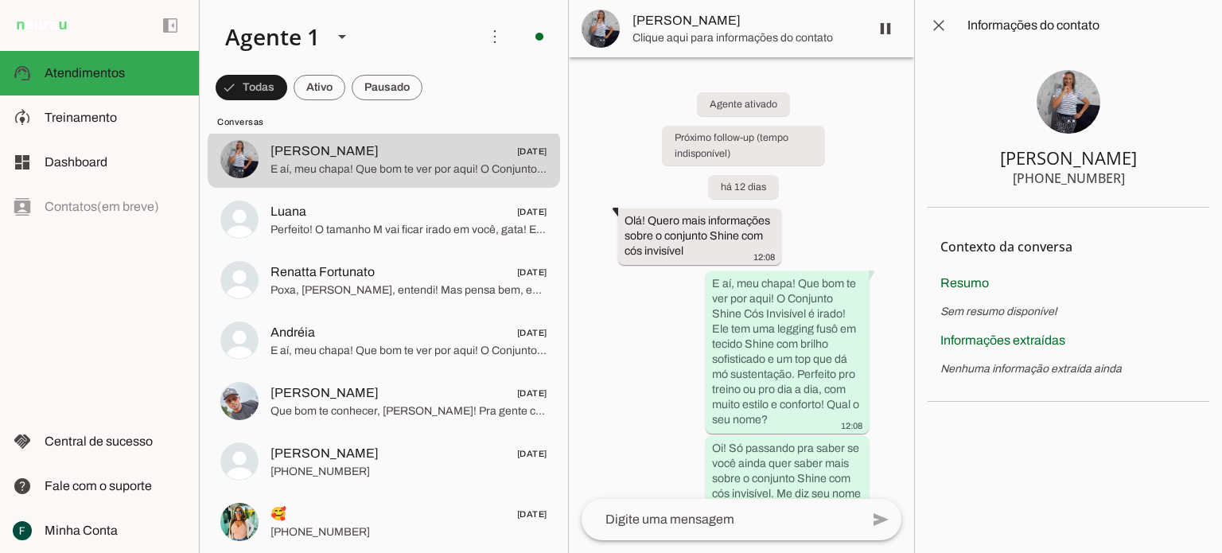
click at [1057, 107] on img at bounding box center [1068, 102] width 64 height 64
click at [944, 22] on span at bounding box center [938, 25] width 38 height 38
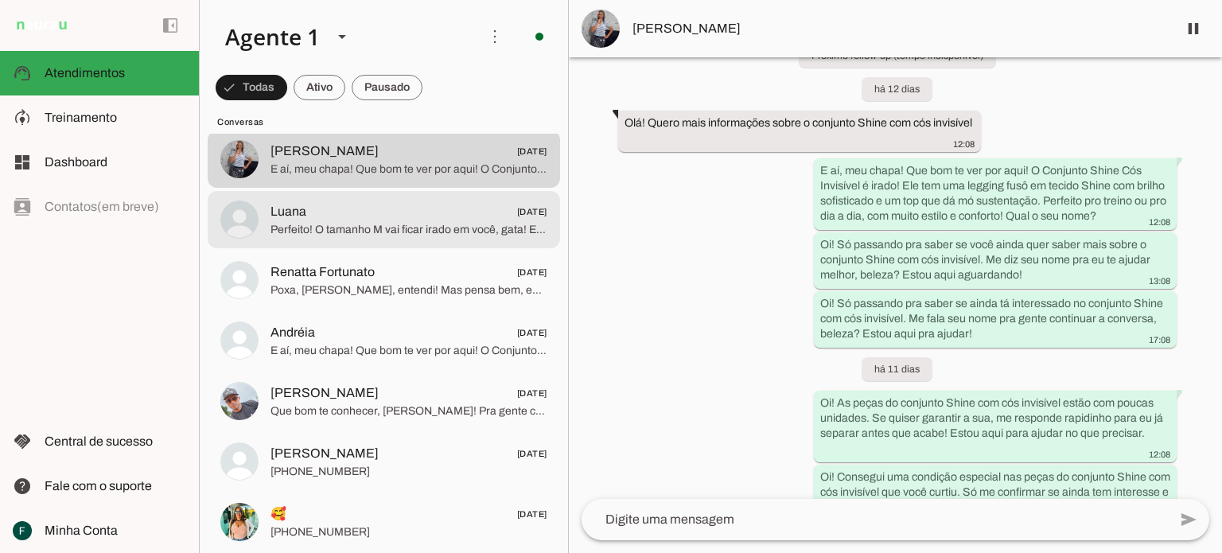
scroll to position [1591, 0]
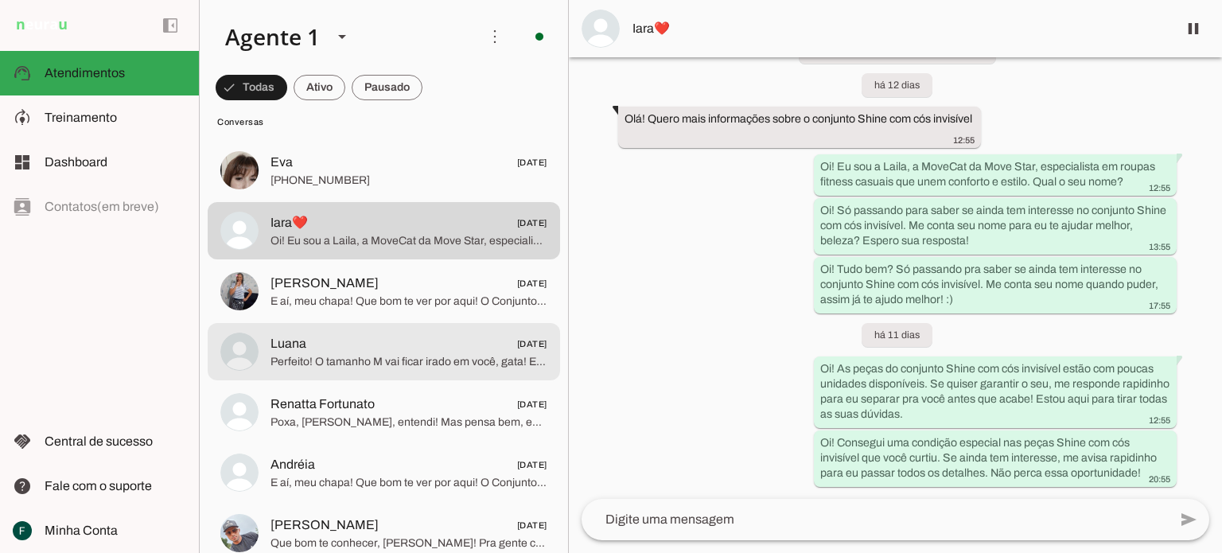
scroll to position [1511, 0]
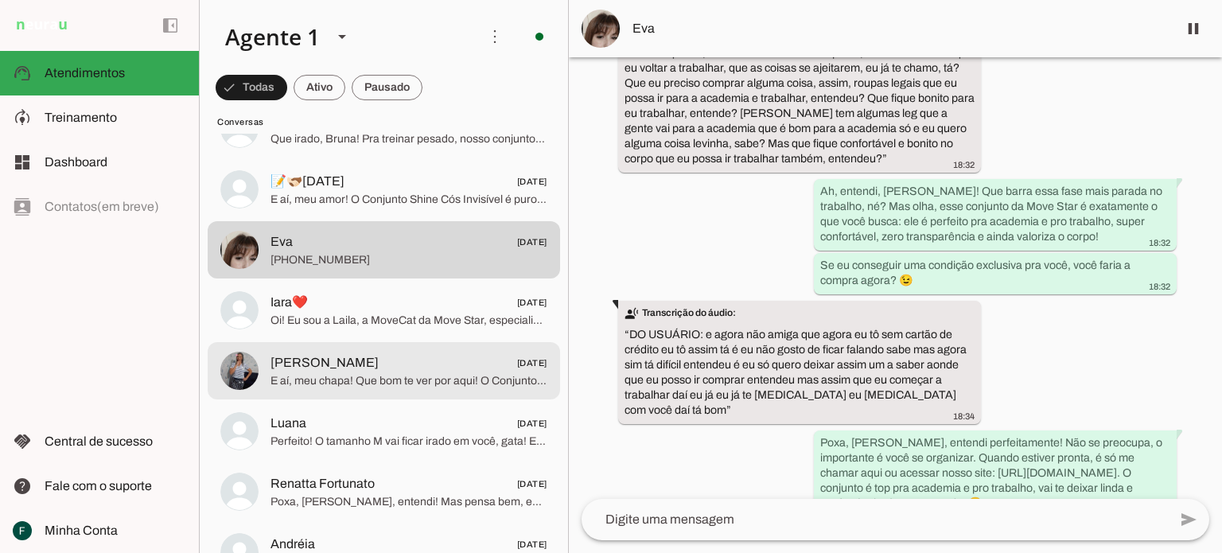
scroll to position [1431, 0]
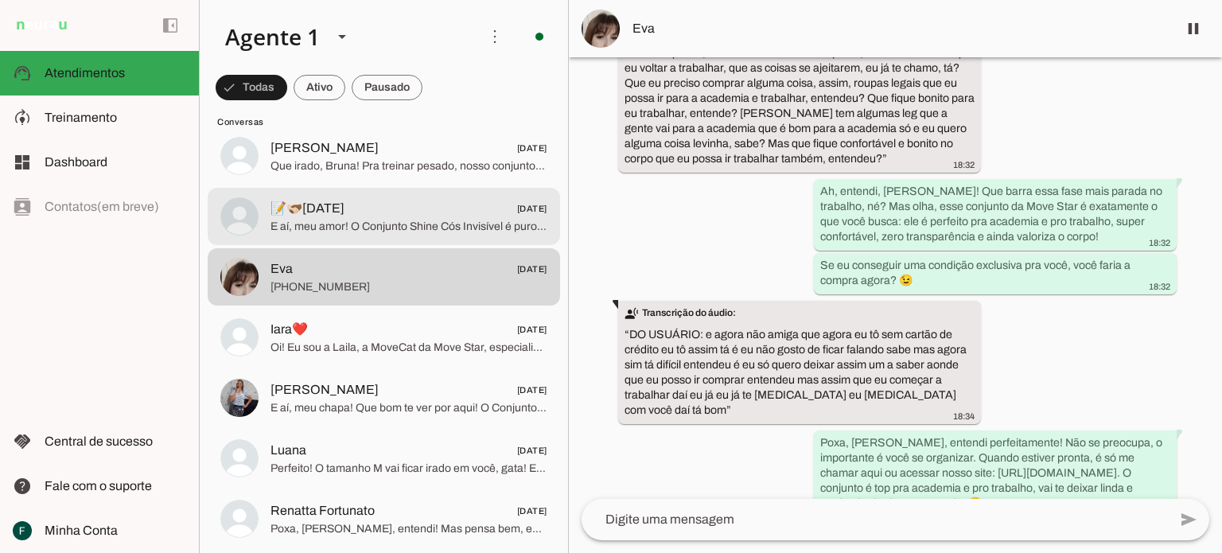
click at [394, 231] on span "E aí, meu amor! O Conjunto Shine Cós Invisível é puro estilo e conforto! Ele te…" at bounding box center [408, 227] width 277 height 16
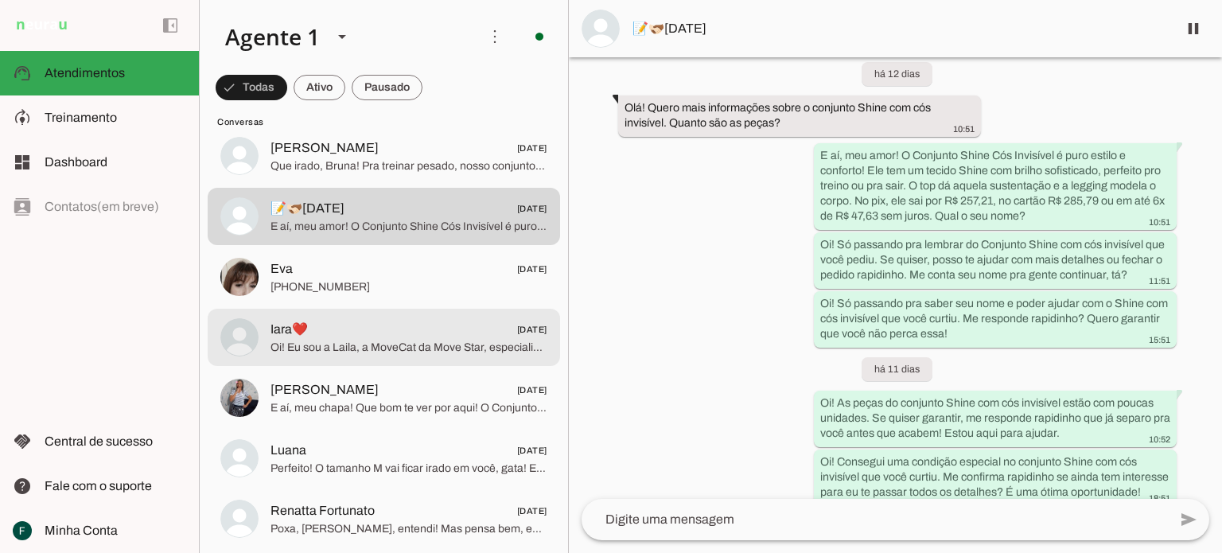
scroll to position [1352, 0]
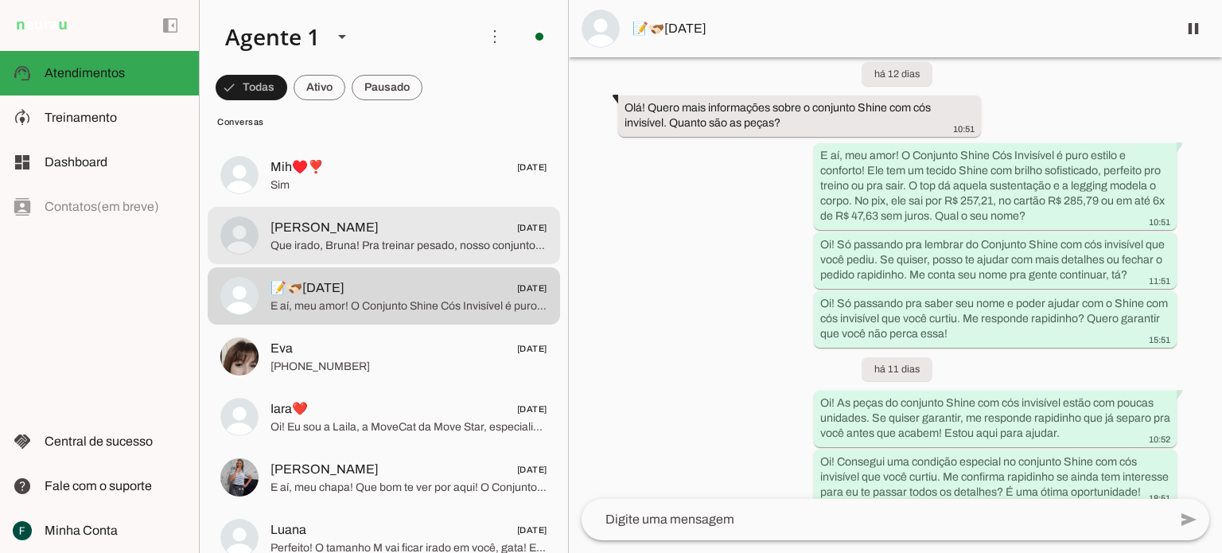
click at [372, 244] on span "Que irado, Bruna! Pra treinar pesado, nosso conjunto é perfeito! Com tecido de …" at bounding box center [408, 246] width 277 height 16
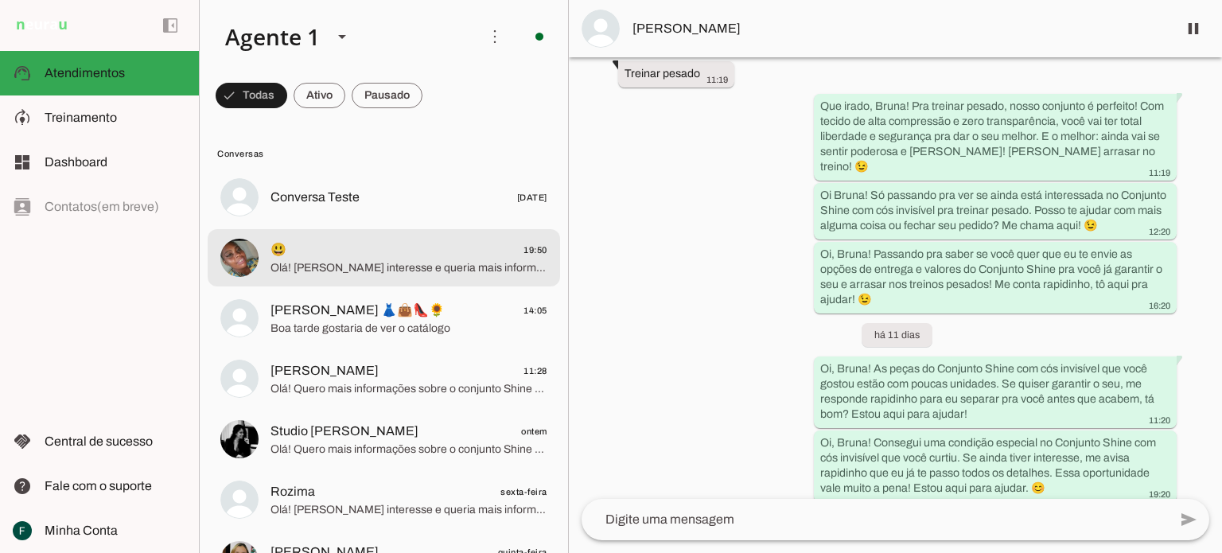
click at [410, 265] on span "Olá! [PERSON_NAME] interesse e queria mais informações sobre o body fio confort" at bounding box center [408, 268] width 277 height 16
